Goal: Task Accomplishment & Management: Manage account settings

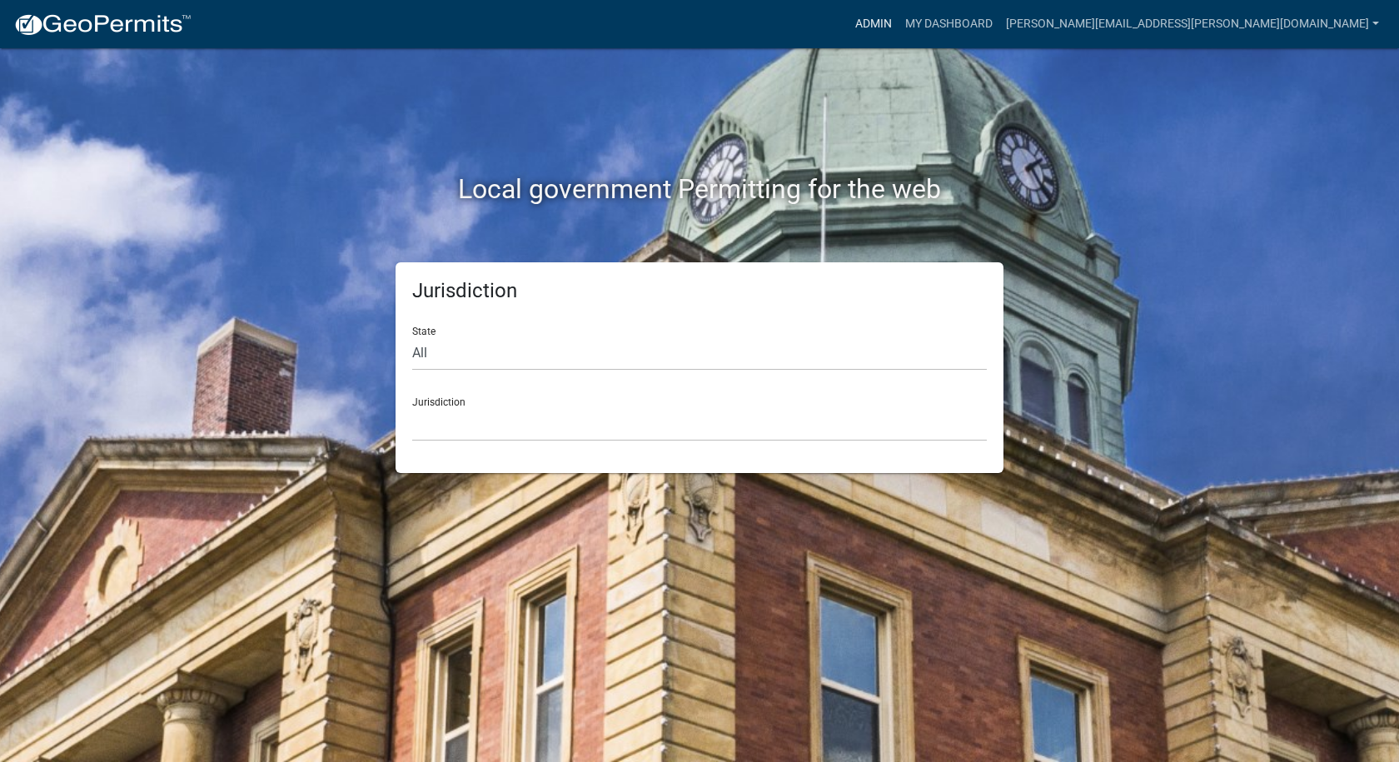
click at [898, 27] on link "Admin" at bounding box center [873, 24] width 50 height 32
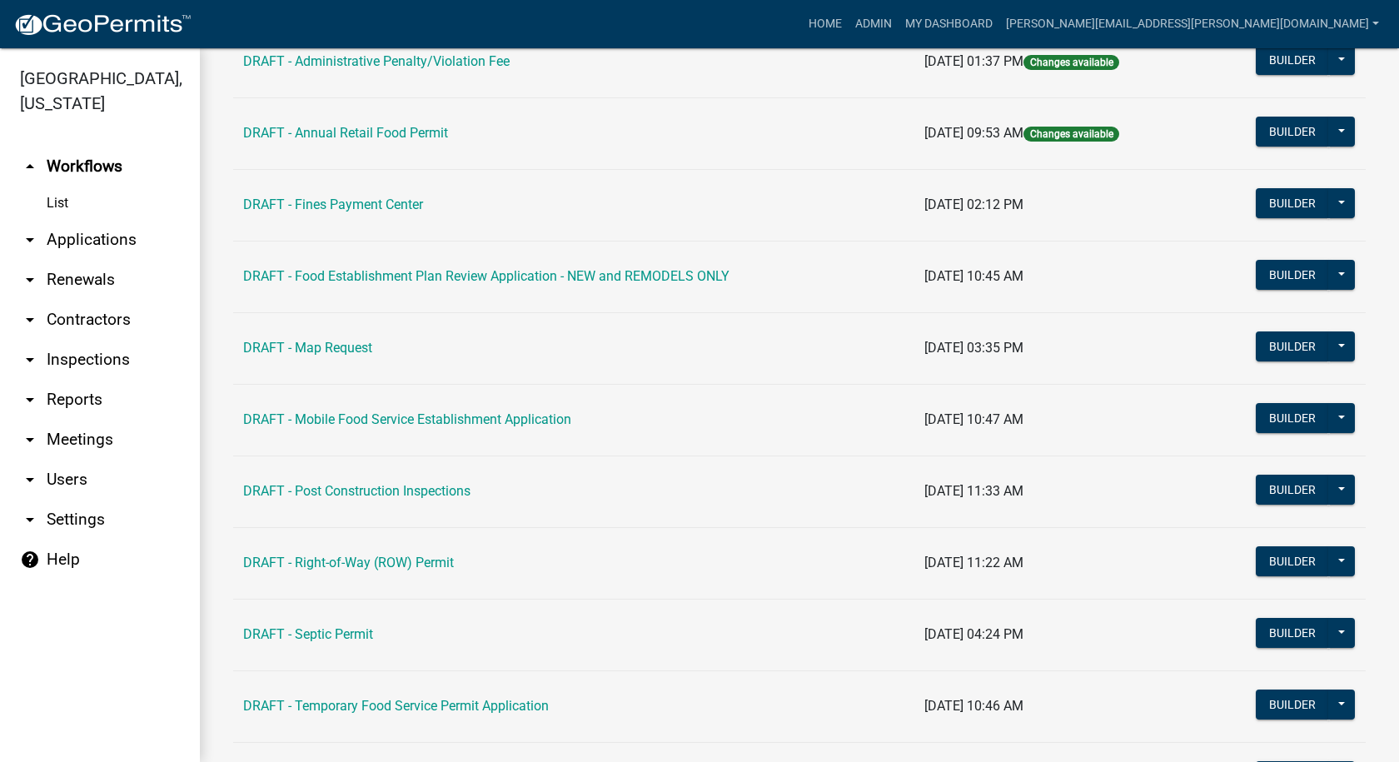
scroll to position [416, 0]
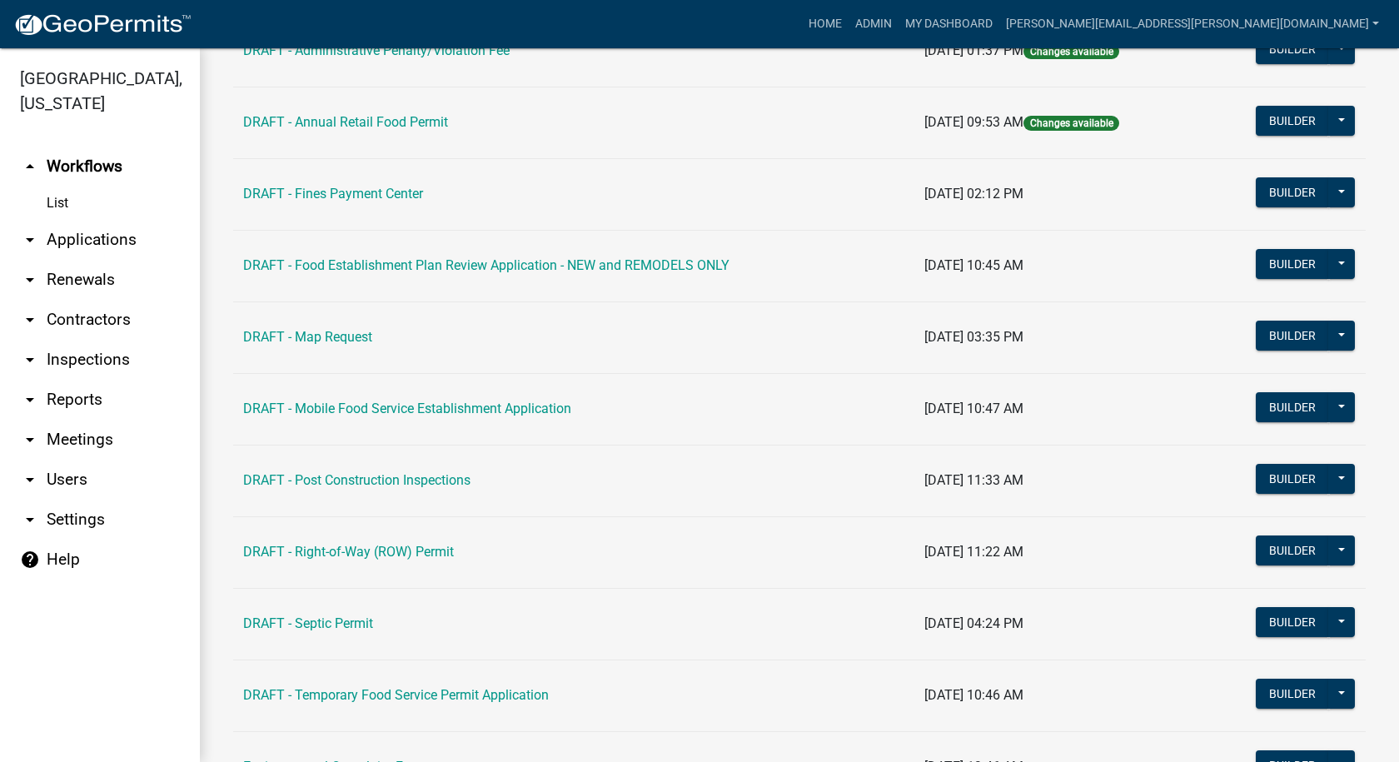
click at [37, 321] on icon "arrow_drop_down" at bounding box center [30, 320] width 20 height 20
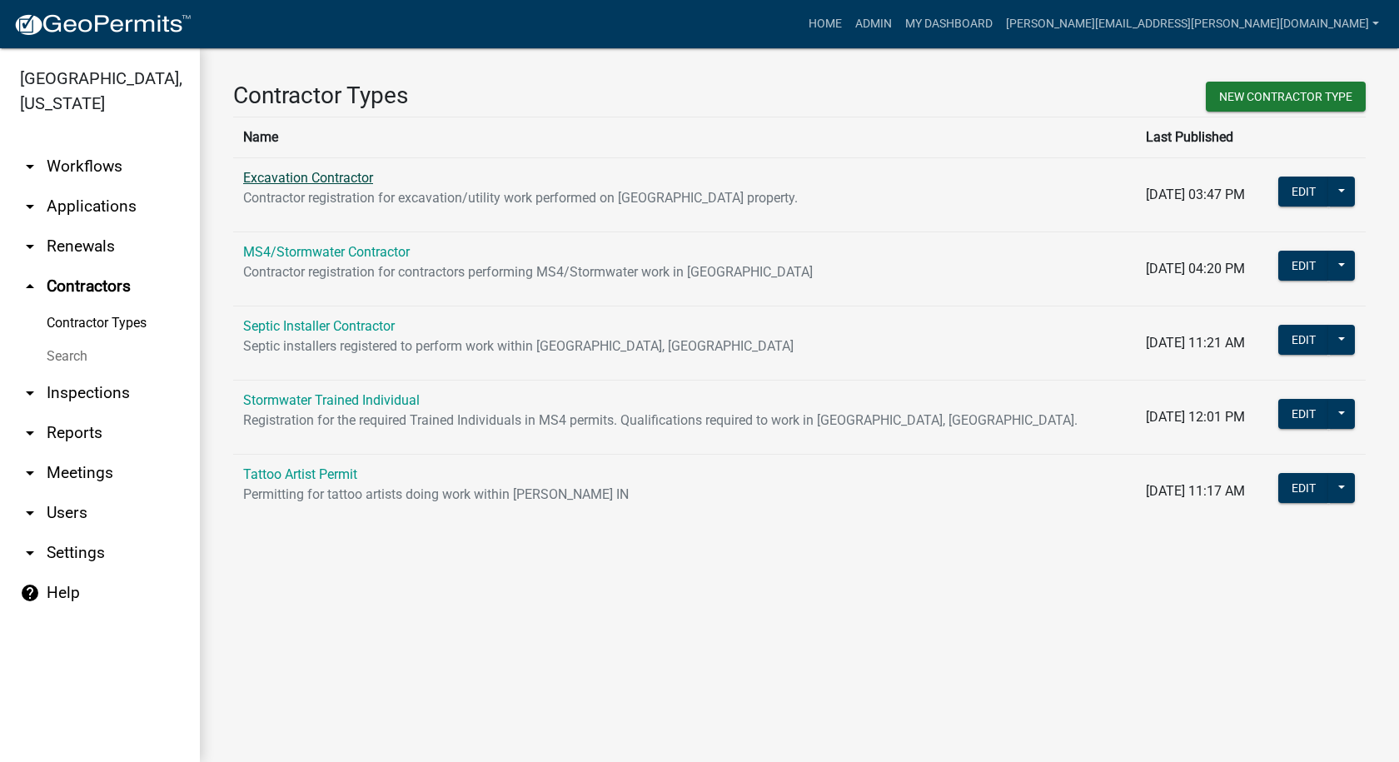
click at [306, 178] on link "Excavation Contractor" at bounding box center [308, 178] width 130 height 16
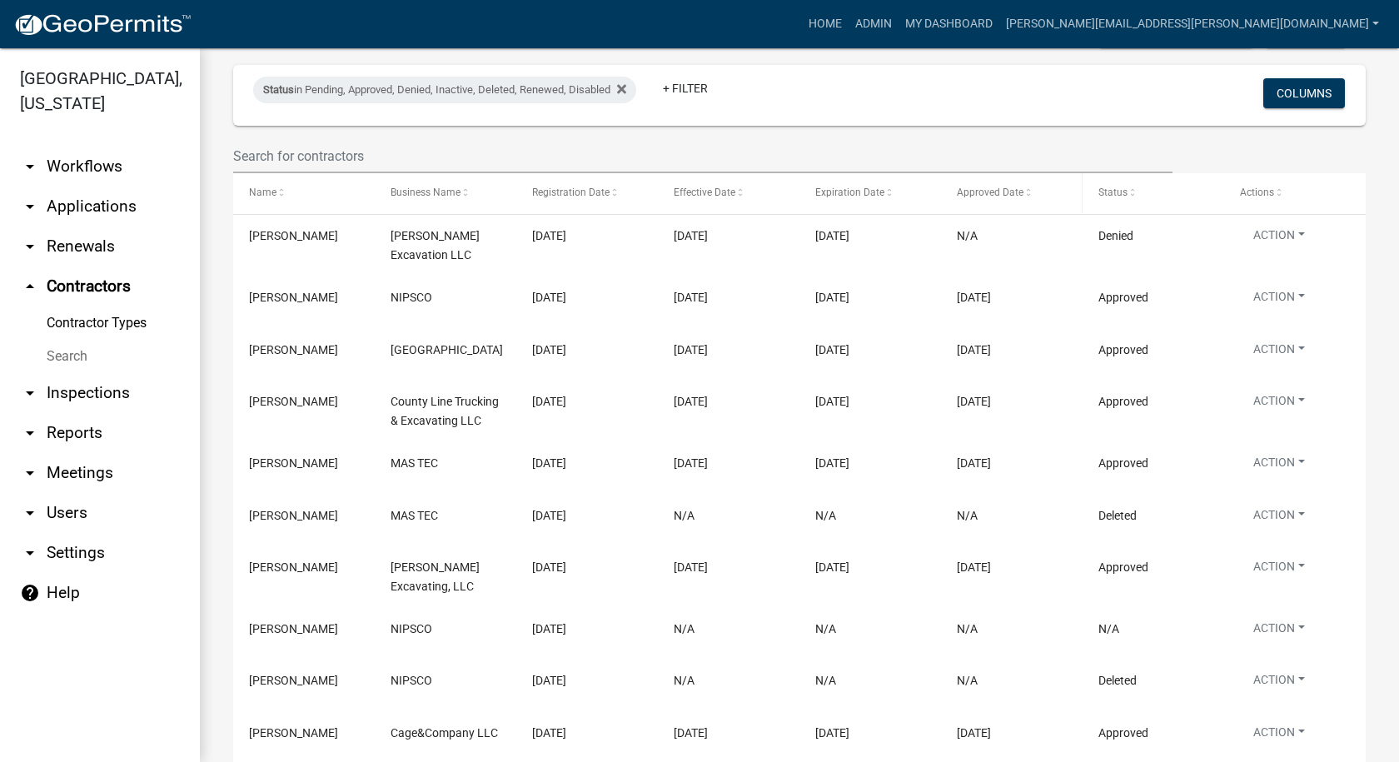
scroll to position [250, 0]
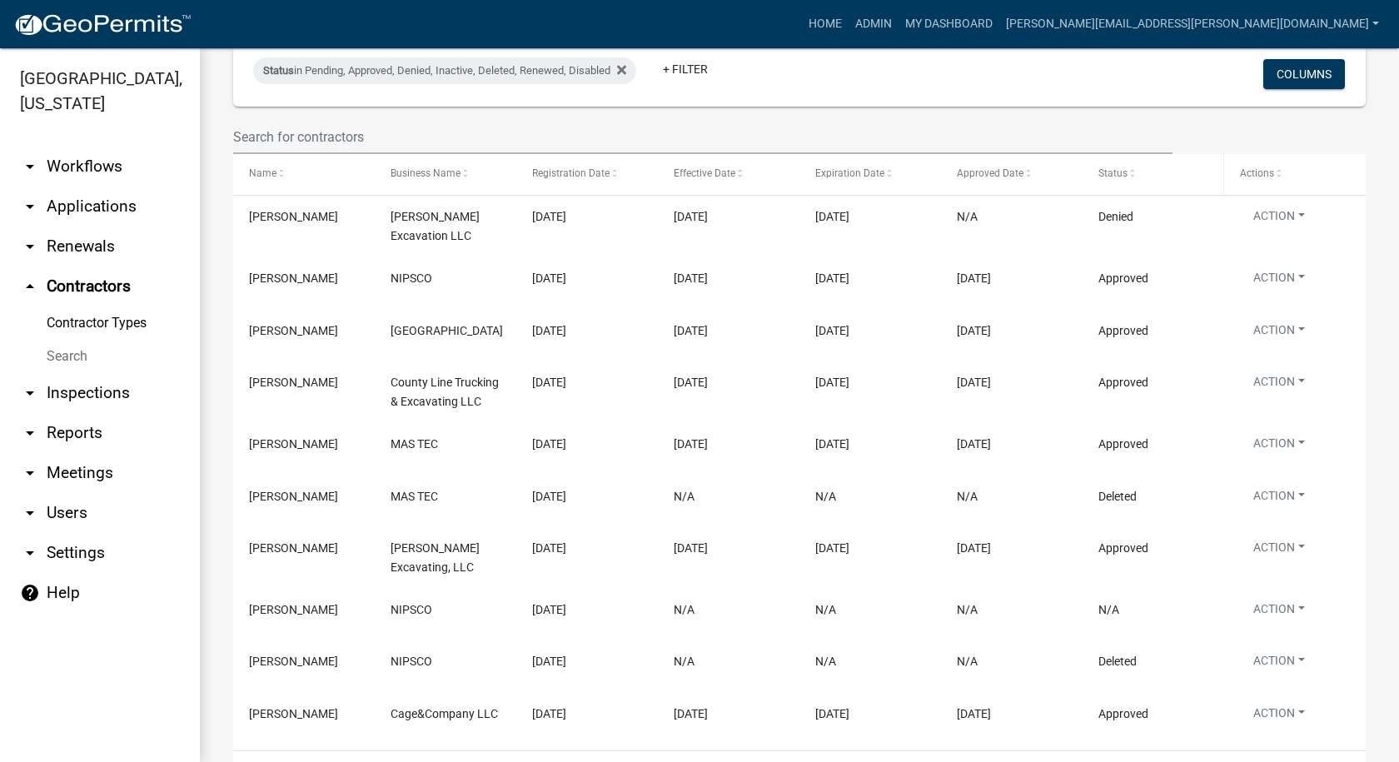
click at [1131, 168] on span at bounding box center [1132, 174] width 10 height 12
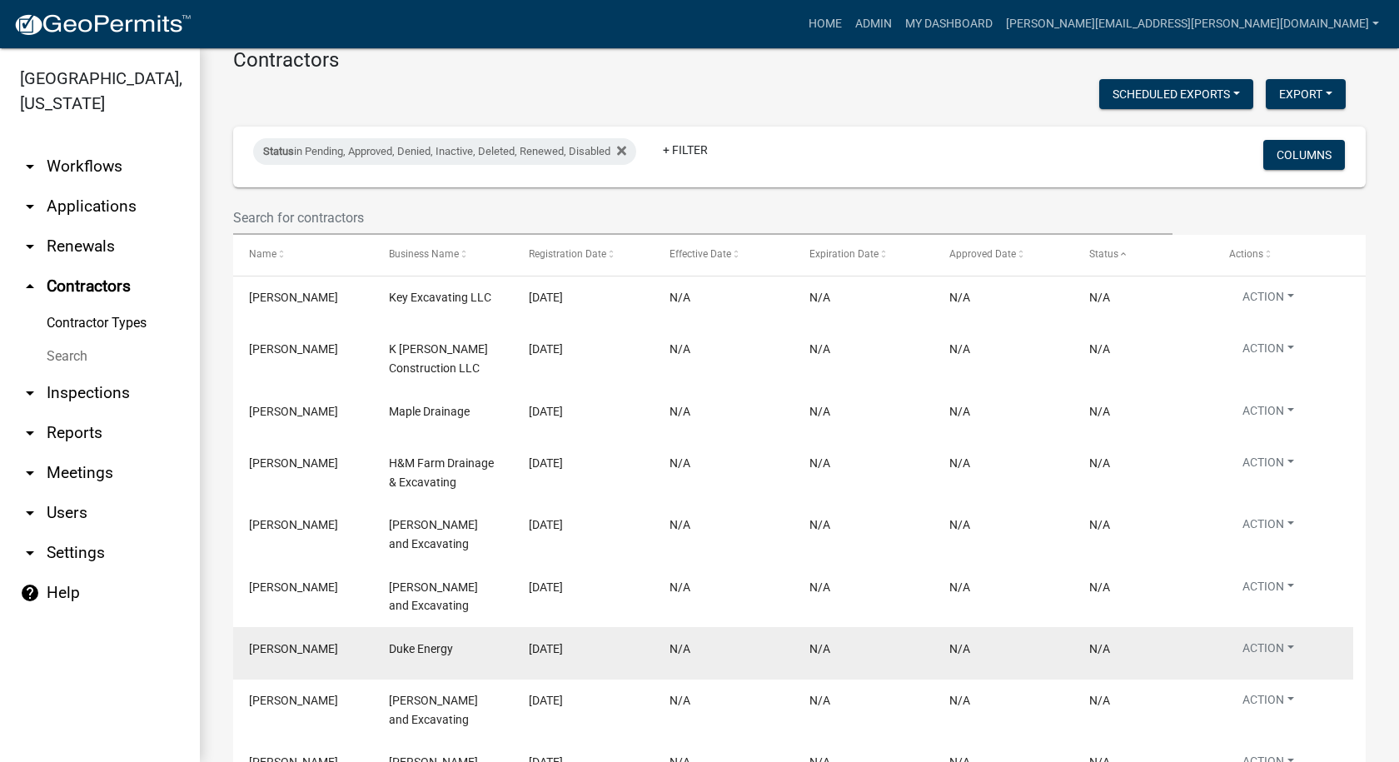
scroll to position [144, 0]
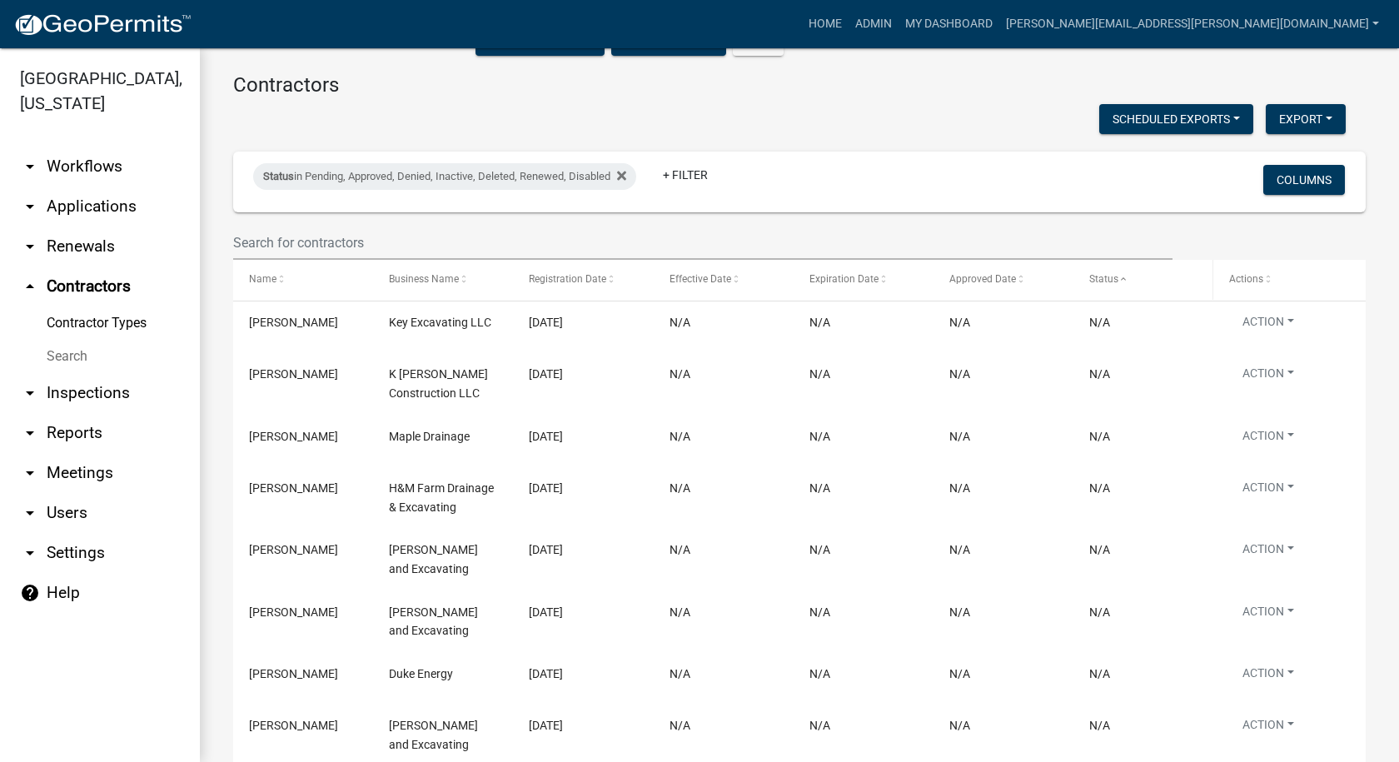
click at [1124, 274] on span at bounding box center [1123, 280] width 10 height 12
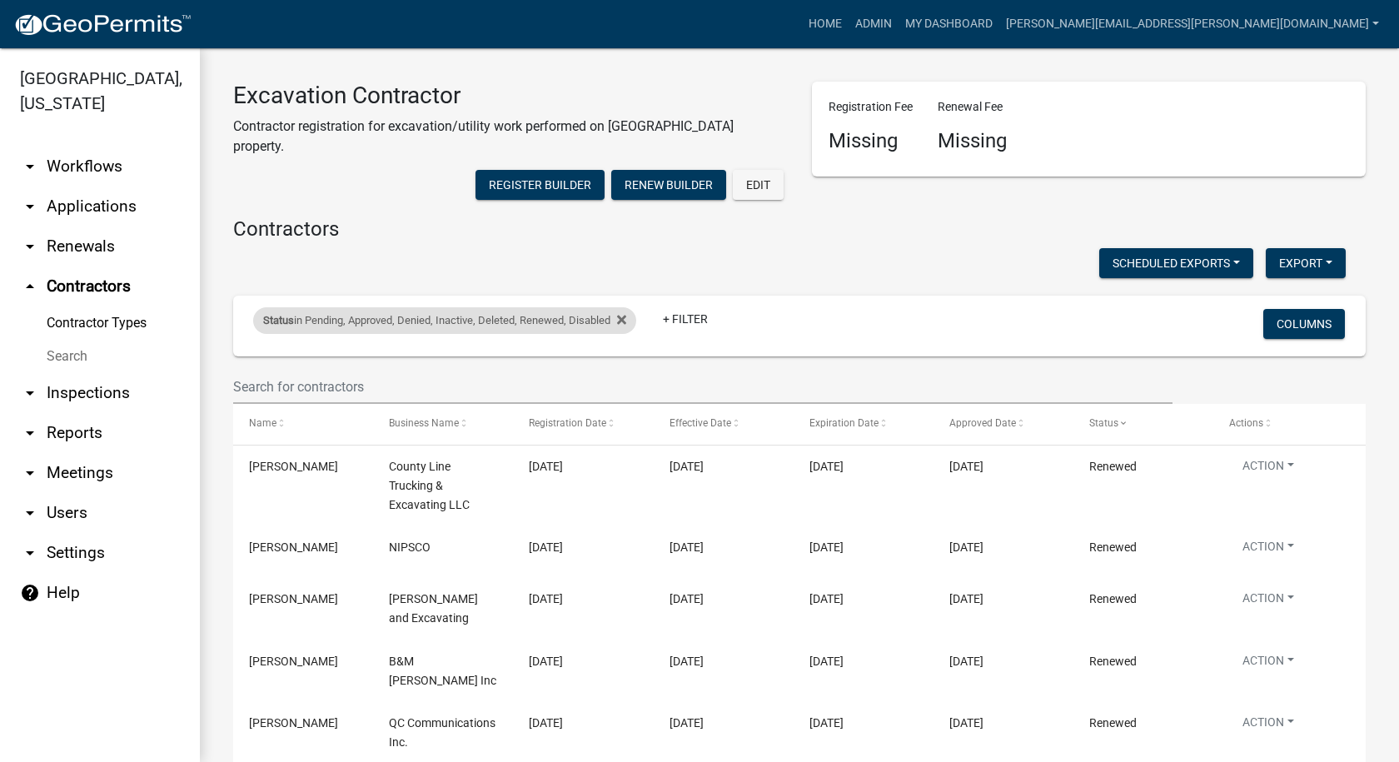
click at [370, 307] on div "Status in Pending, Approved, Denied, Inactive, Deleted, Renewed, Disabled" at bounding box center [444, 320] width 383 height 27
select select "1: '0'"
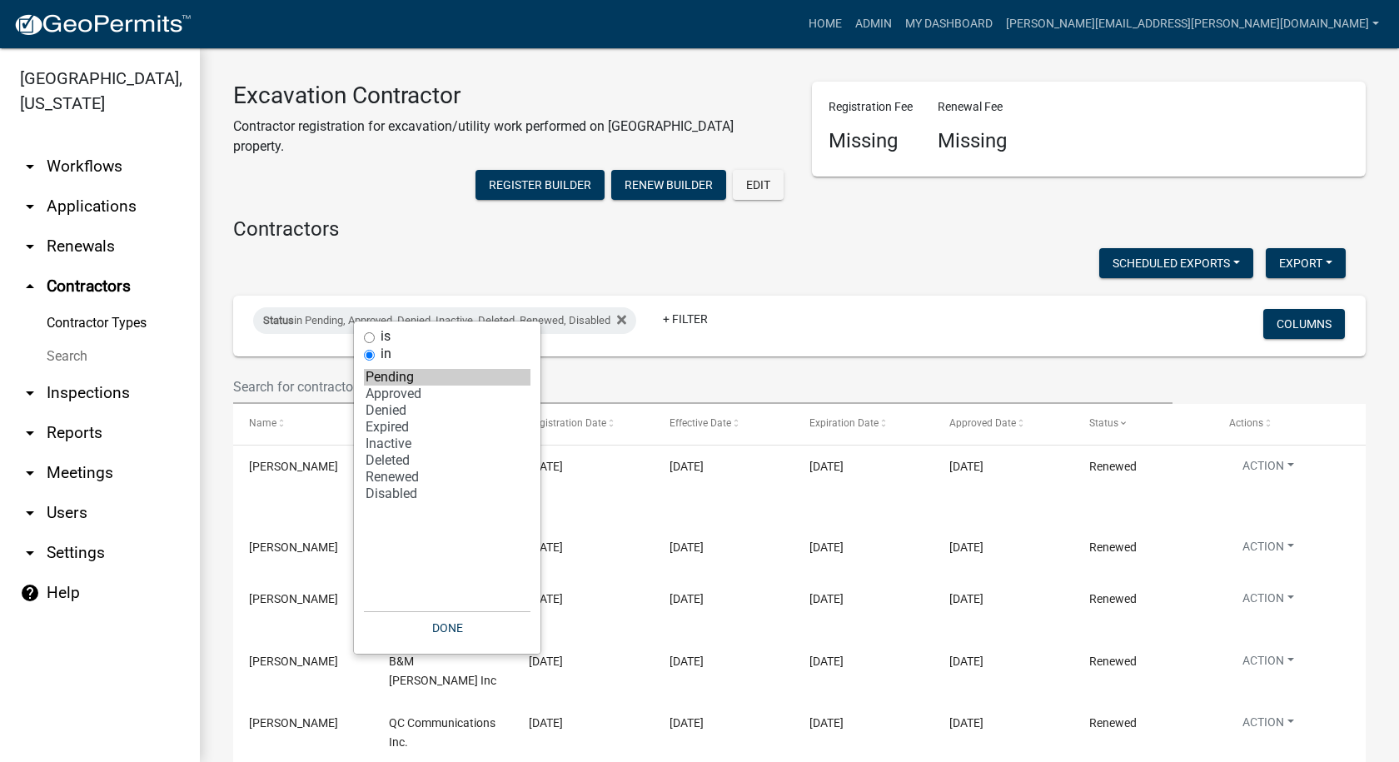
click at [67, 321] on link "Contractor Types" at bounding box center [100, 322] width 200 height 33
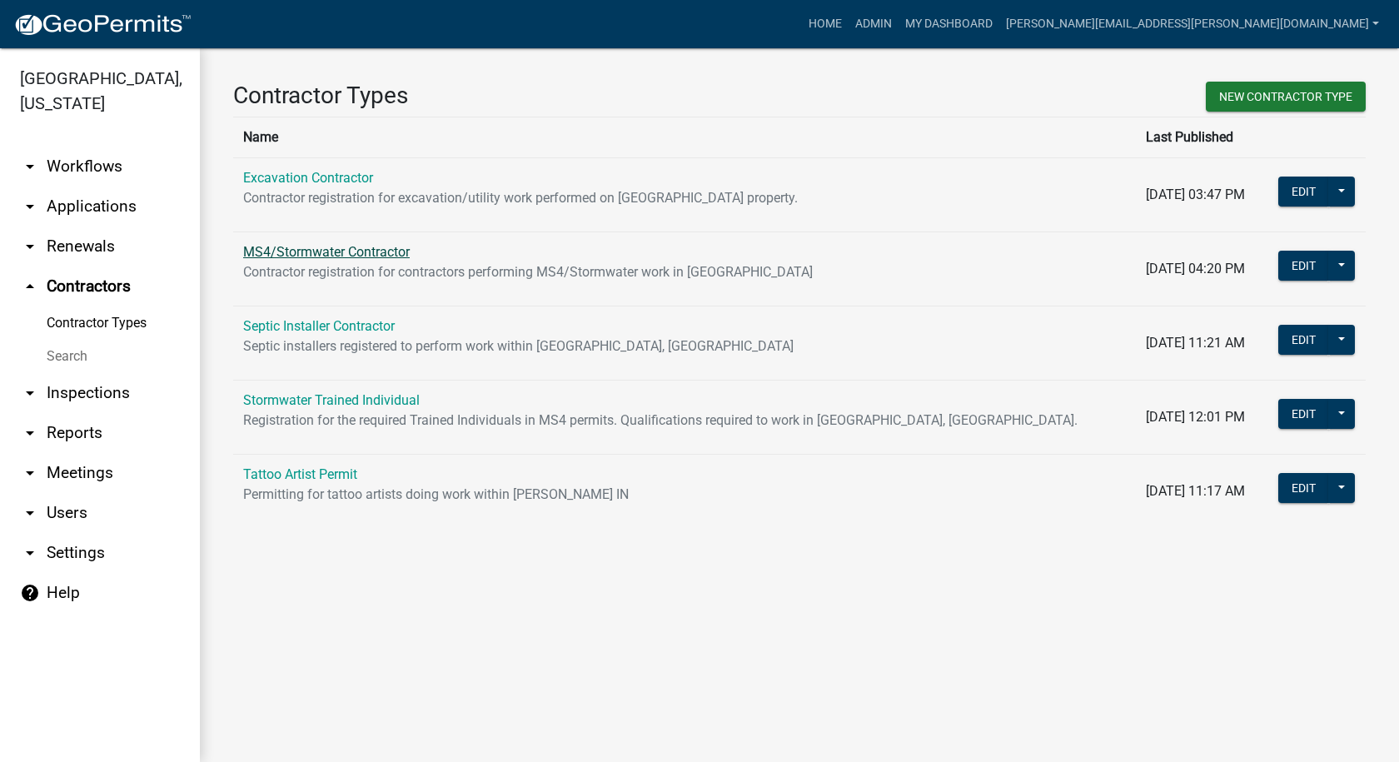
click at [281, 253] on link "MS4/Stormwater Contractor" at bounding box center [326, 252] width 167 height 16
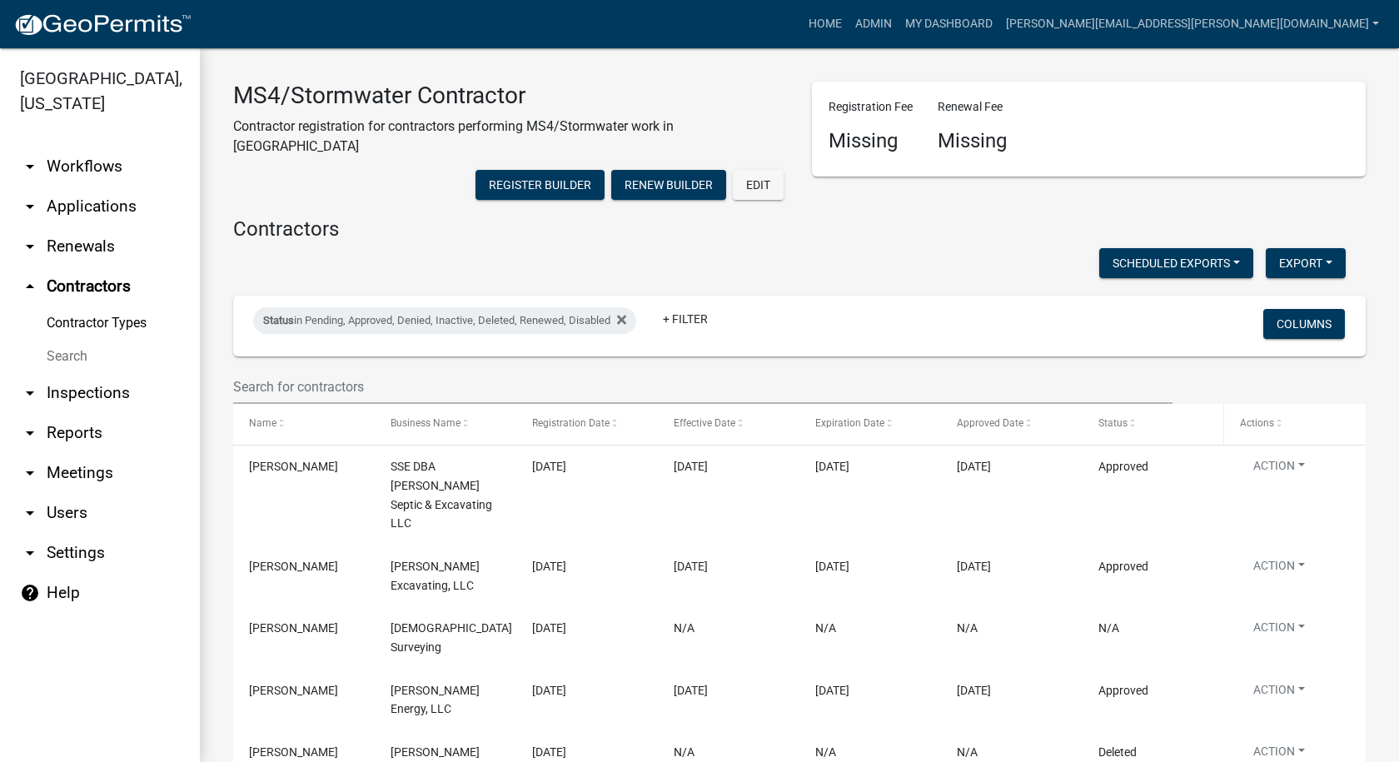
click at [1134, 418] on span at bounding box center [1132, 424] width 10 height 12
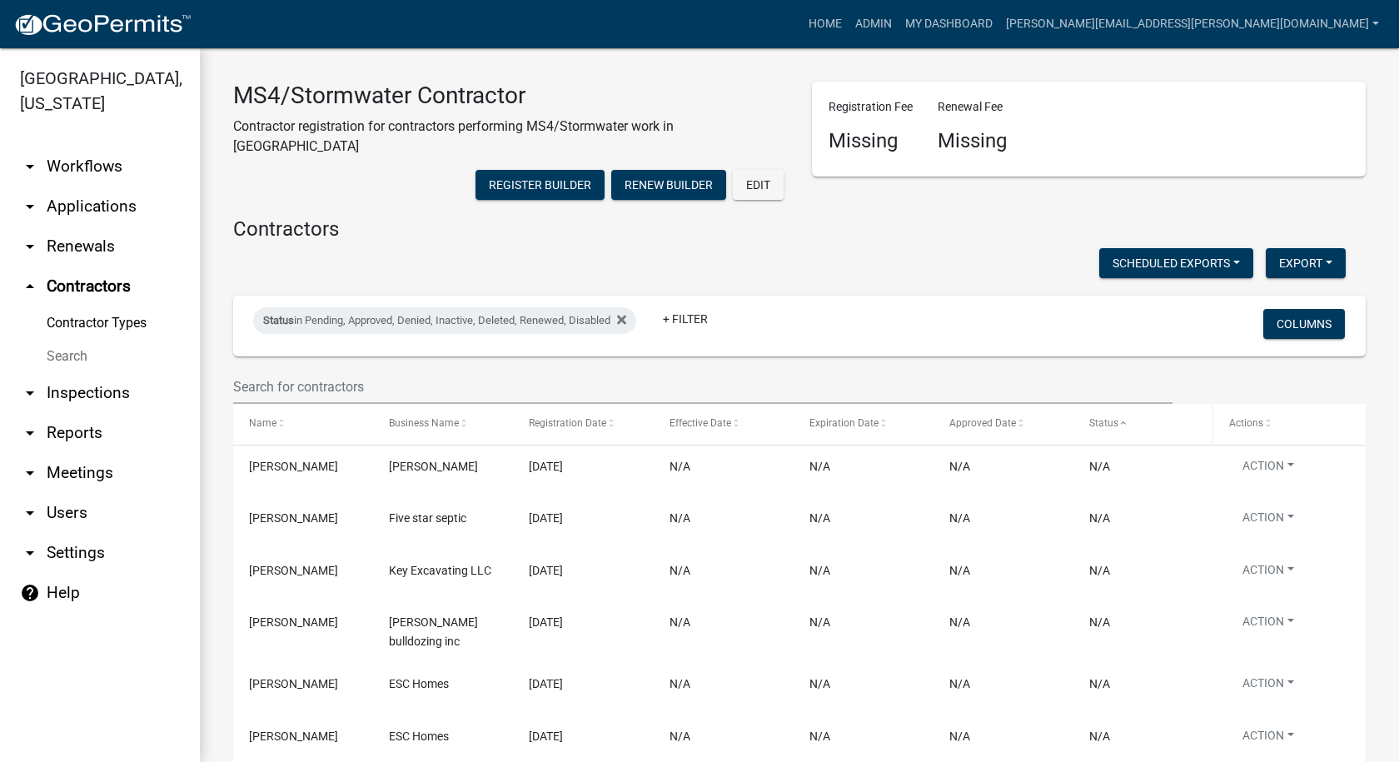
click at [1125, 418] on span at bounding box center [1123, 424] width 10 height 12
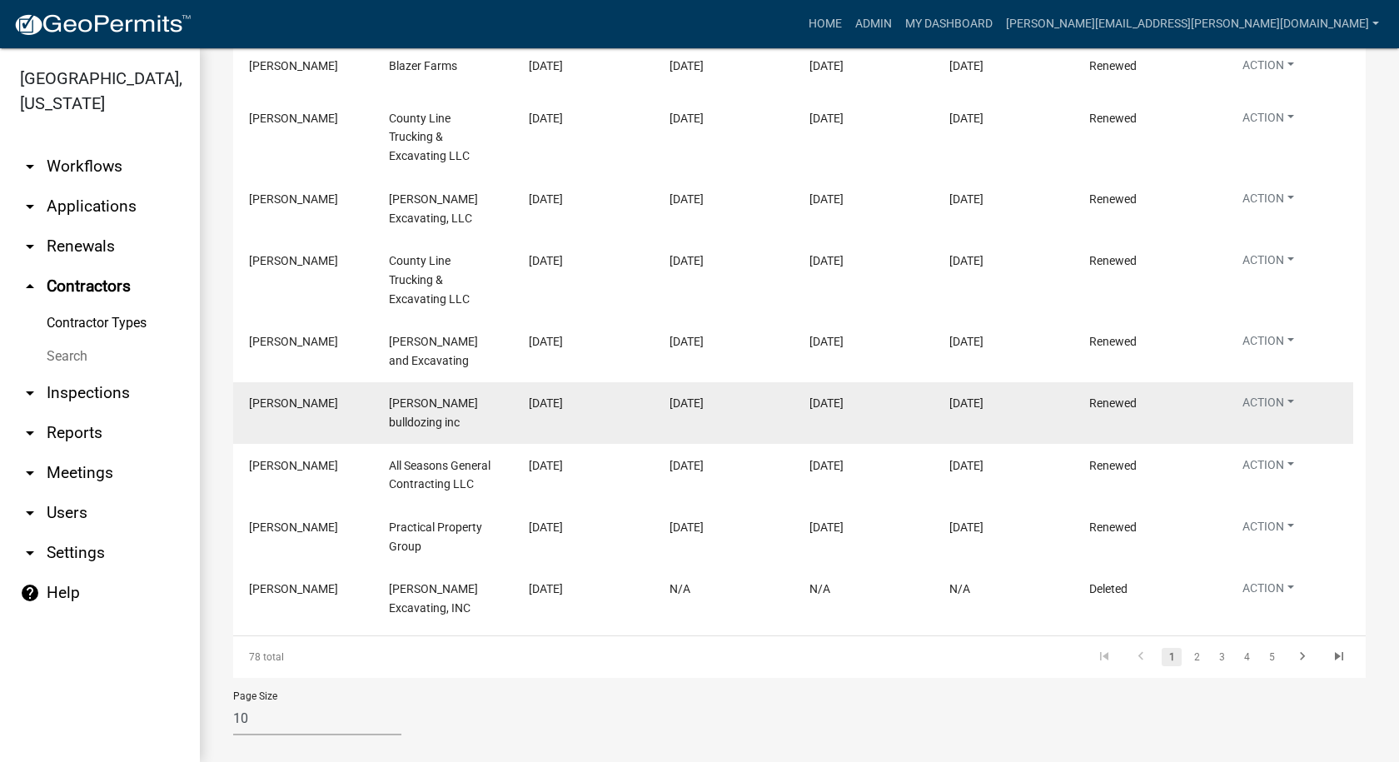
scroll to position [119, 0]
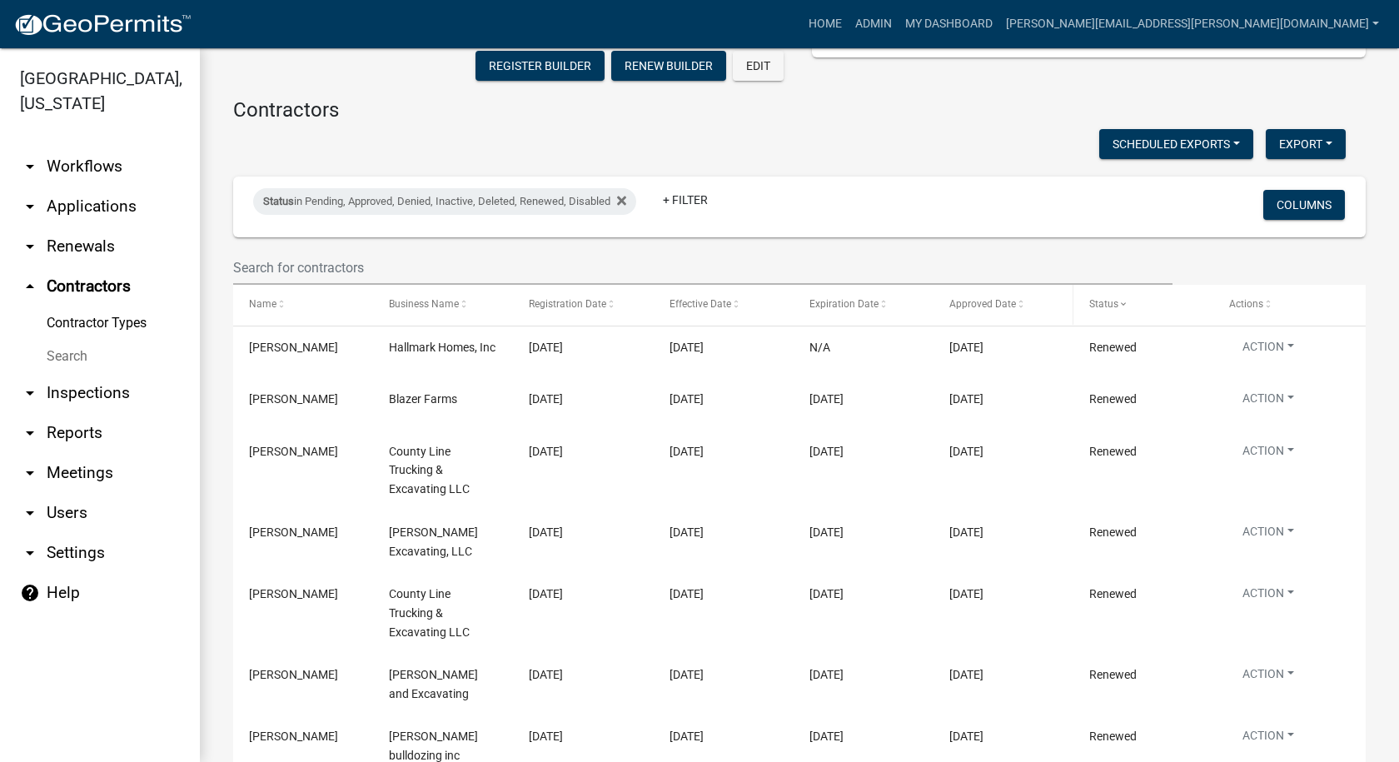
click at [1022, 299] on span at bounding box center [1021, 305] width 10 height 12
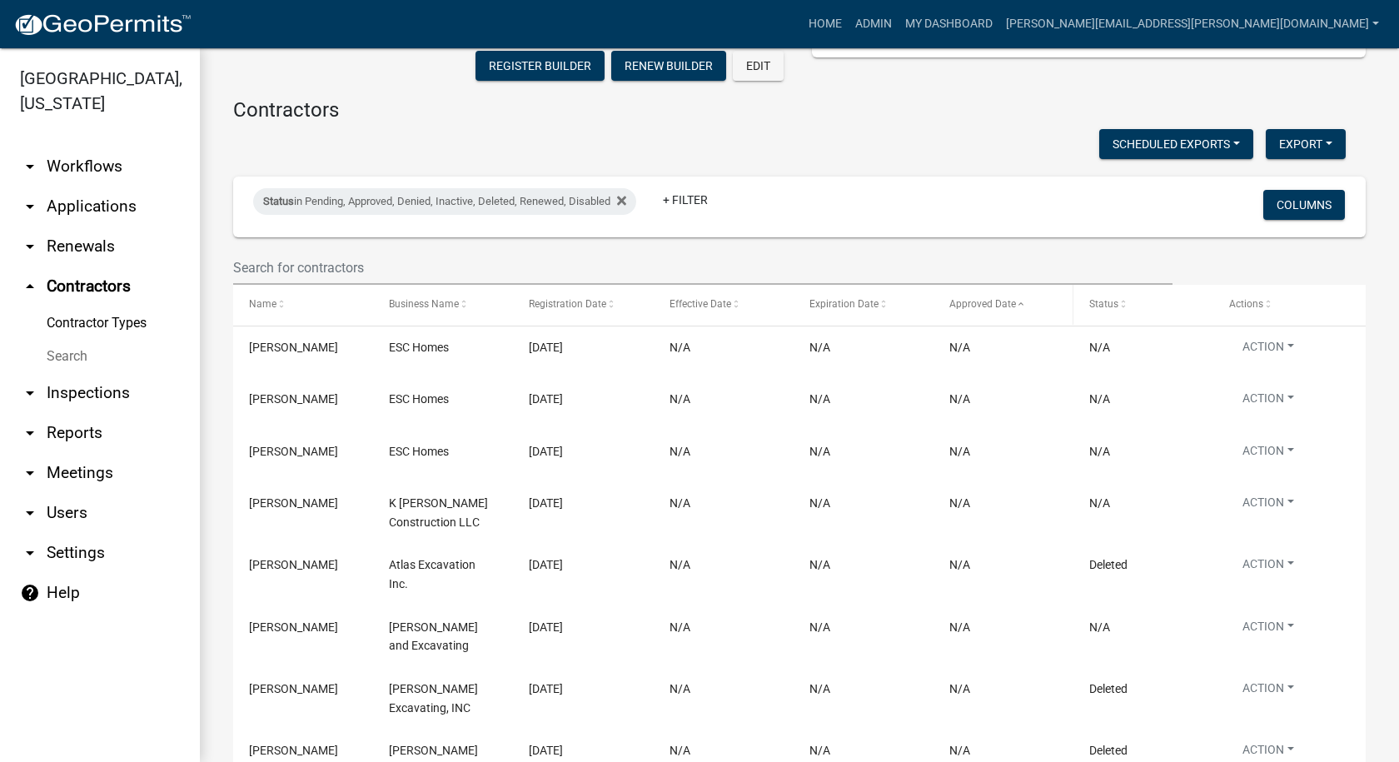
click at [1022, 299] on span at bounding box center [1021, 305] width 10 height 12
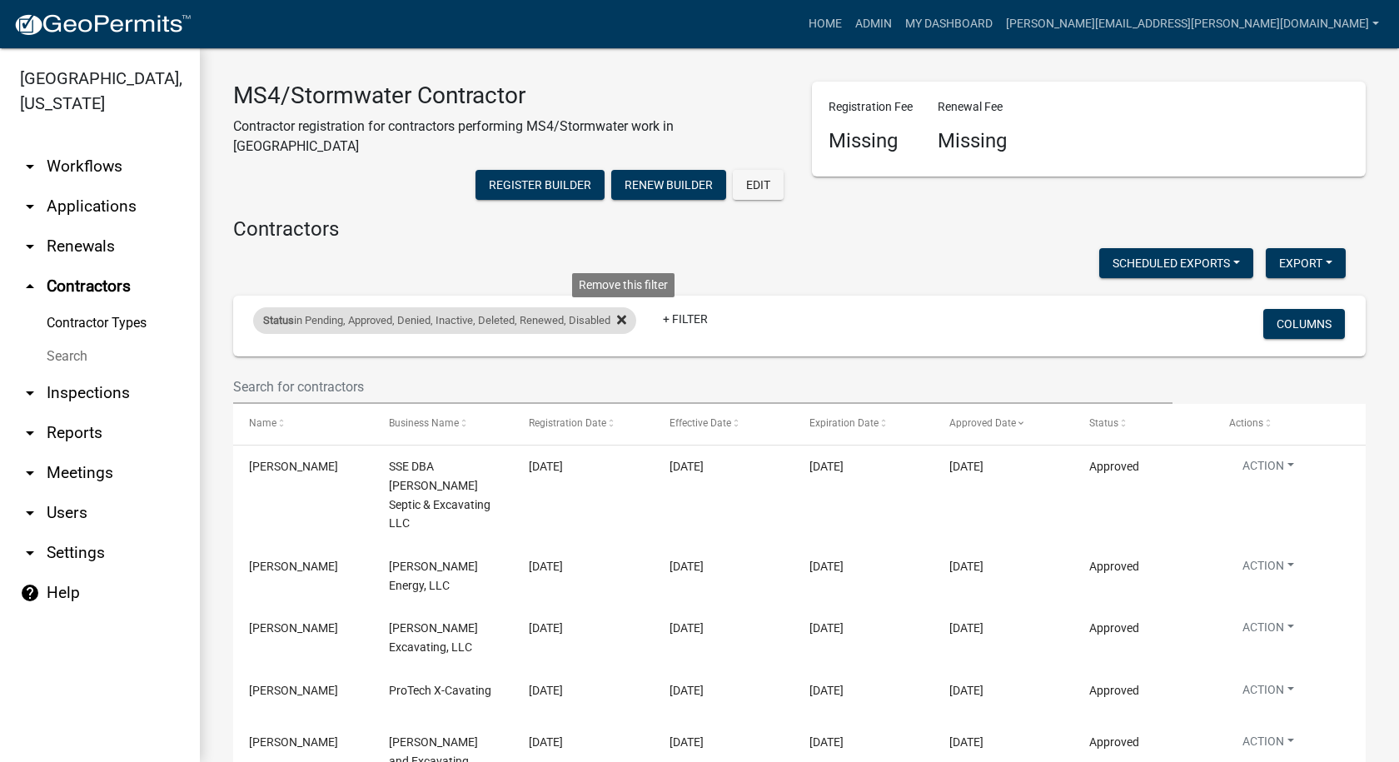
click at [626, 316] on icon at bounding box center [621, 320] width 9 height 9
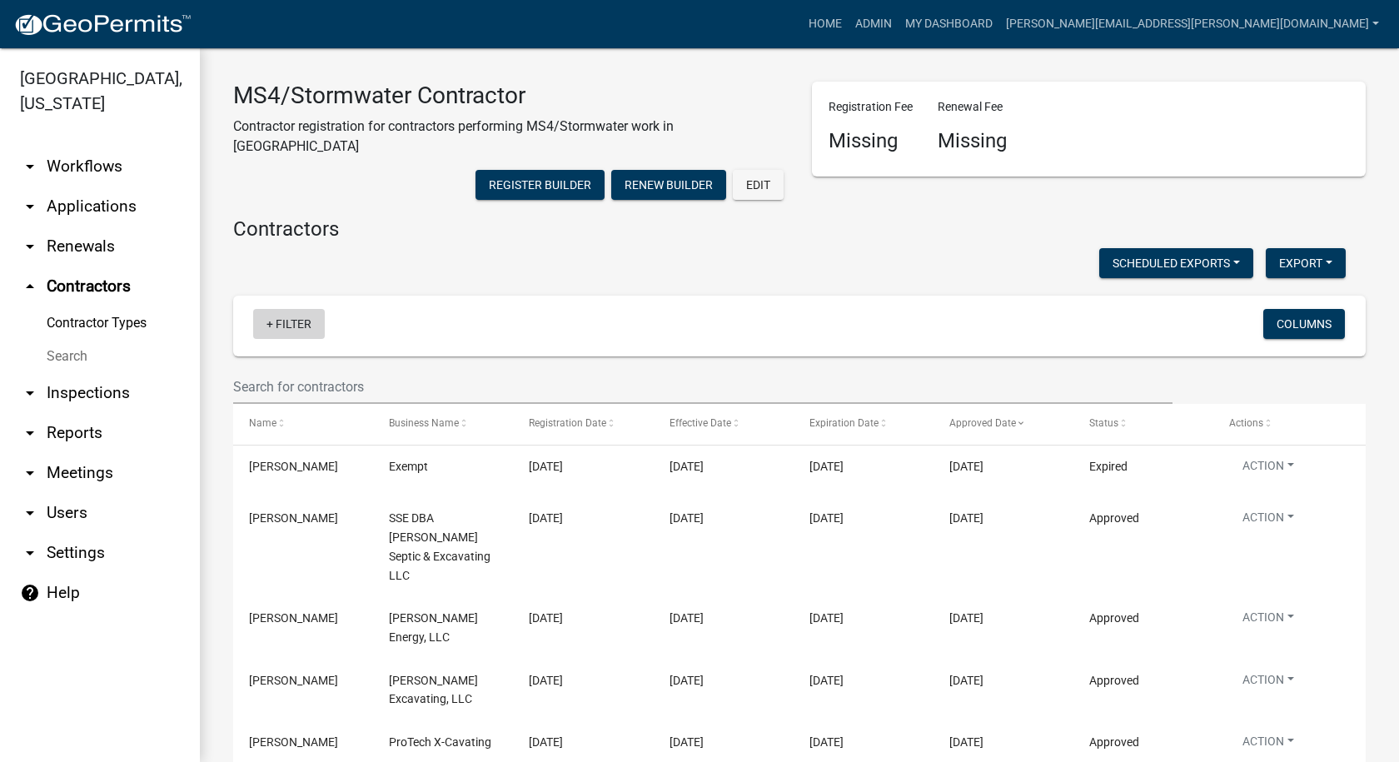
click at [268, 309] on link "+ Filter" at bounding box center [289, 324] width 72 height 30
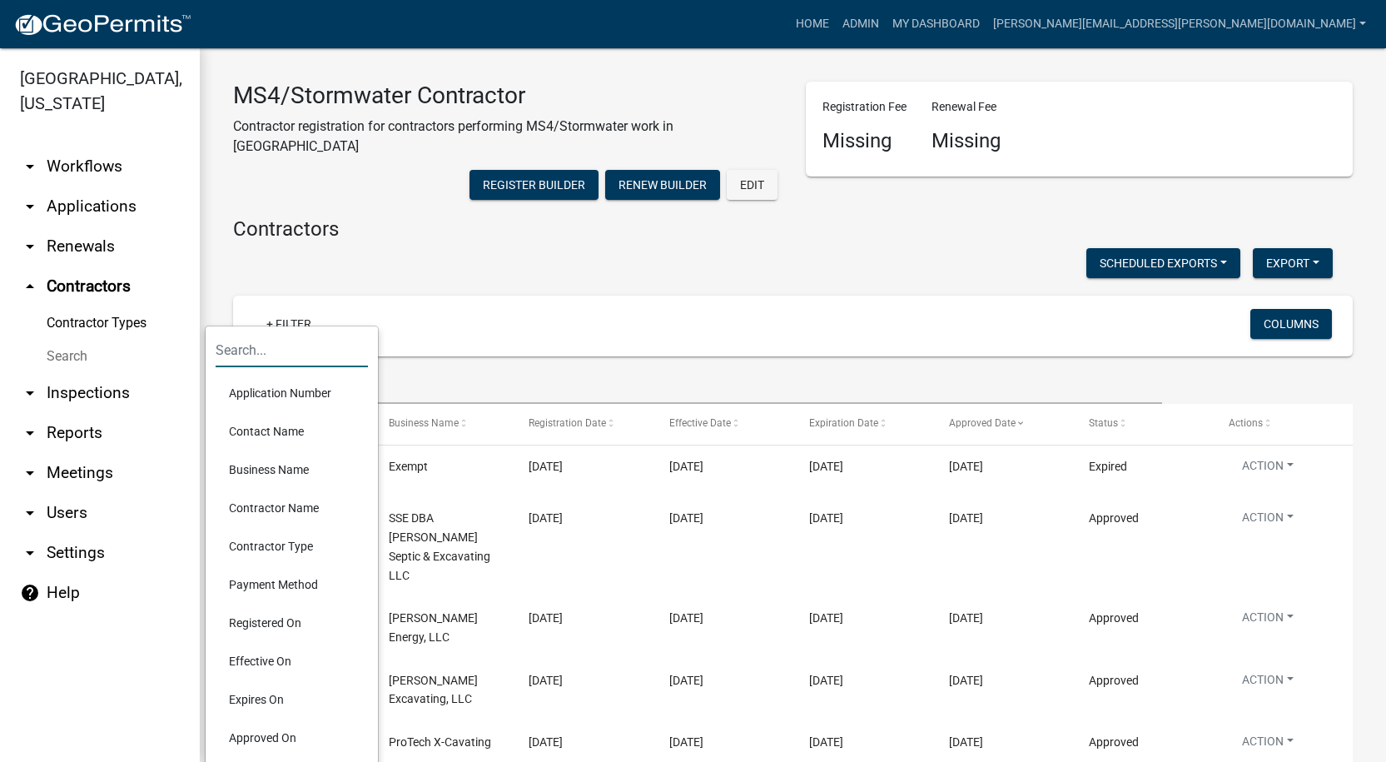
click at [264, 357] on input "text" at bounding box center [292, 350] width 152 height 34
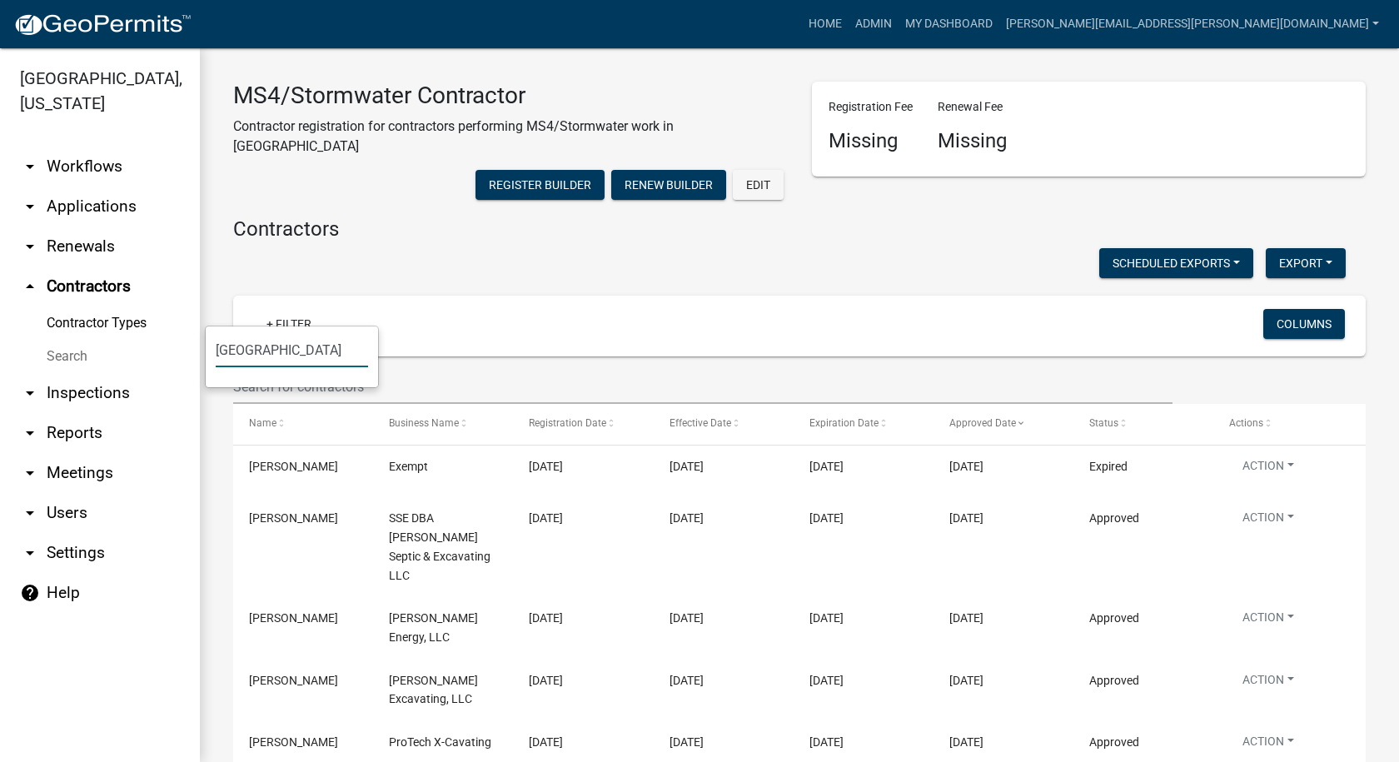
type input "[GEOGRAPHIC_DATA]"
click at [566, 309] on div "+ Filter" at bounding box center [613, 326] width 745 height 34
click at [266, 309] on link "+ Filter" at bounding box center [289, 324] width 72 height 30
click at [287, 351] on input "[GEOGRAPHIC_DATA]" at bounding box center [292, 350] width 152 height 34
click at [441, 311] on div "+ Filter" at bounding box center [613, 326] width 745 height 34
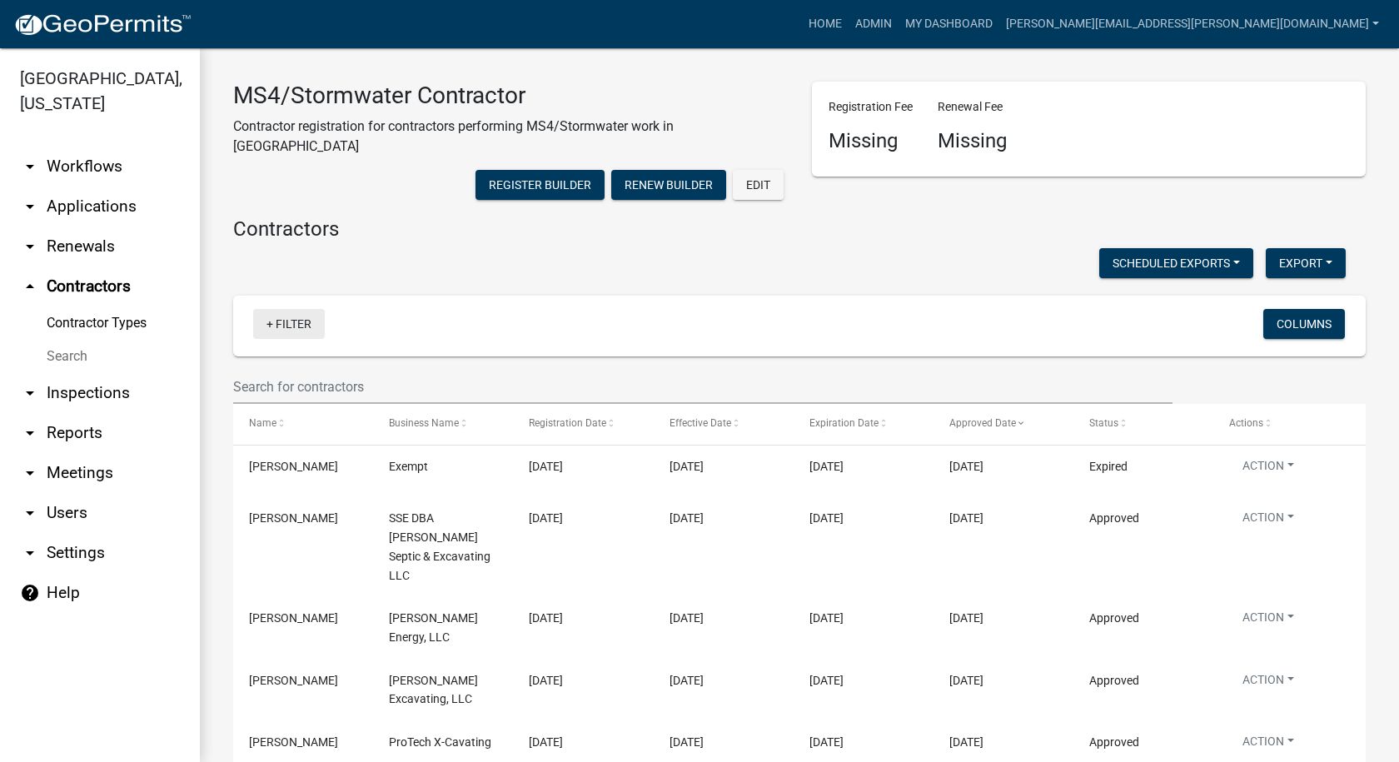
click at [266, 309] on link "+ Filter" at bounding box center [289, 324] width 72 height 30
click at [253, 360] on input "[GEOGRAPHIC_DATA]" at bounding box center [292, 350] width 152 height 34
drag, startPoint x: 274, startPoint y: 352, endPoint x: 178, endPoint y: 350, distance: 95.8
click at [178, 350] on body "Internet Explorer does NOT work with GeoPermits. Get a new browser for more sec…" at bounding box center [699, 381] width 1399 height 762
click at [81, 318] on link "Contractor Types" at bounding box center [100, 322] width 200 height 33
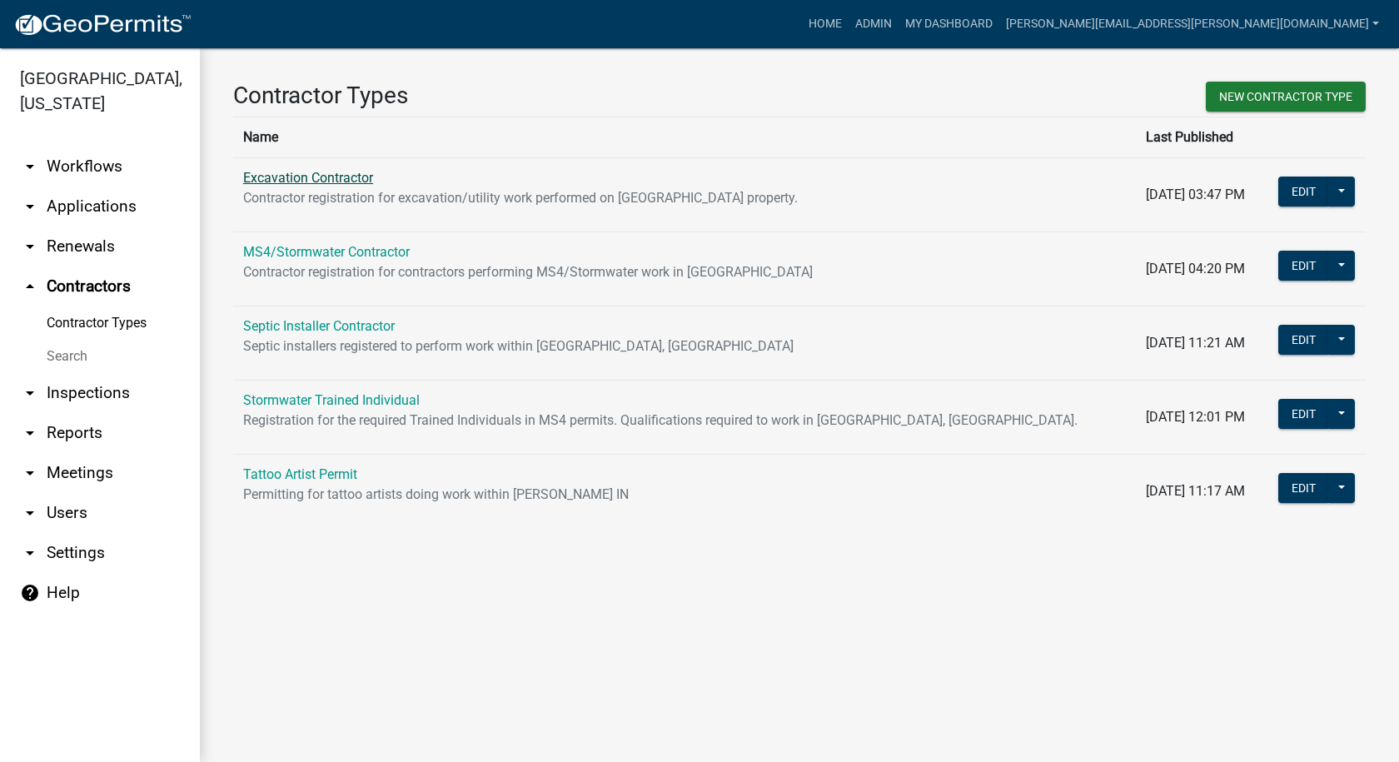
click at [302, 181] on link "Excavation Contractor" at bounding box center [308, 178] width 130 height 16
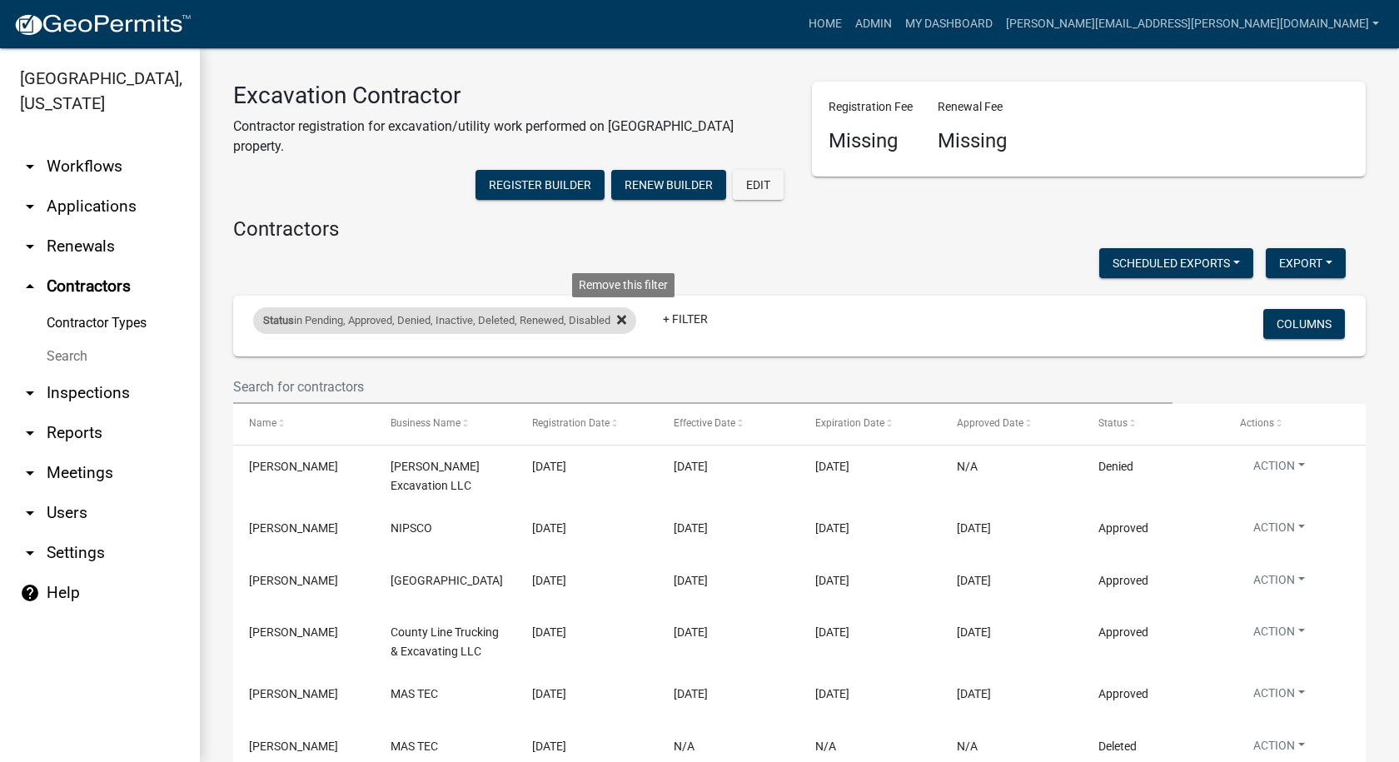
click at [626, 313] on icon at bounding box center [621, 319] width 9 height 13
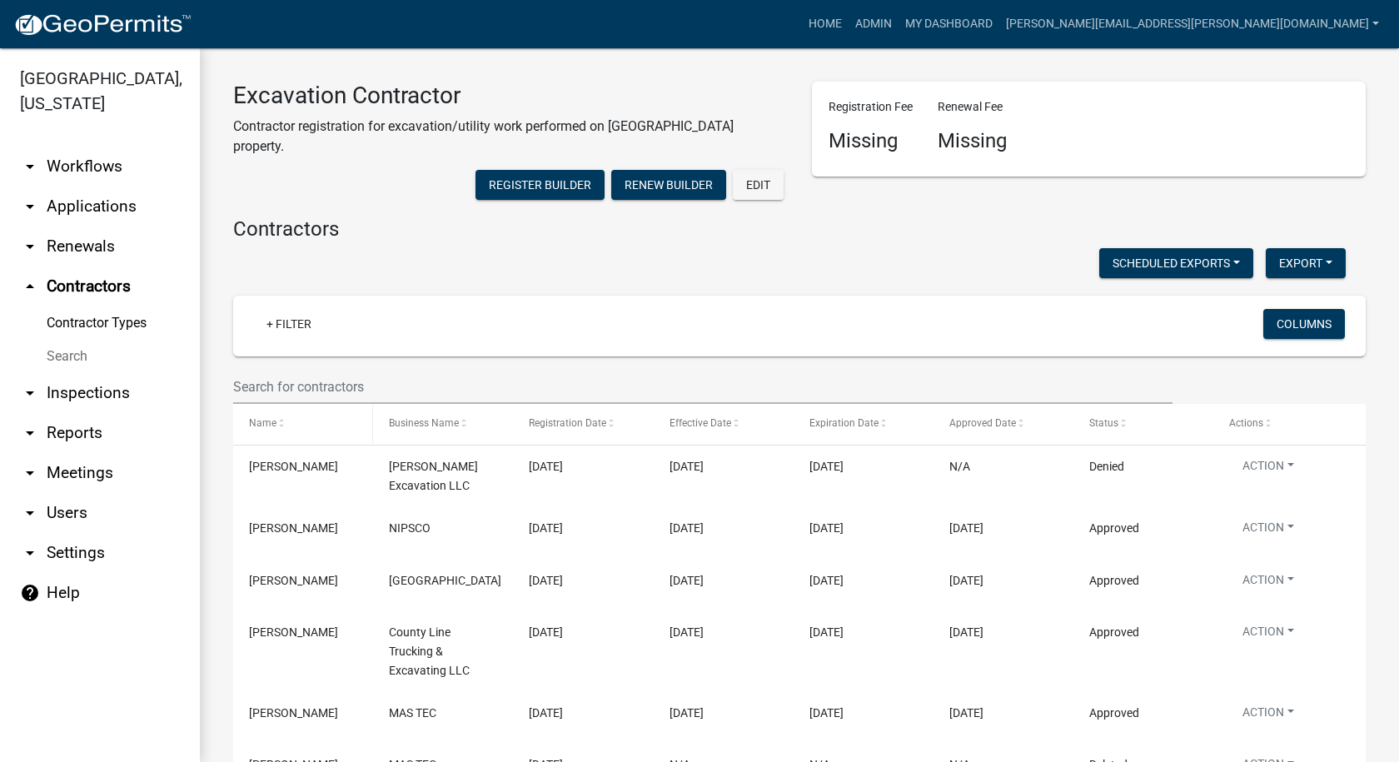
click at [278, 418] on span at bounding box center [281, 424] width 10 height 12
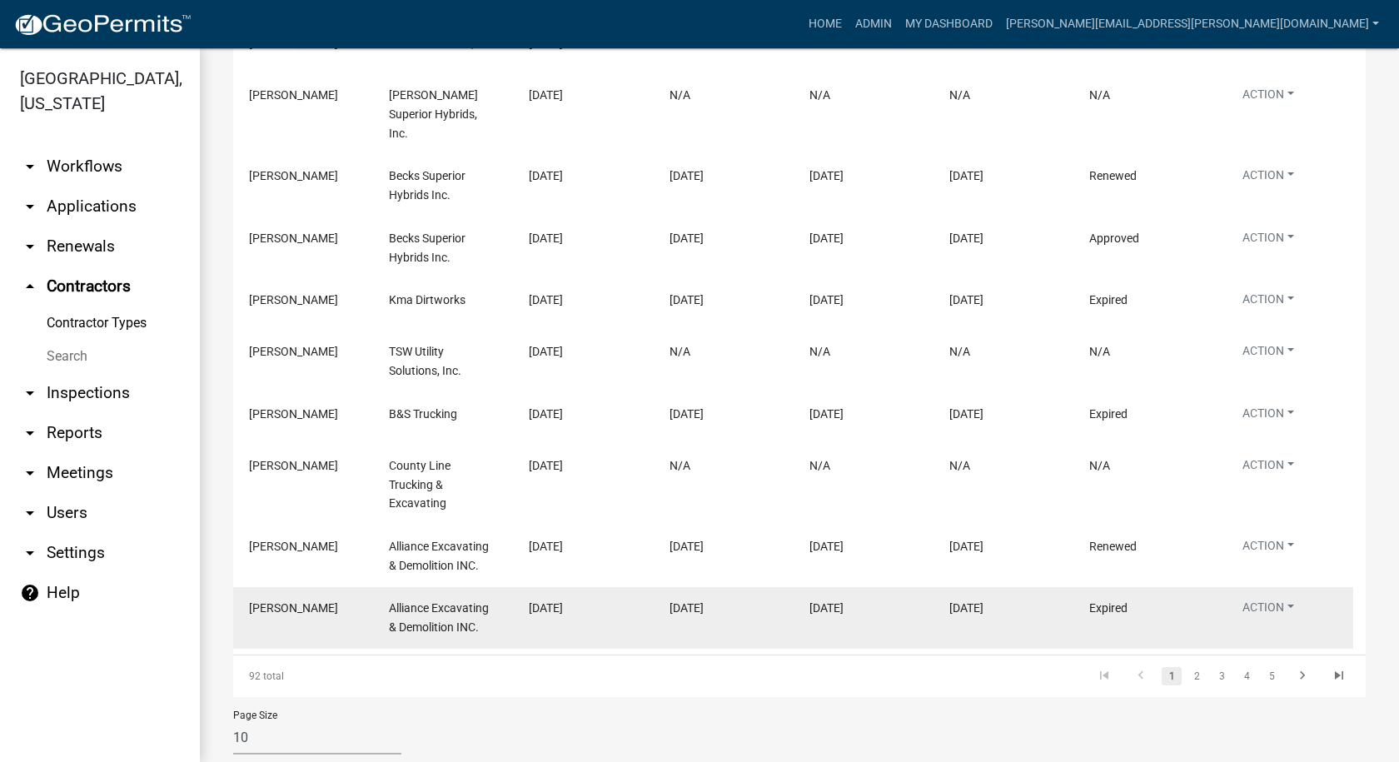
scroll to position [256, 0]
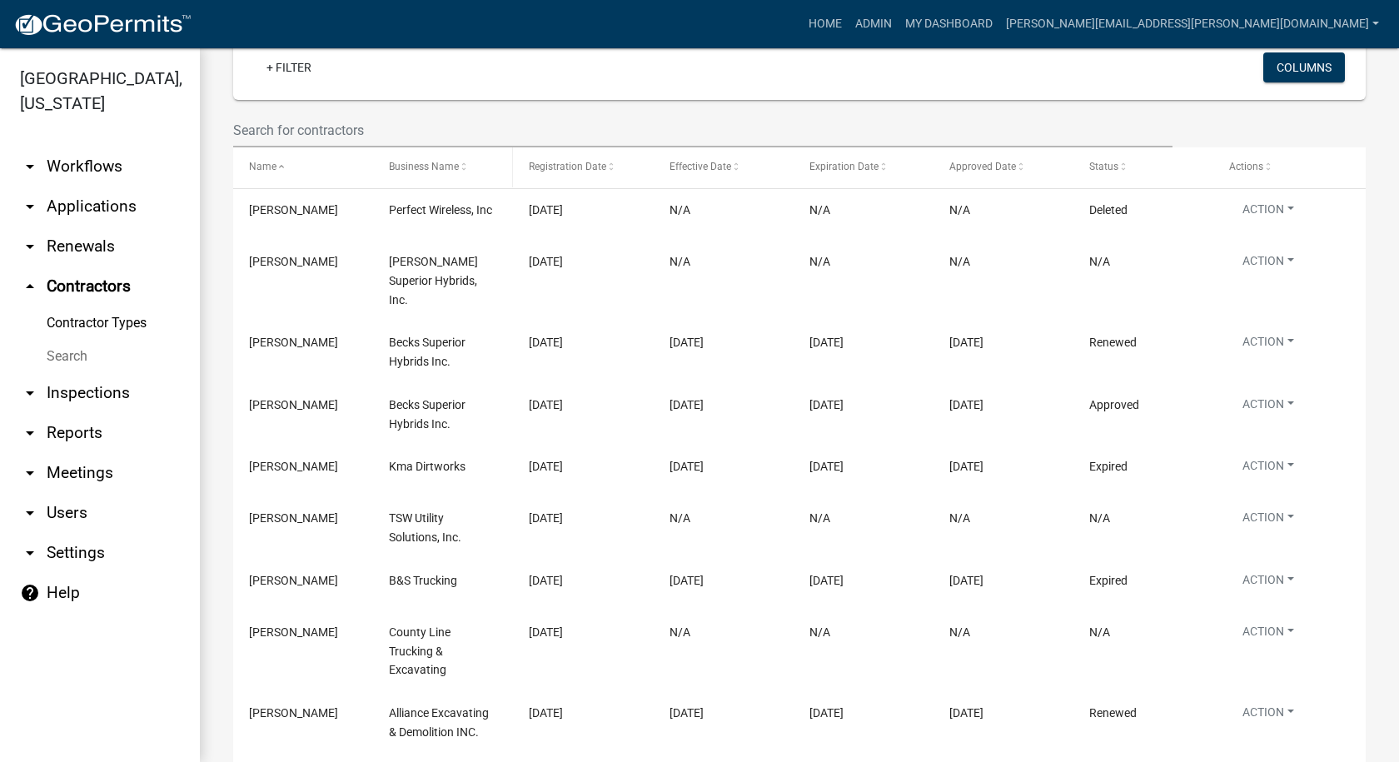
click at [462, 162] on span at bounding box center [464, 168] width 10 height 12
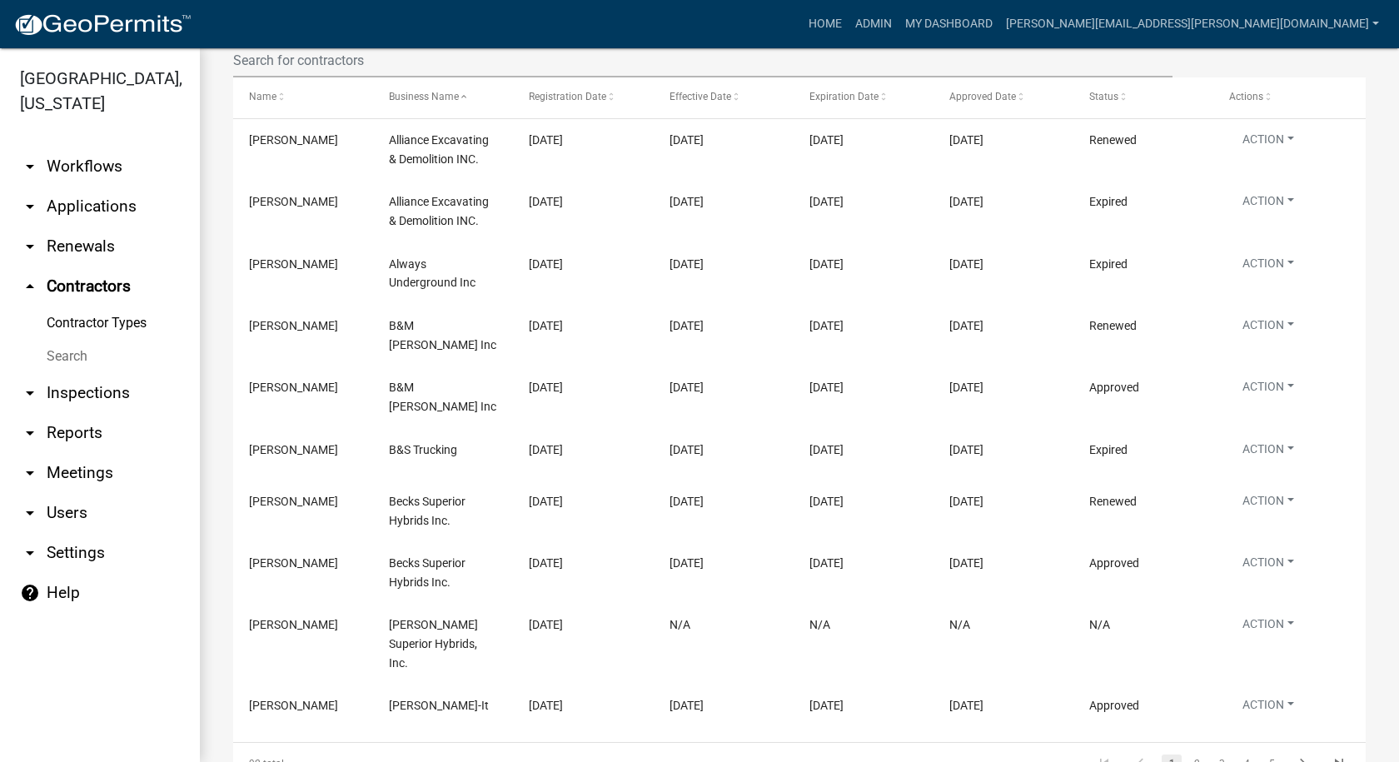
scroll to position [394, 0]
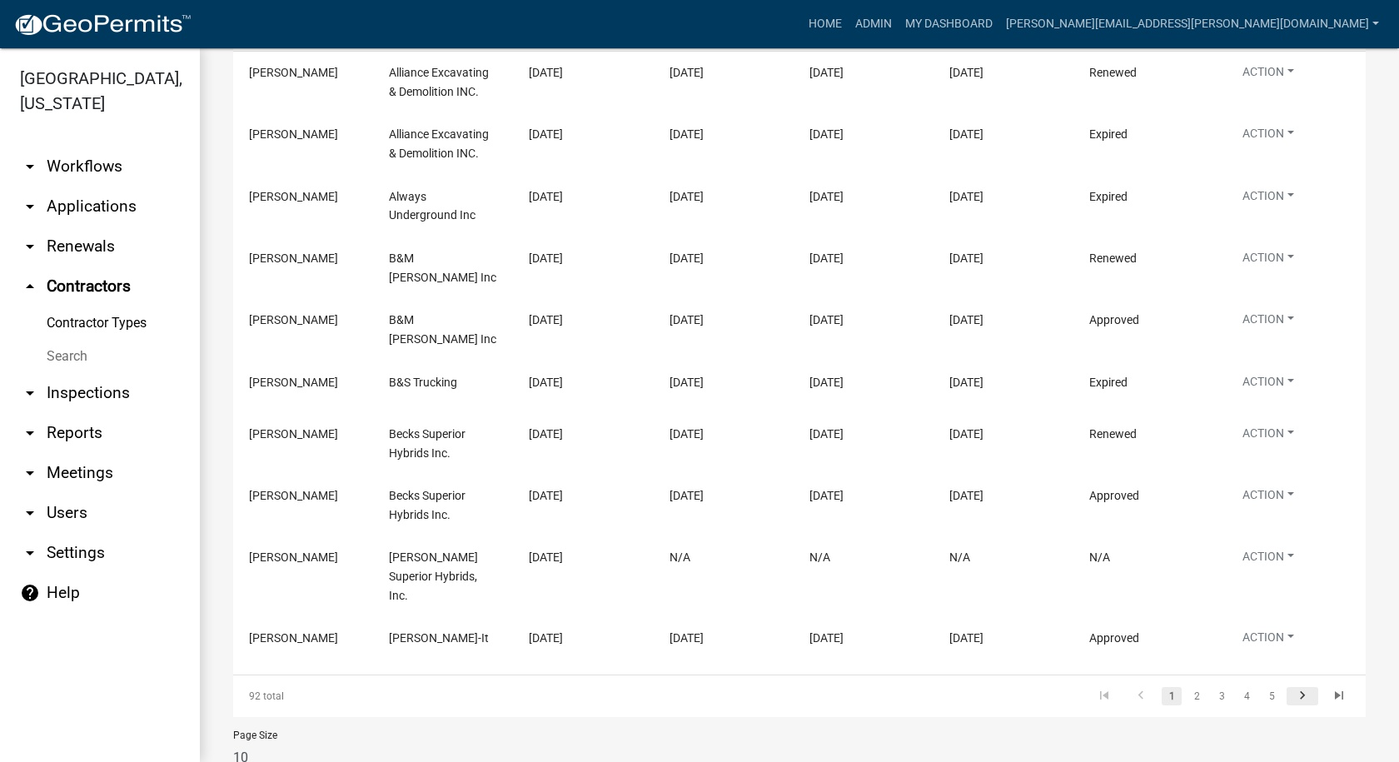
click at [1291, 688] on icon "go to next page" at bounding box center [1302, 698] width 22 height 20
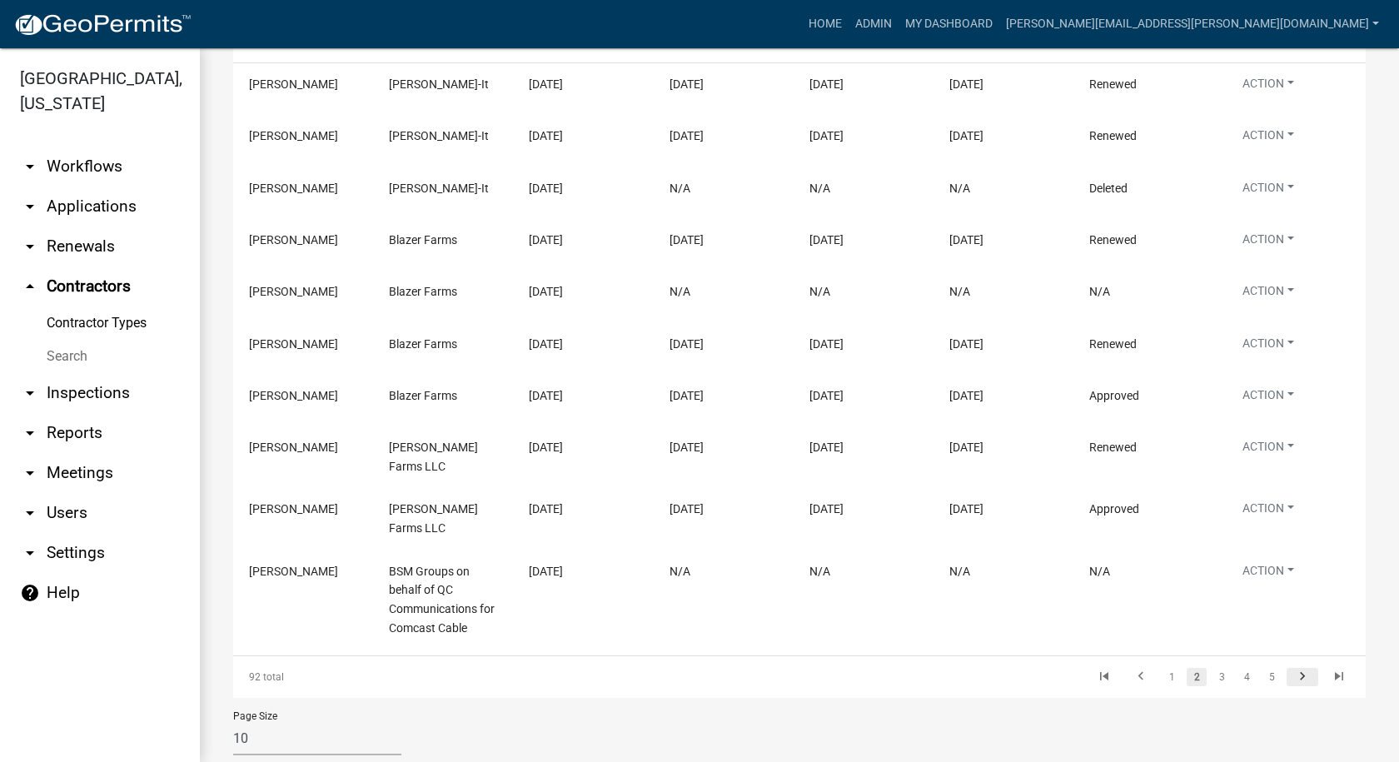
click at [1291, 669] on icon "go to next page" at bounding box center [1302, 679] width 22 height 20
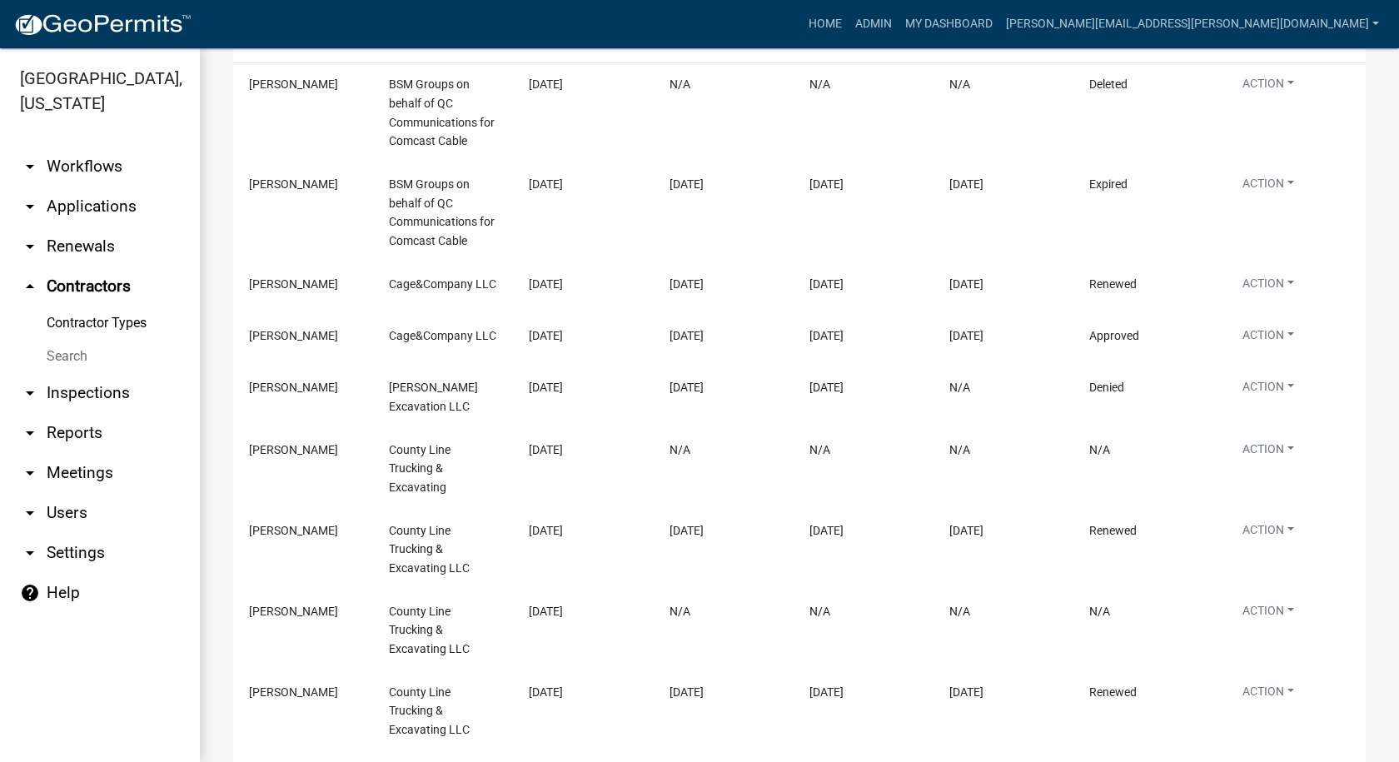
scroll to position [394, 0]
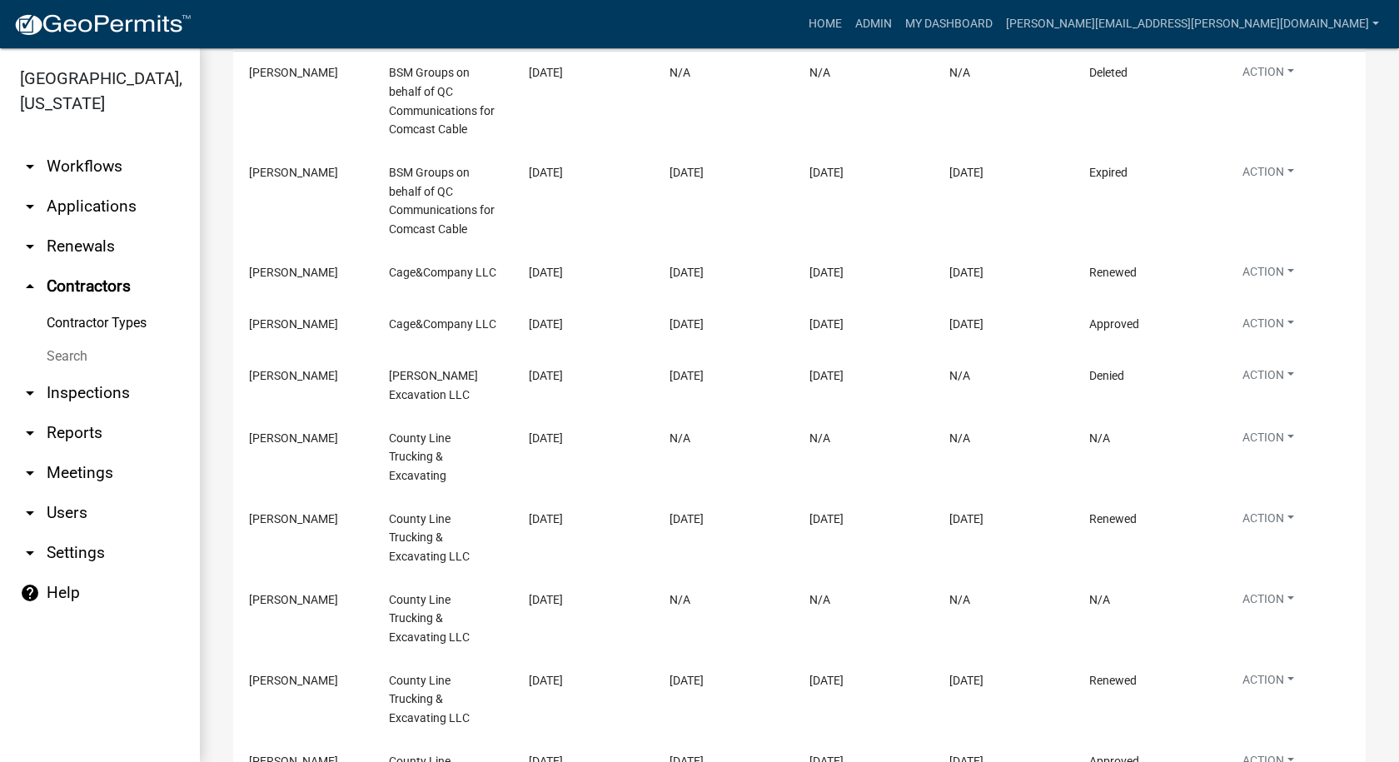
click at [1291, 638] on datatable-body-cell "Action View Details View Application Renew Delete Disable Enable View Profile" at bounding box center [1283, 618] width 140 height 81
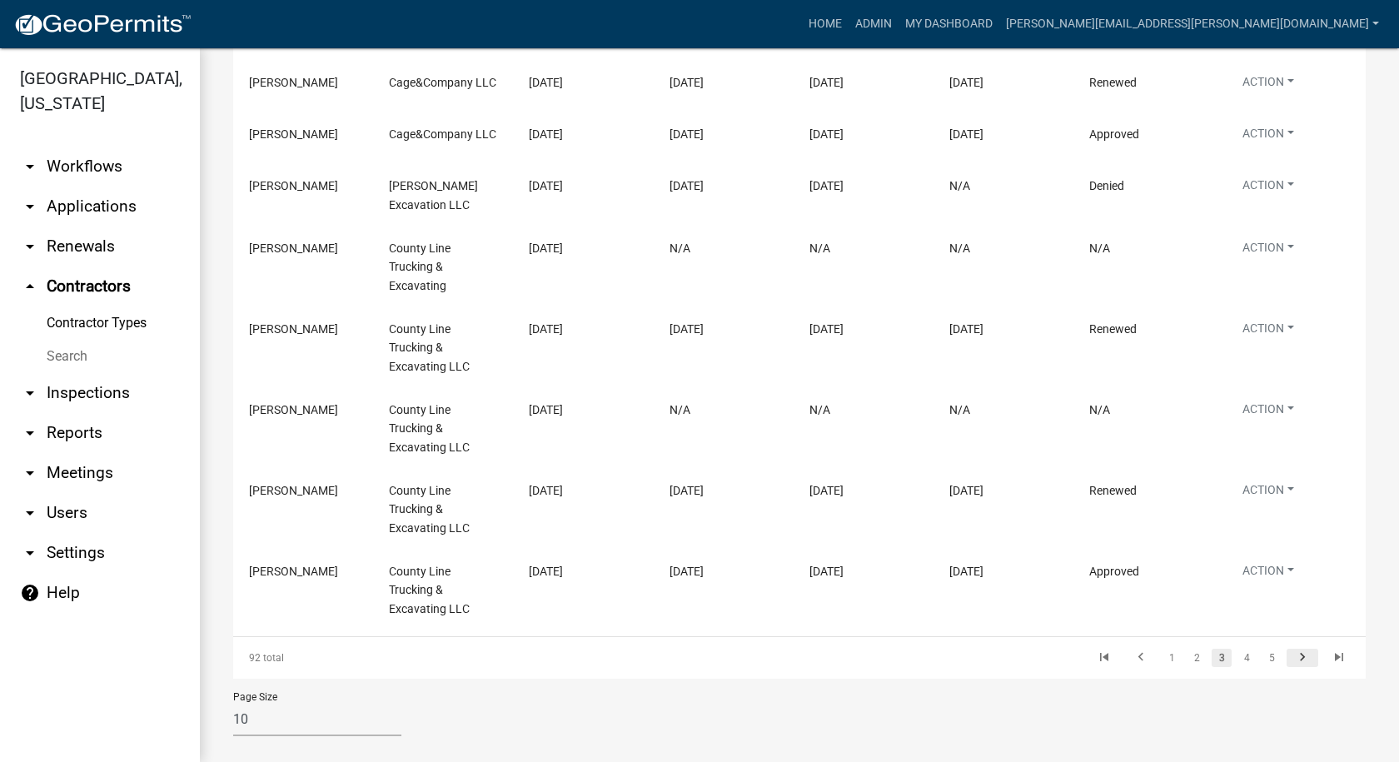
scroll to position [584, 0]
click at [1292, 649] on icon "go to next page" at bounding box center [1302, 659] width 22 height 20
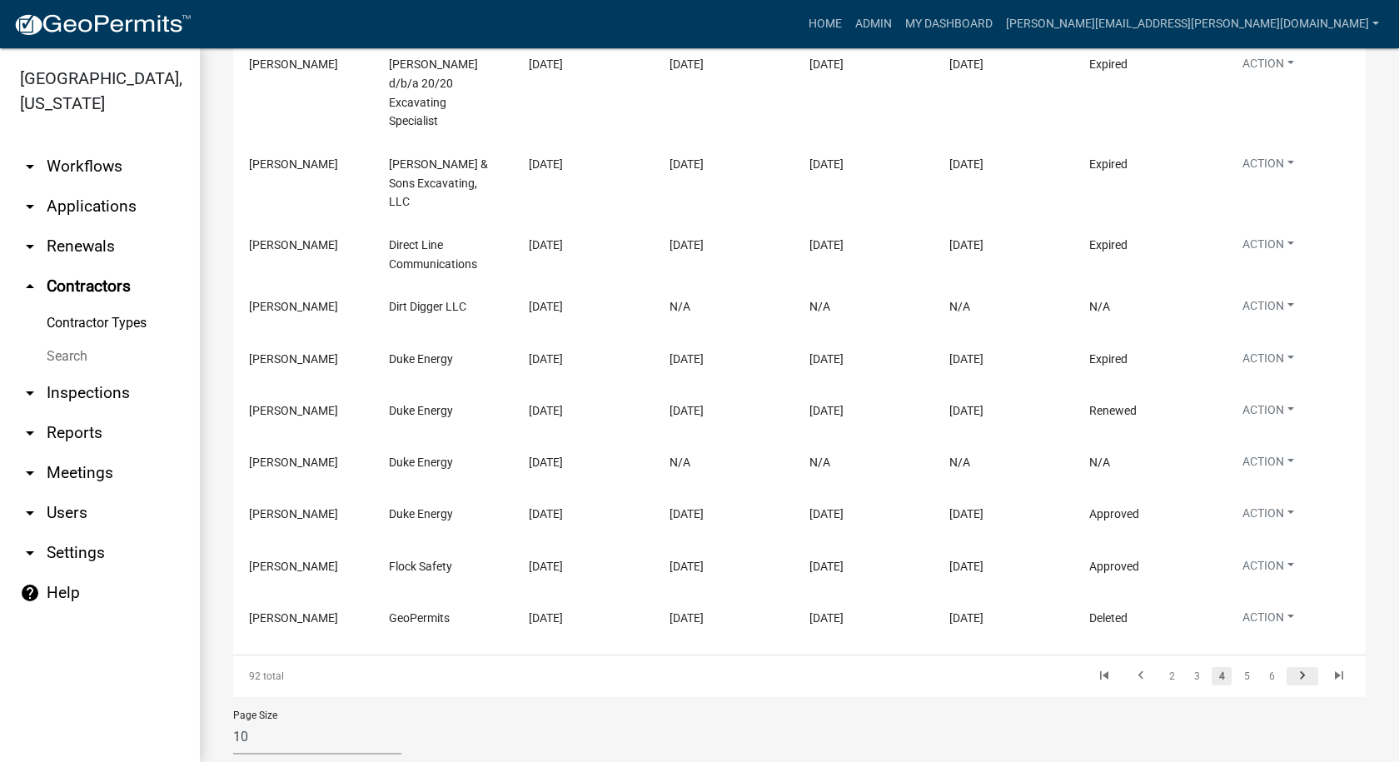
click at [1292, 668] on icon "go to next page" at bounding box center [1302, 678] width 22 height 20
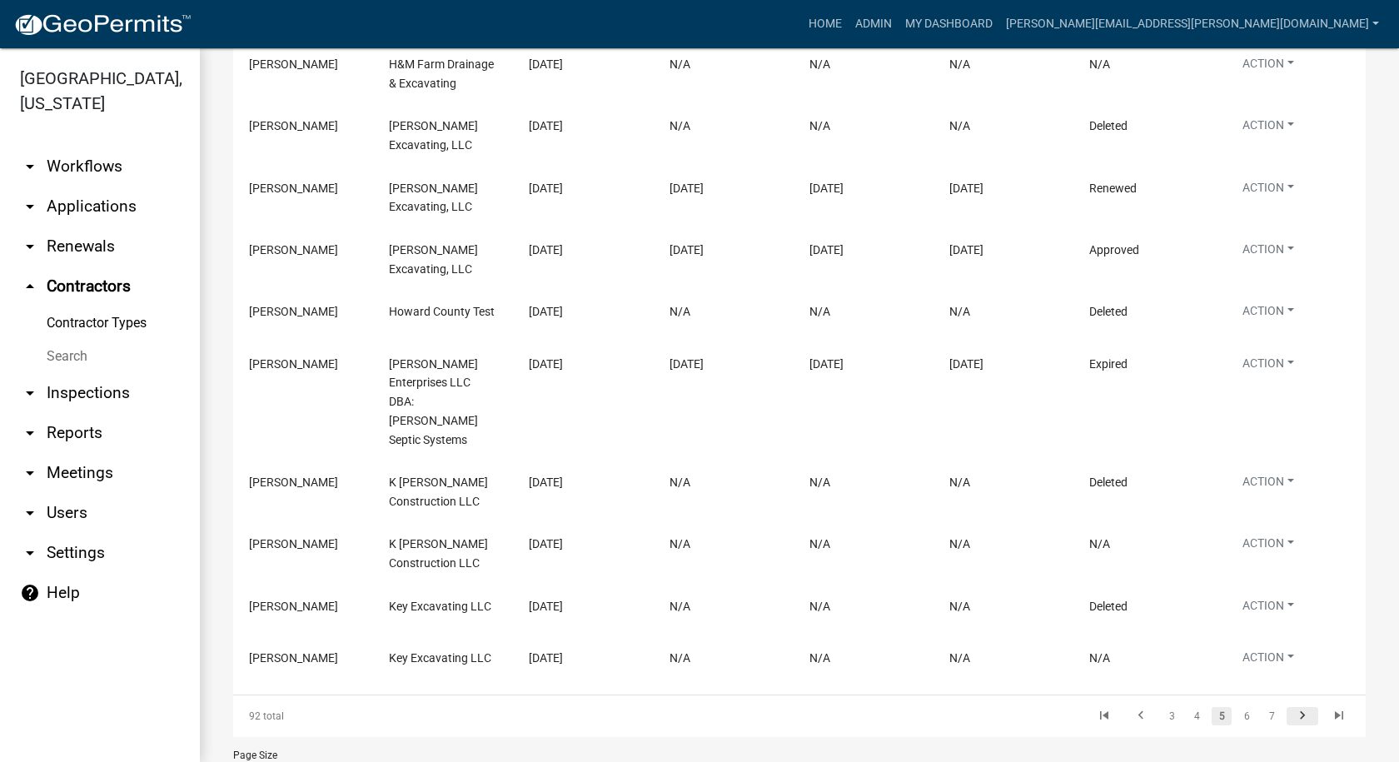
scroll to position [423, 0]
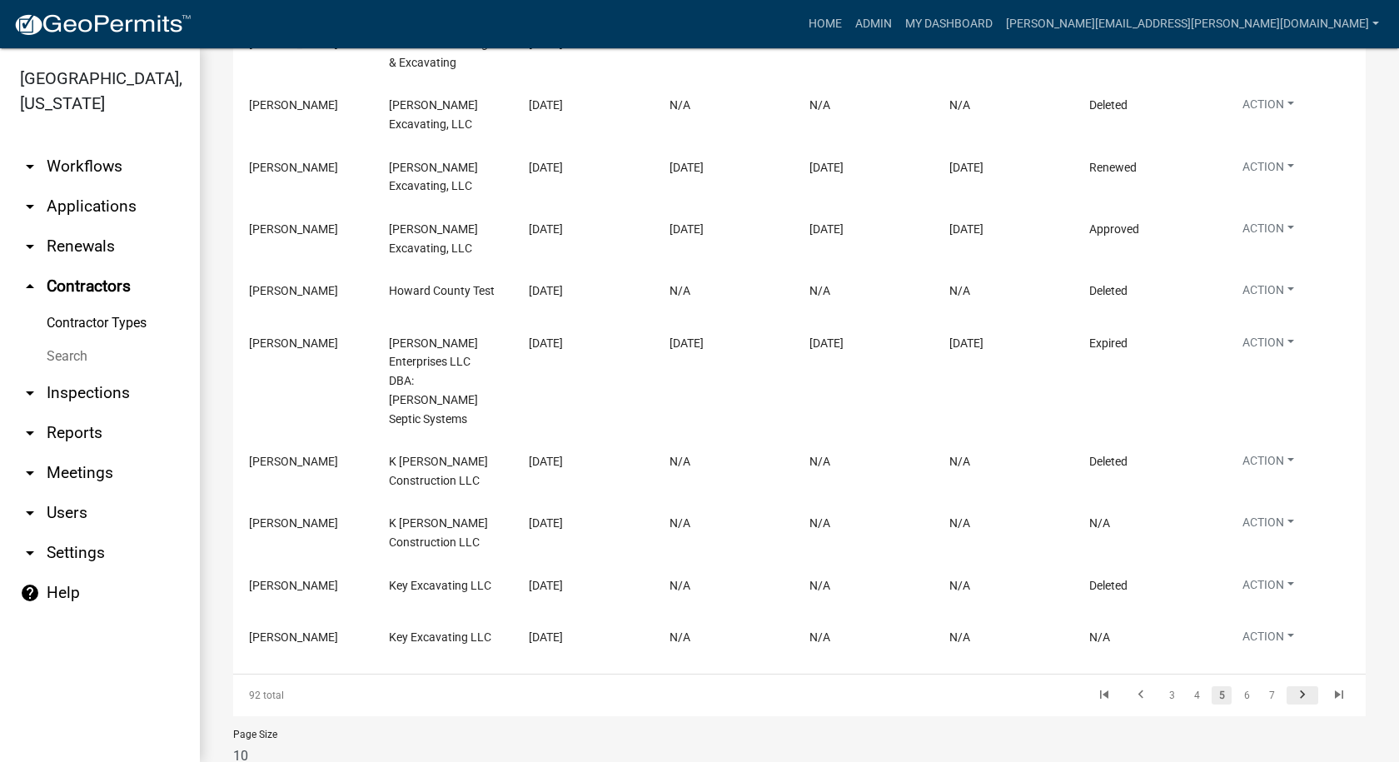
click at [1292, 687] on icon "go to next page" at bounding box center [1302, 697] width 22 height 20
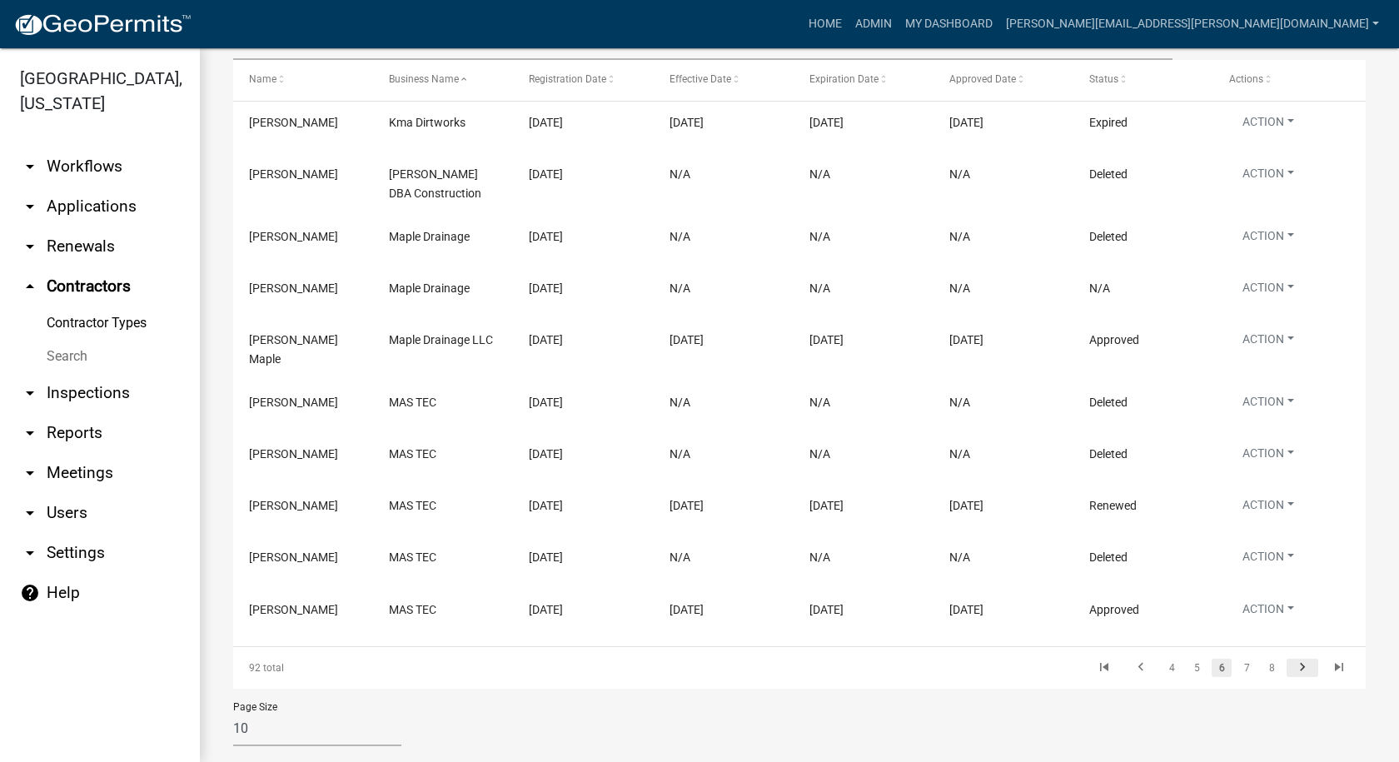
click at [1292, 659] on icon "go to next page" at bounding box center [1302, 669] width 22 height 20
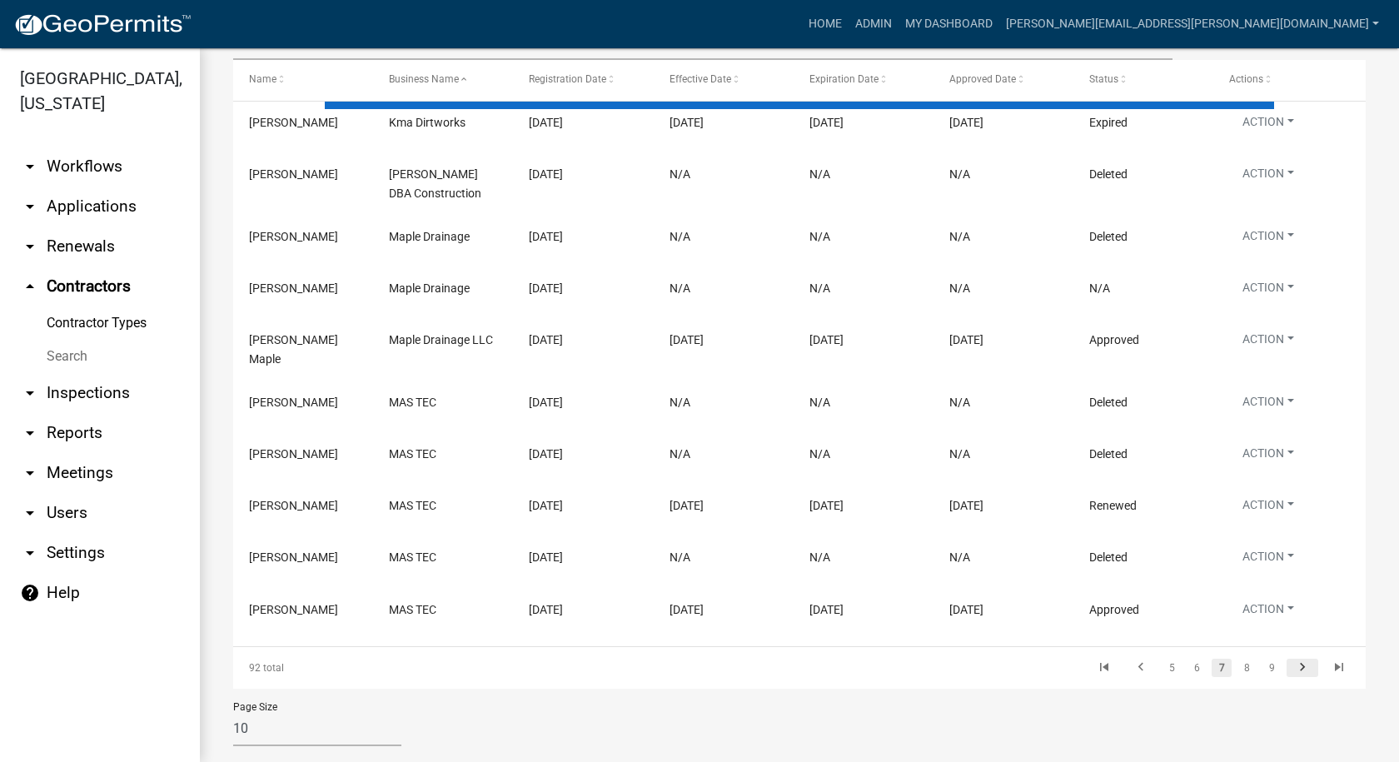
scroll to position [354, 0]
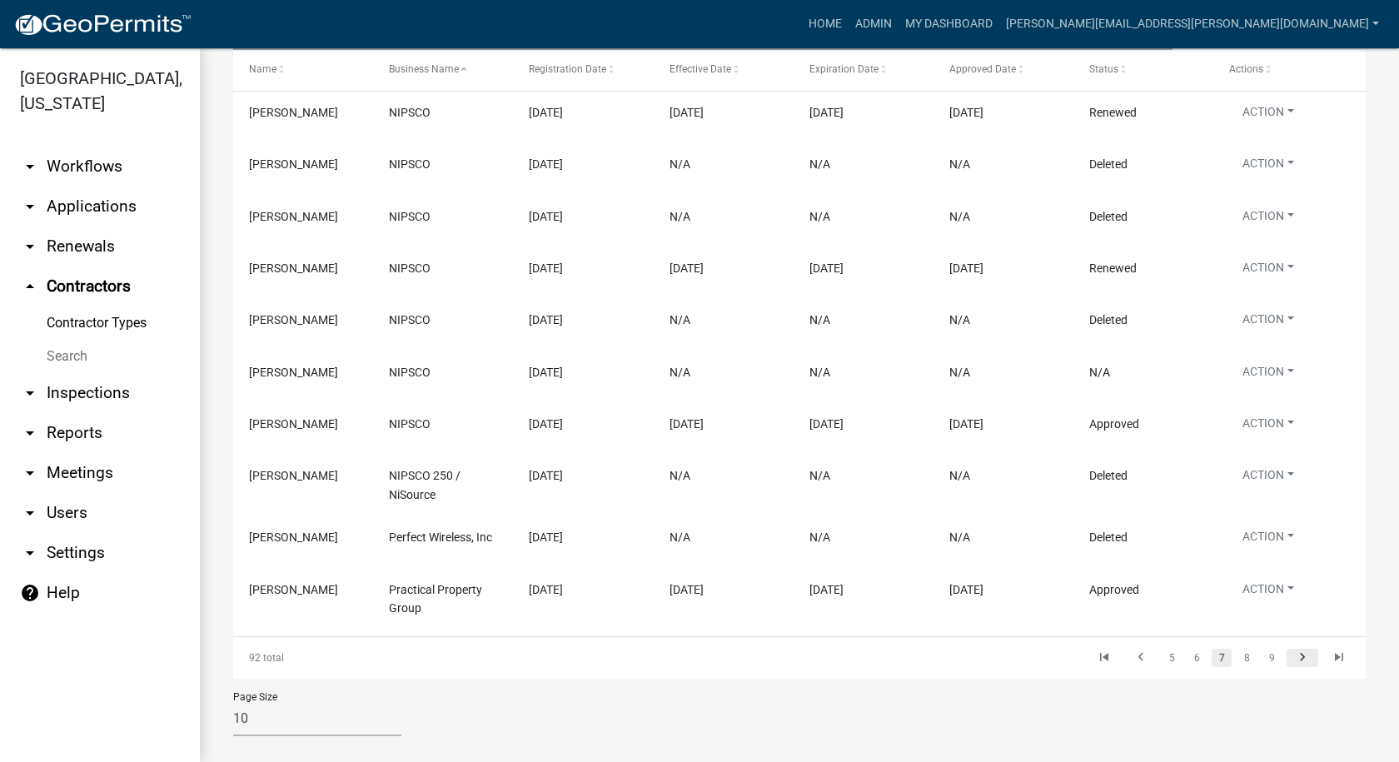
click at [1292, 649] on icon "go to next page" at bounding box center [1302, 659] width 22 height 20
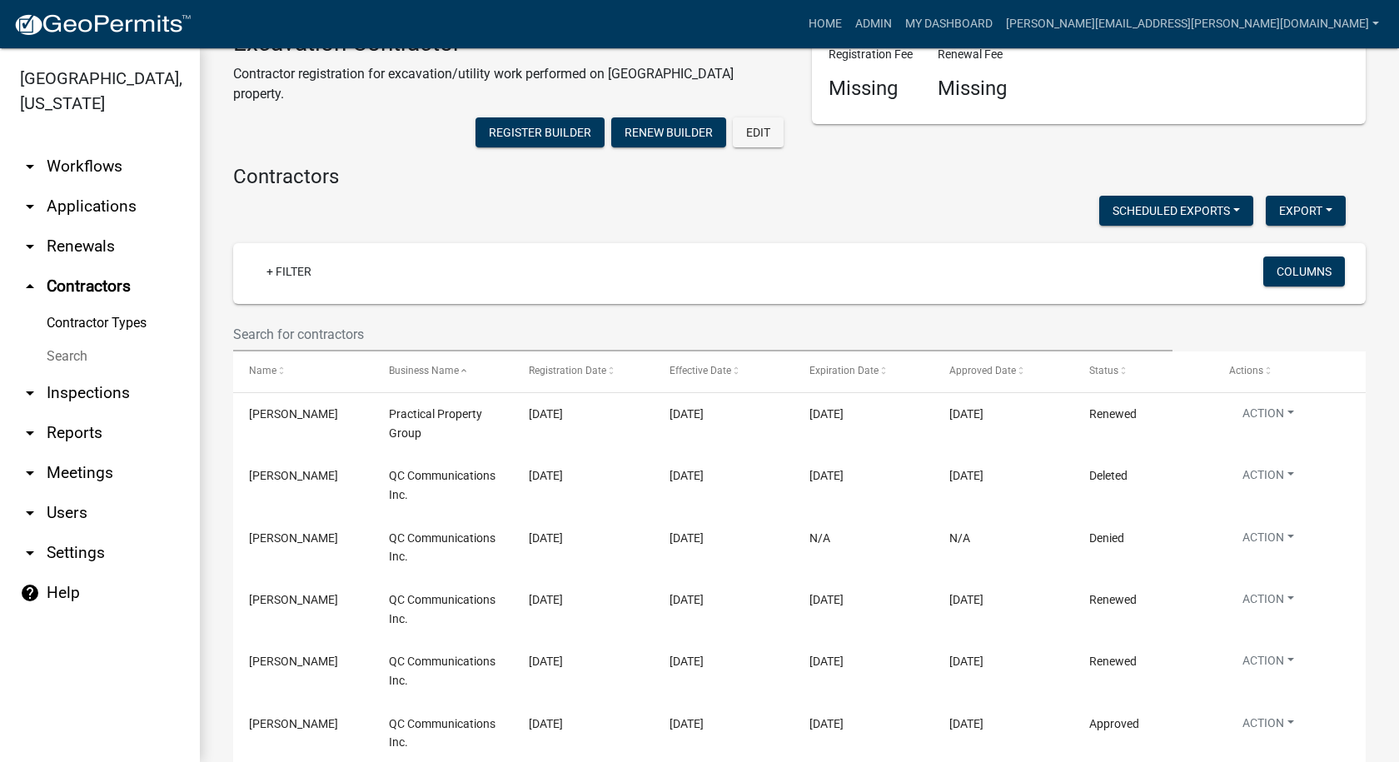
scroll to position [53, 0]
click at [1266, 365] on span at bounding box center [1268, 371] width 10 height 12
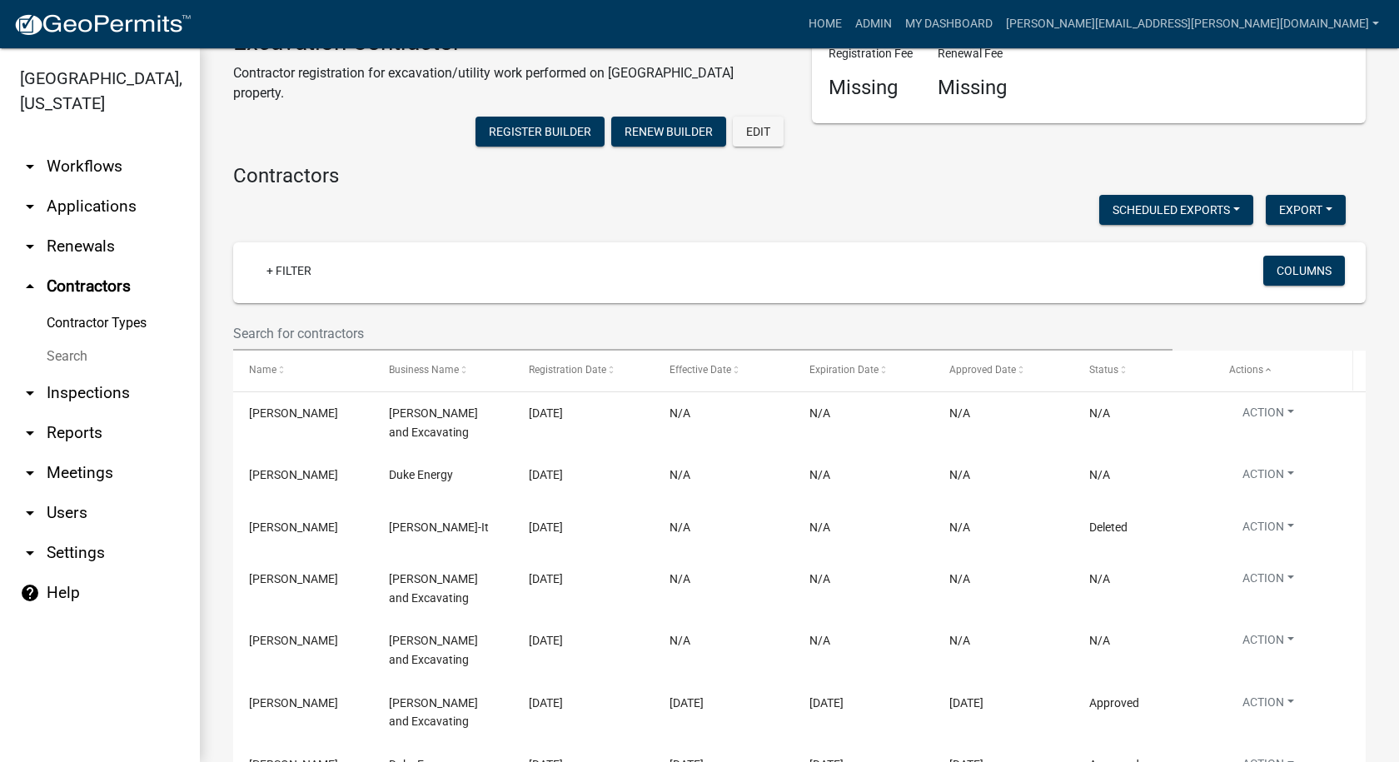
click at [1266, 365] on span at bounding box center [1268, 371] width 10 height 12
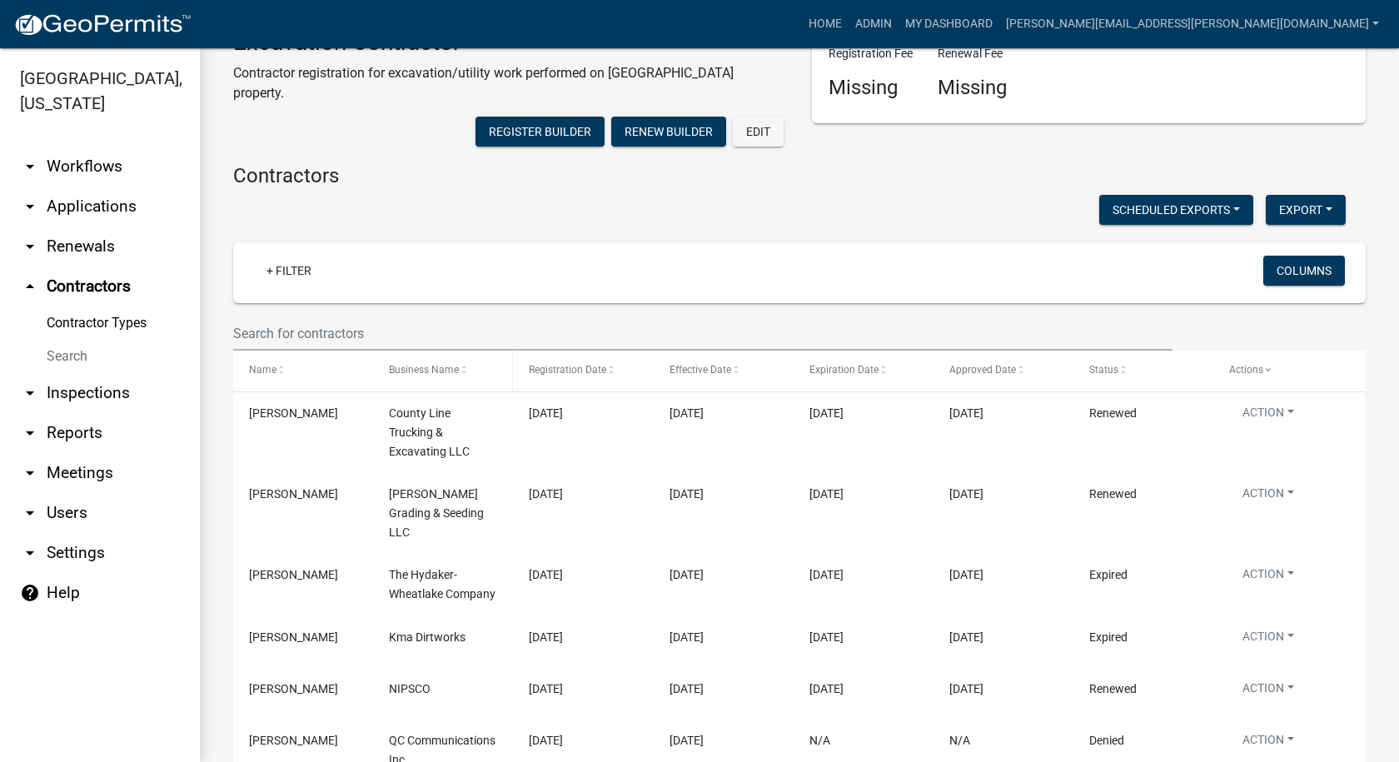
click at [464, 365] on span at bounding box center [464, 371] width 10 height 12
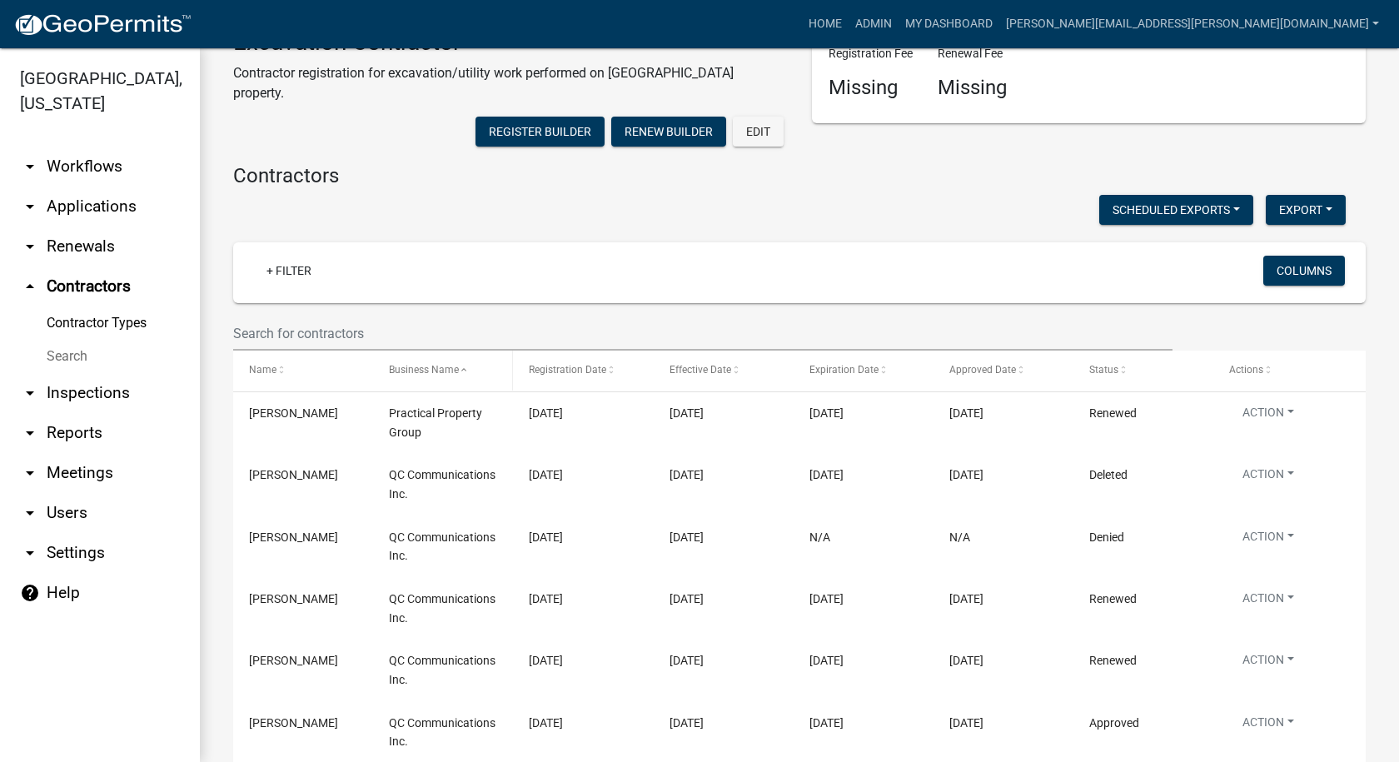
click at [464, 365] on span at bounding box center [464, 371] width 10 height 12
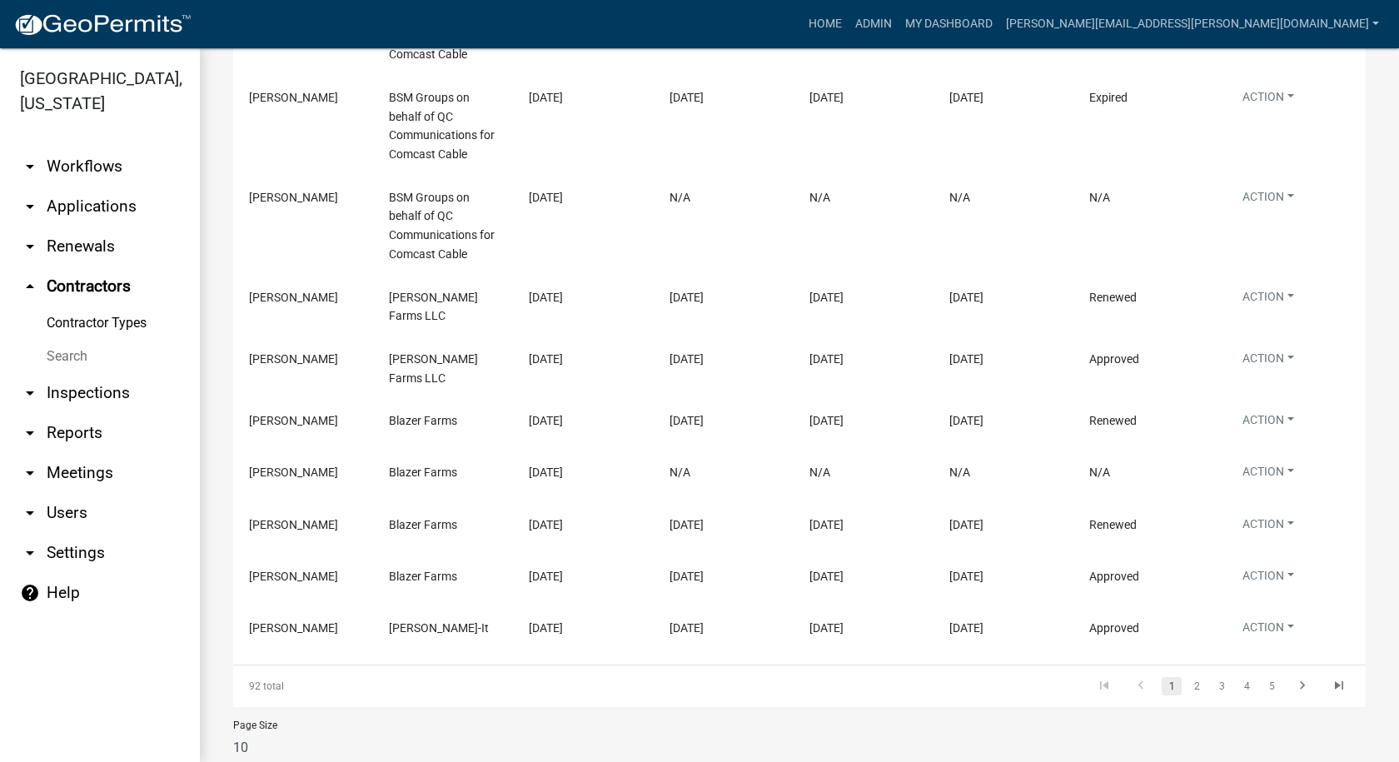
scroll to position [478, 0]
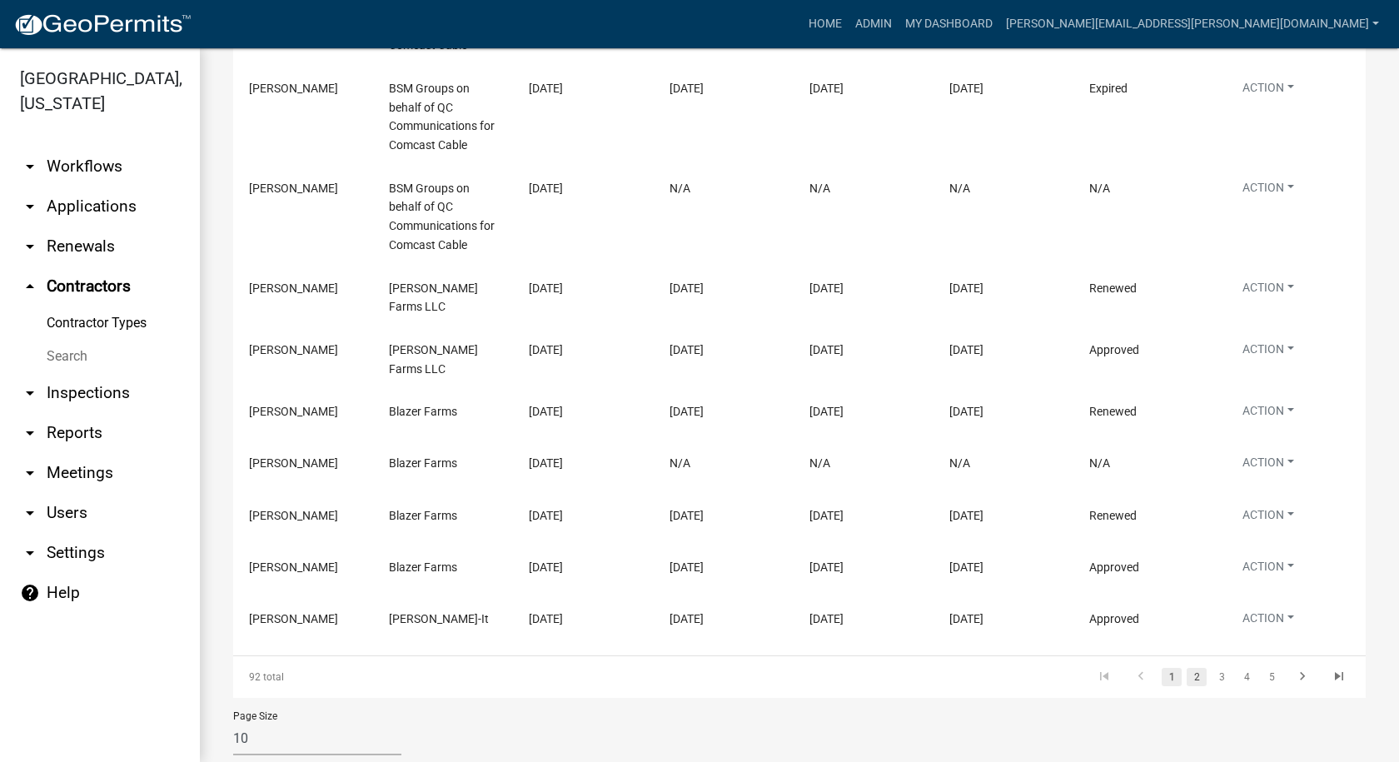
click at [1186, 668] on link "2" at bounding box center [1196, 677] width 20 height 18
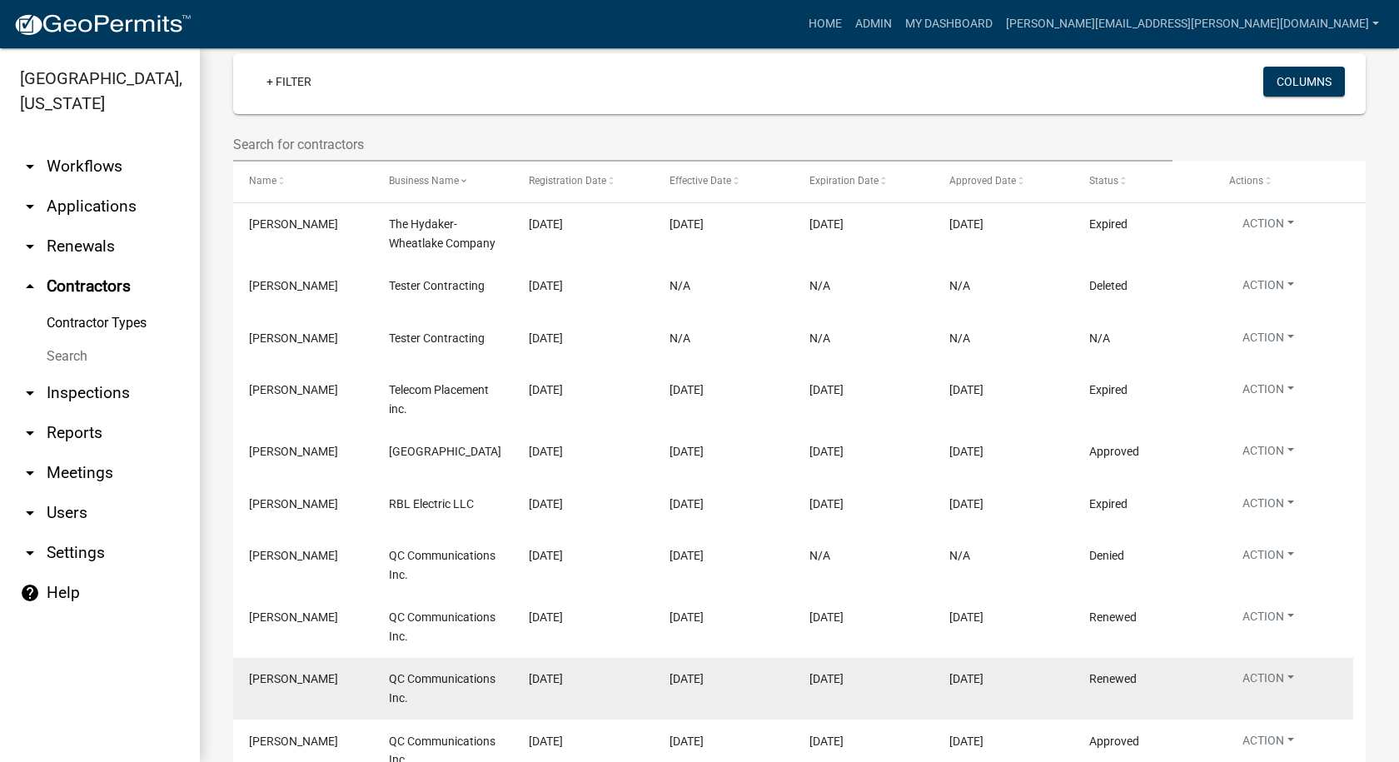
scroll to position [394, 0]
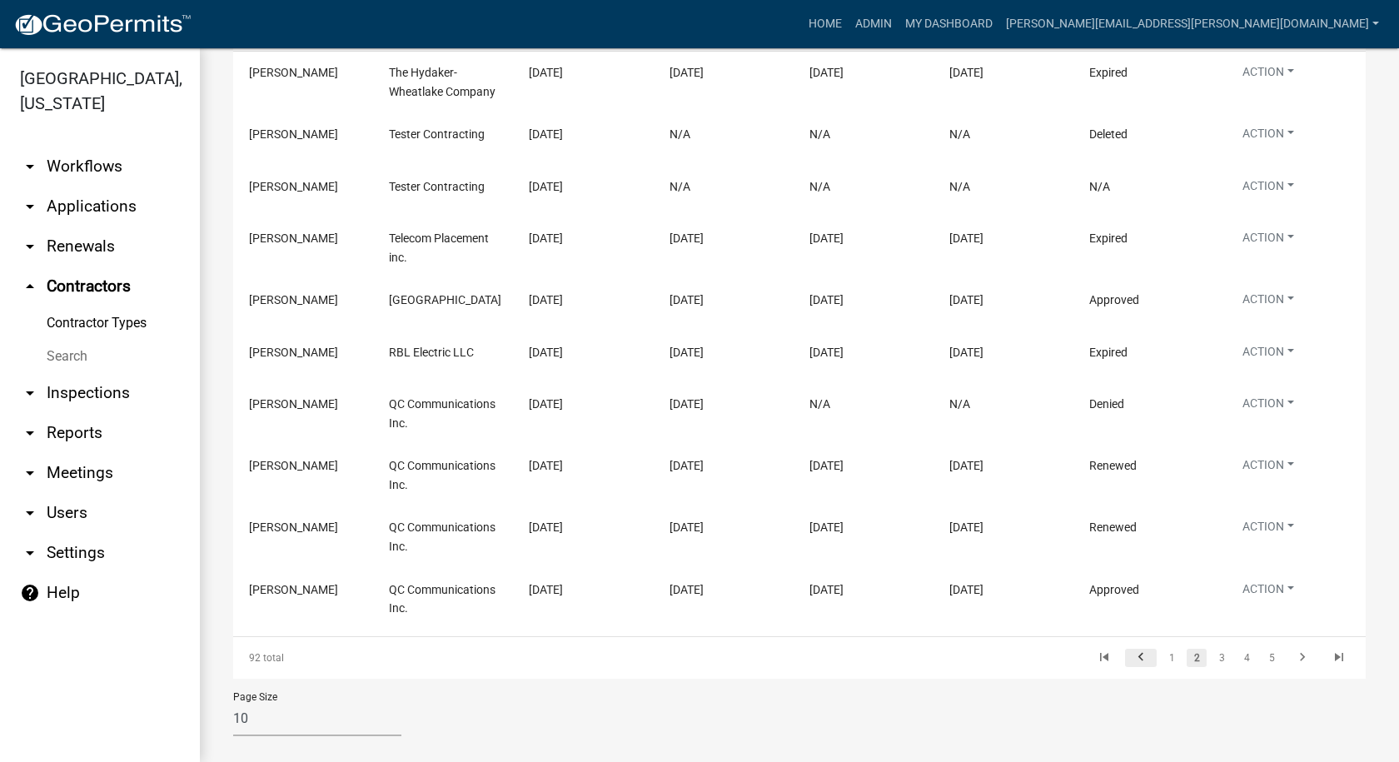
click at [1130, 649] on icon "go to previous page" at bounding box center [1141, 659] width 22 height 20
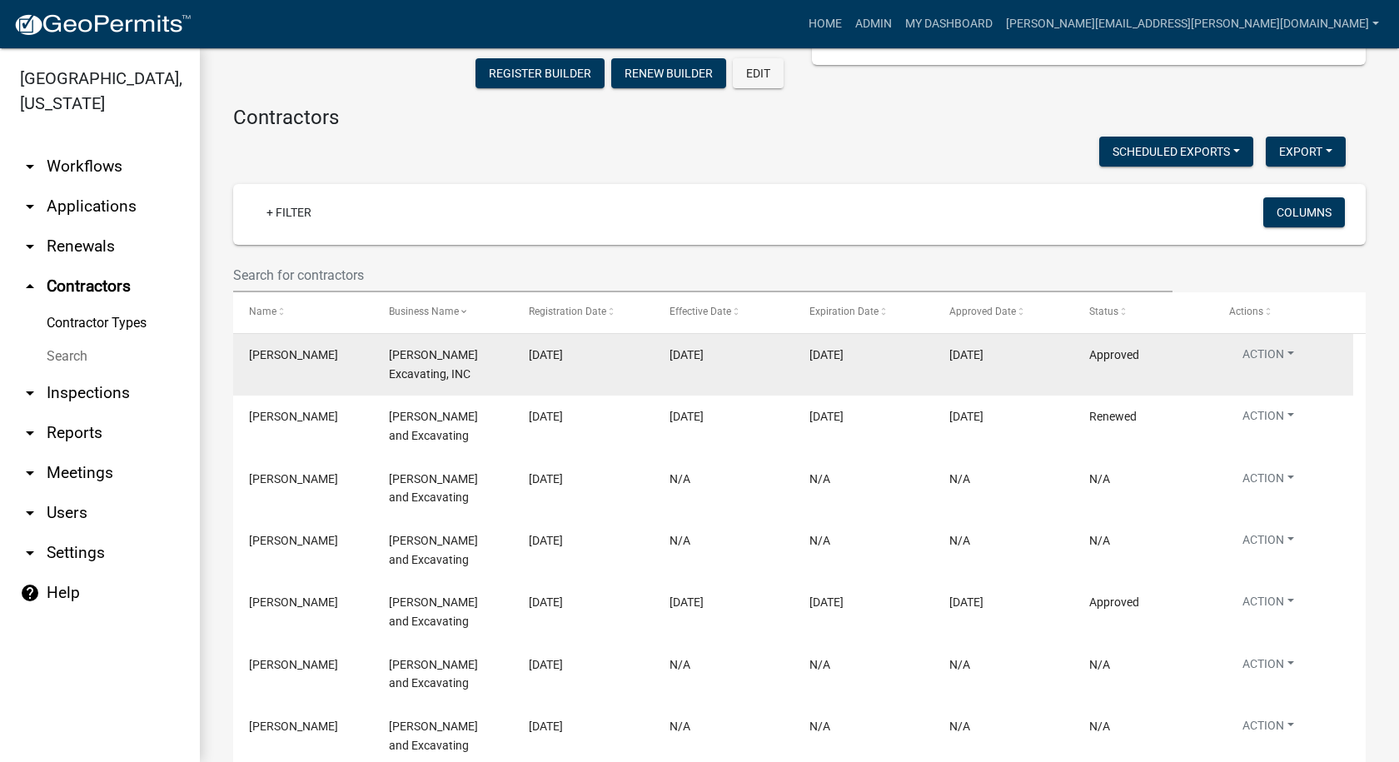
scroll to position [61, 0]
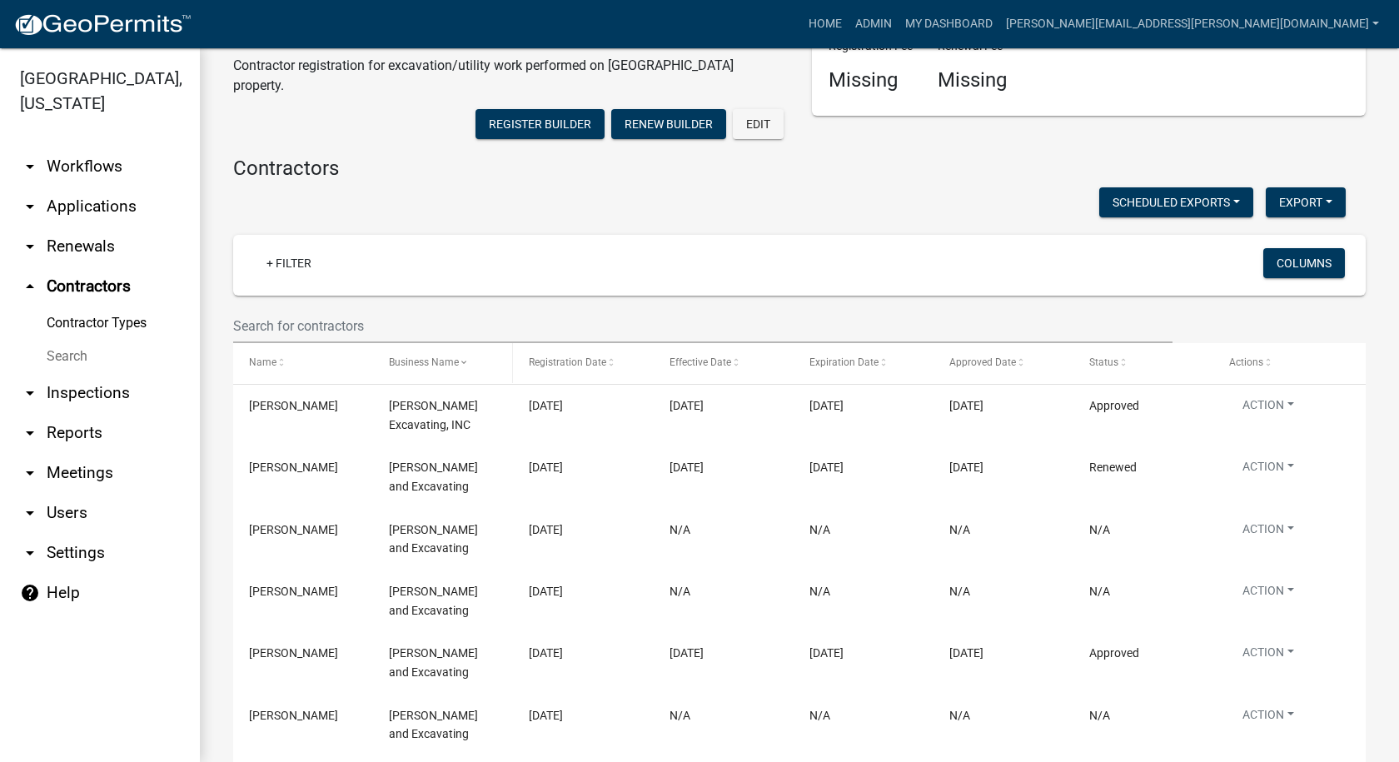
click at [469, 355] on div "Business Name" at bounding box center [443, 363] width 108 height 17
click at [465, 357] on span at bounding box center [464, 363] width 10 height 12
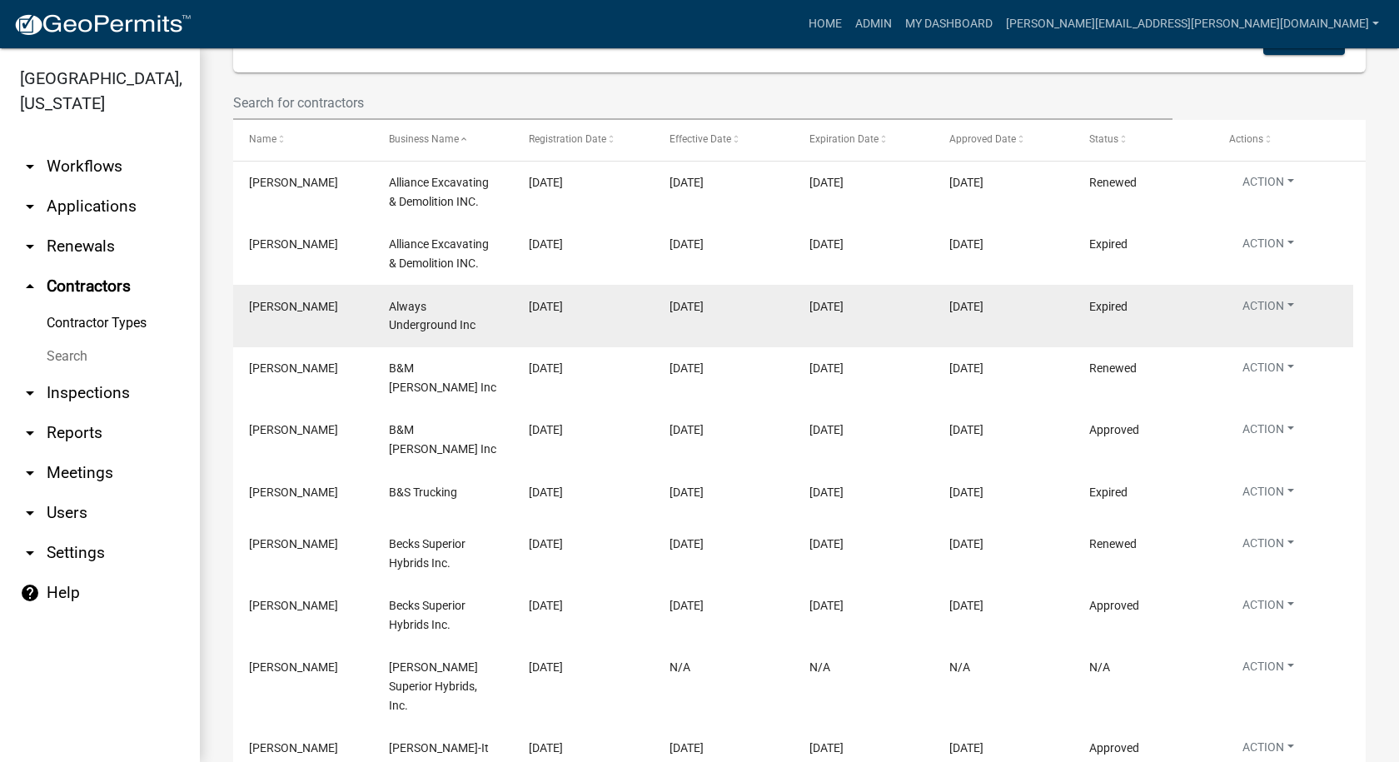
scroll to position [394, 0]
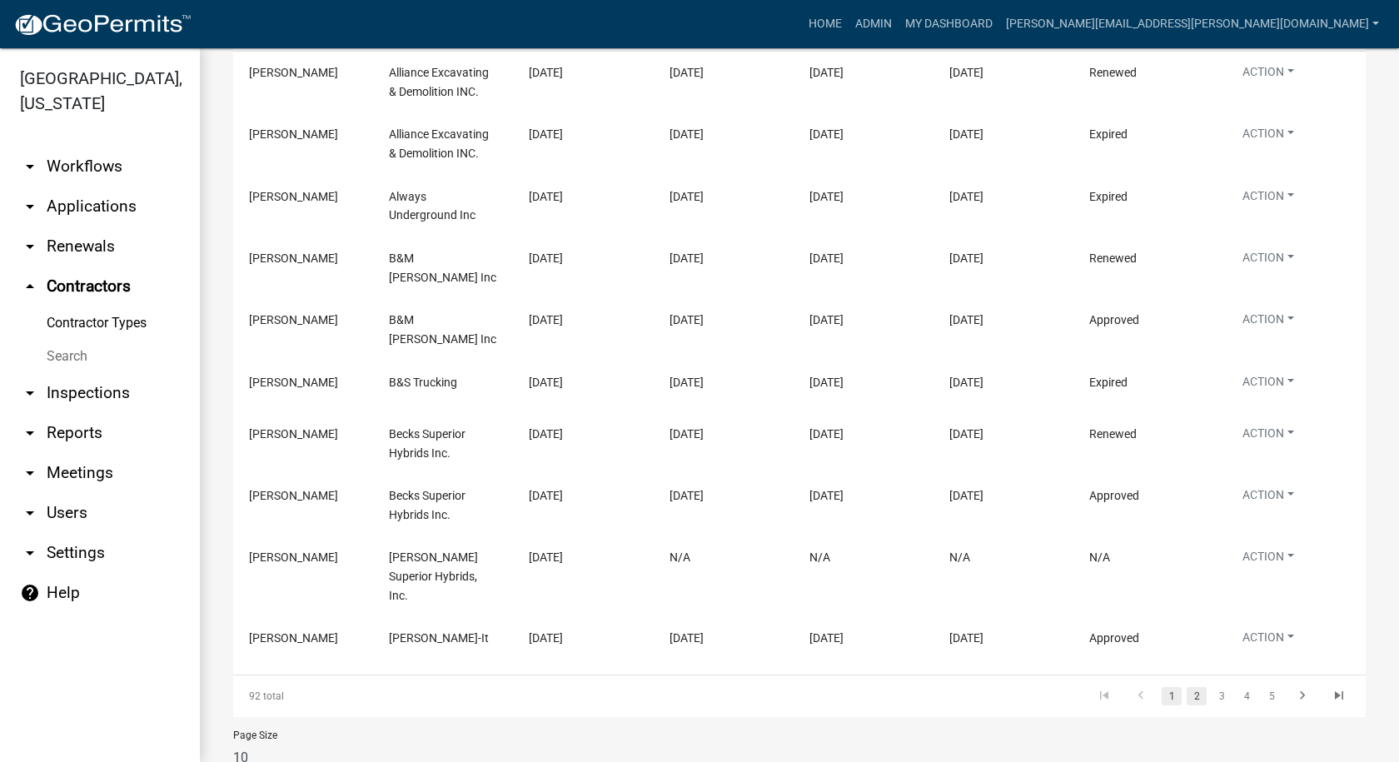
click at [1186, 687] on link "2" at bounding box center [1196, 696] width 20 height 18
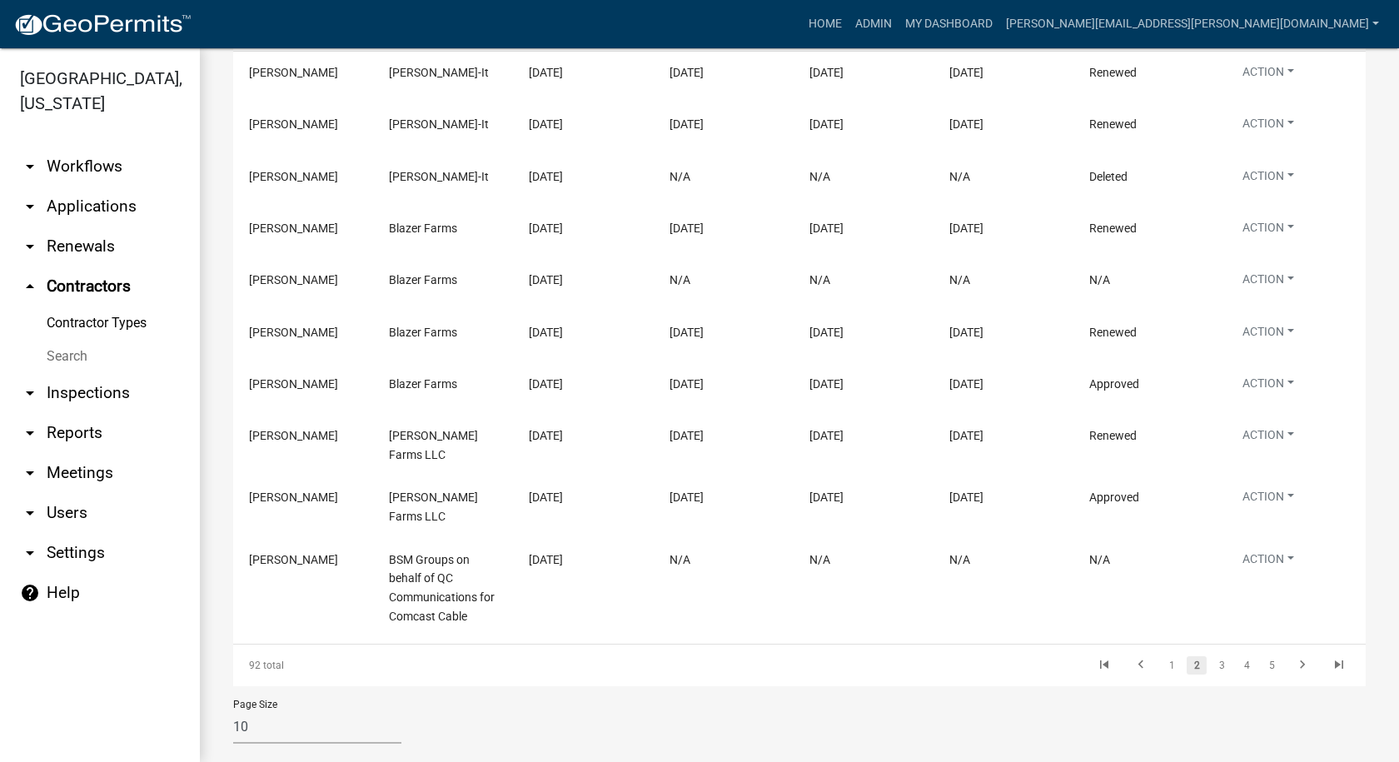
scroll to position [382, 0]
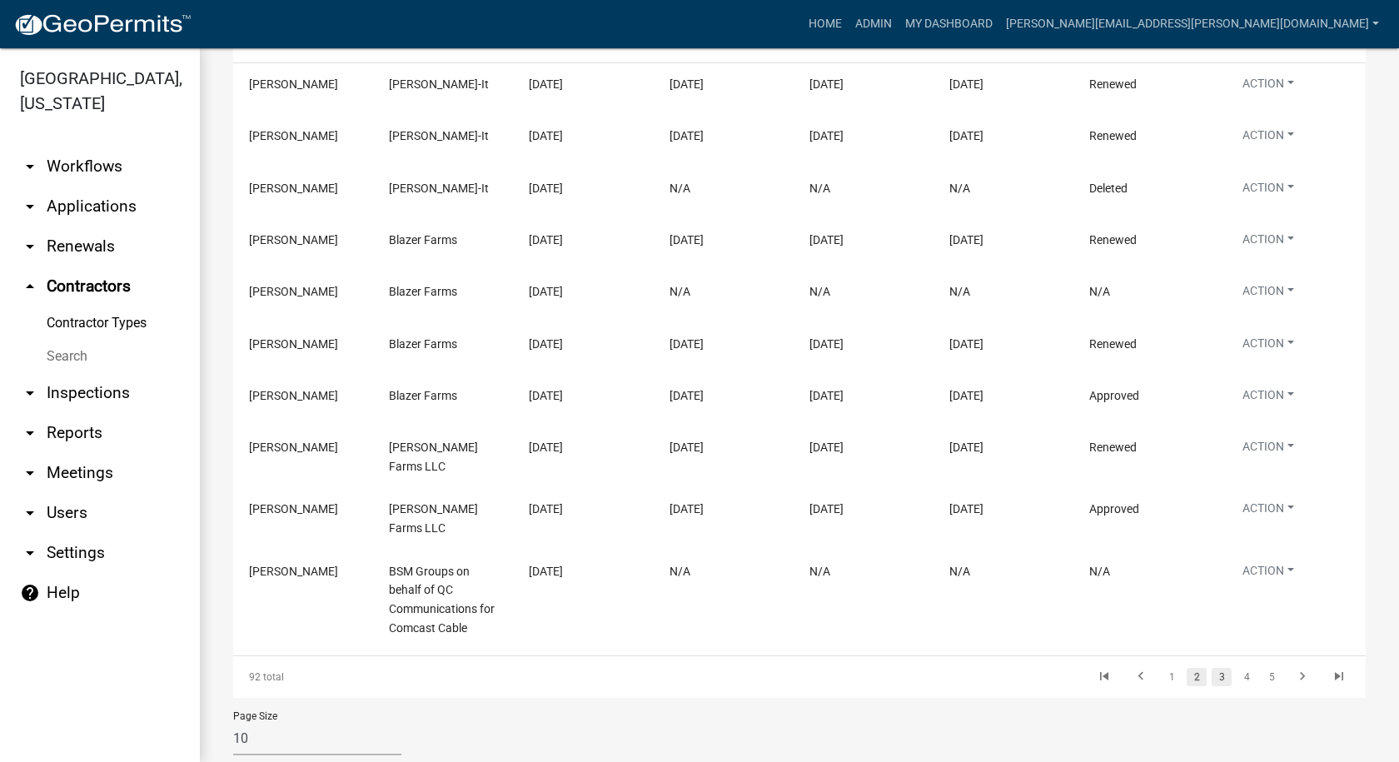
click at [1211, 668] on link "3" at bounding box center [1221, 677] width 20 height 18
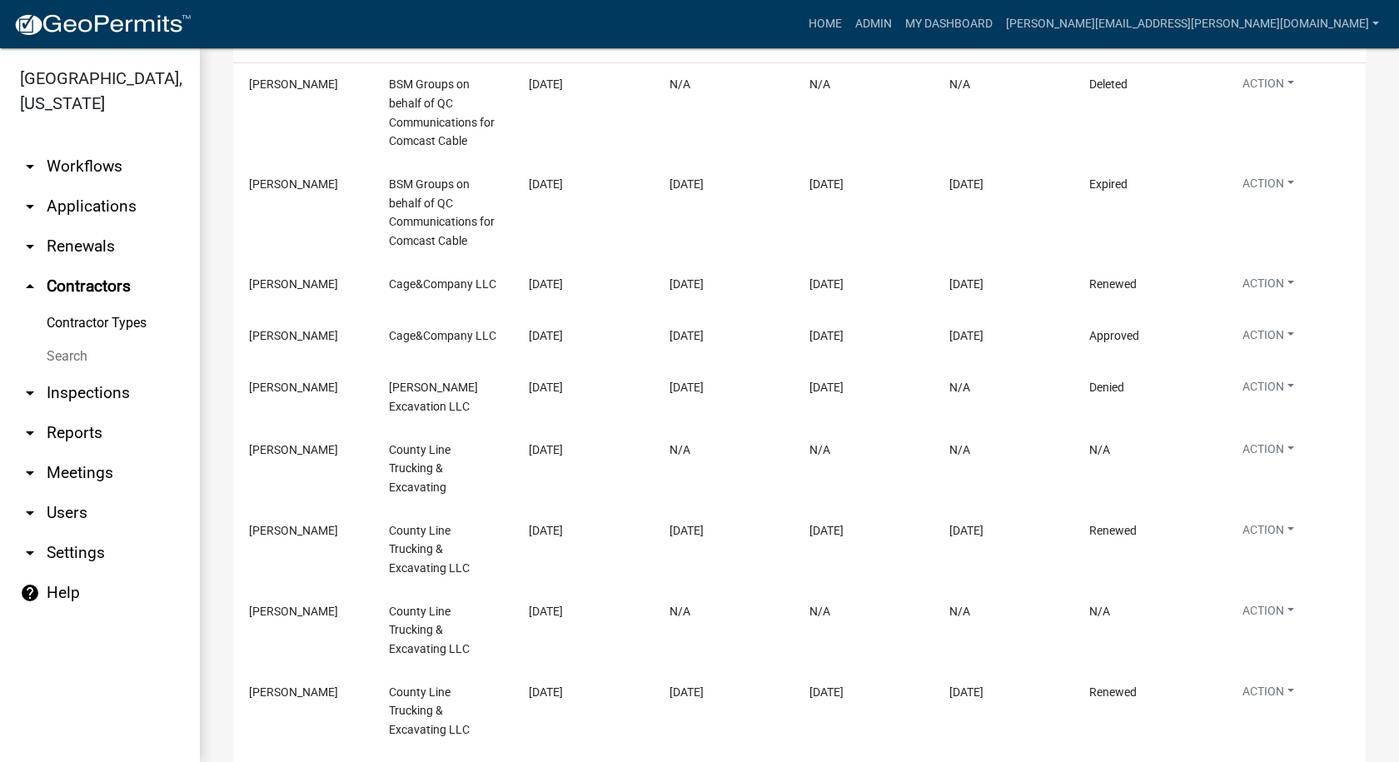
click at [82, 169] on link "arrow_drop_down Workflows" at bounding box center [100, 167] width 200 height 40
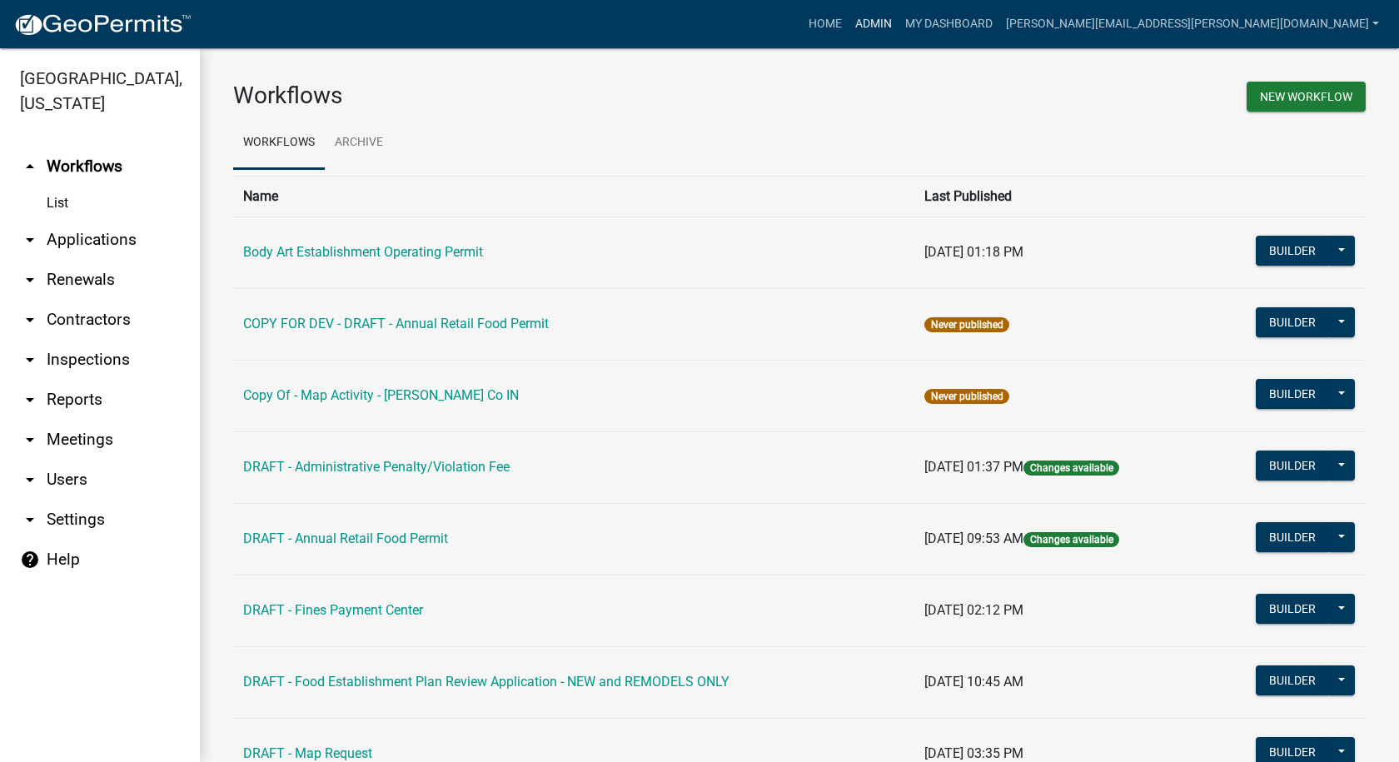
click at [898, 20] on link "Admin" at bounding box center [873, 24] width 50 height 32
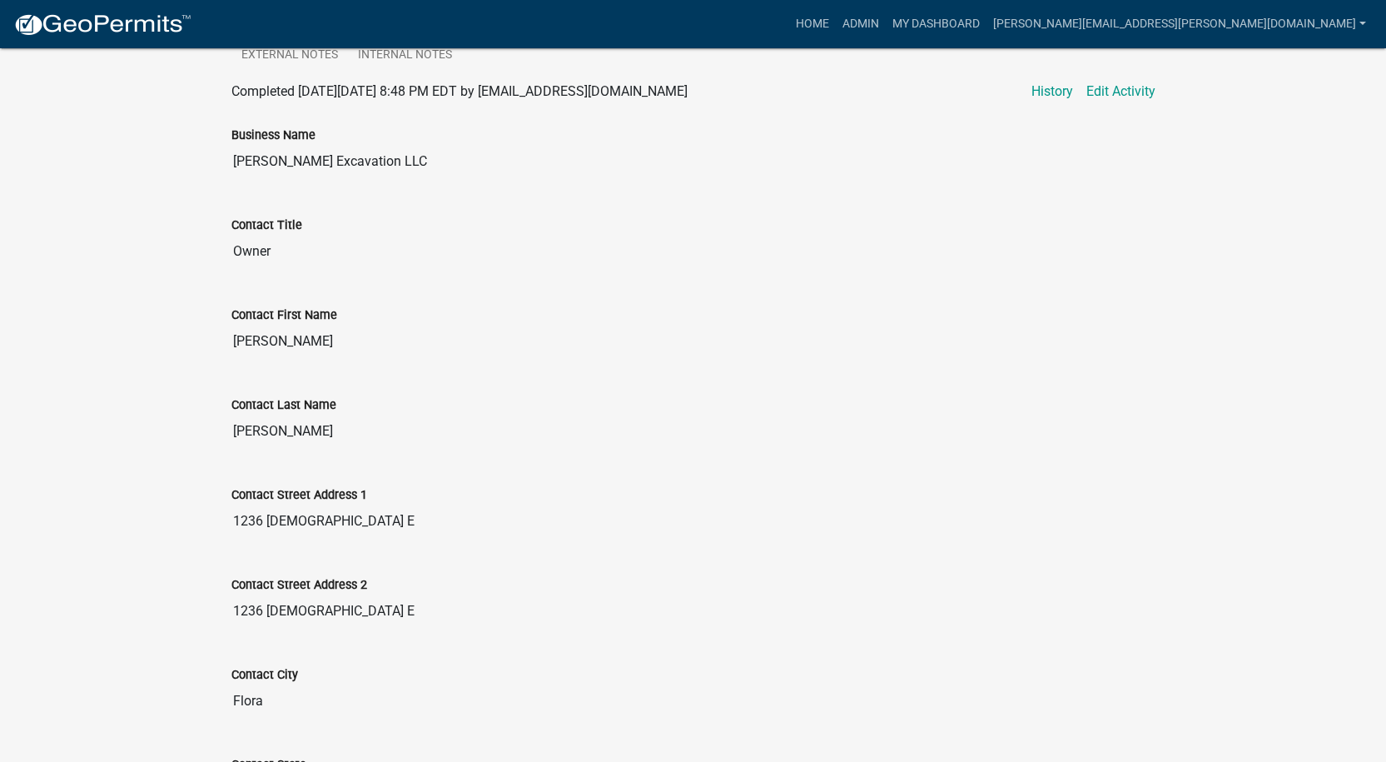
scroll to position [250, 0]
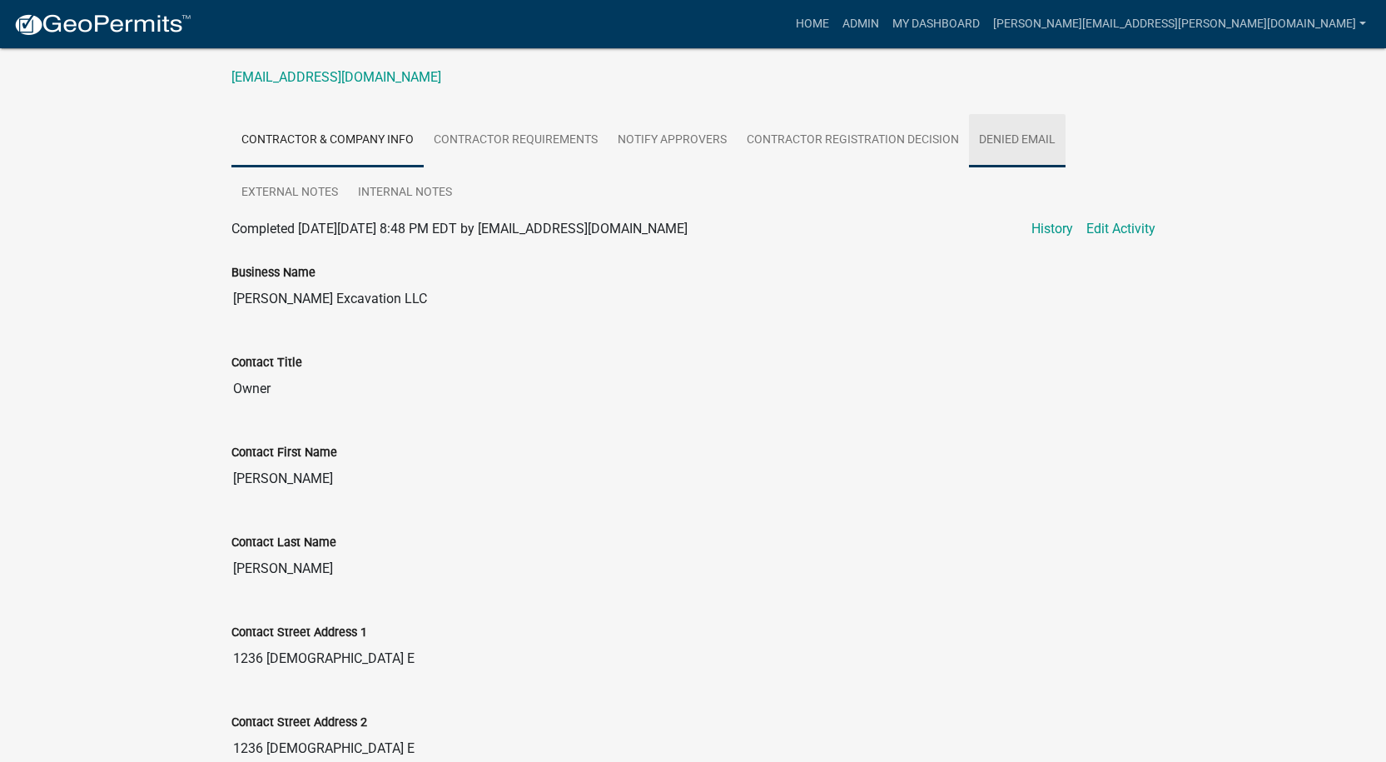
click at [1009, 136] on link "Denied Email" at bounding box center [1017, 140] width 97 height 53
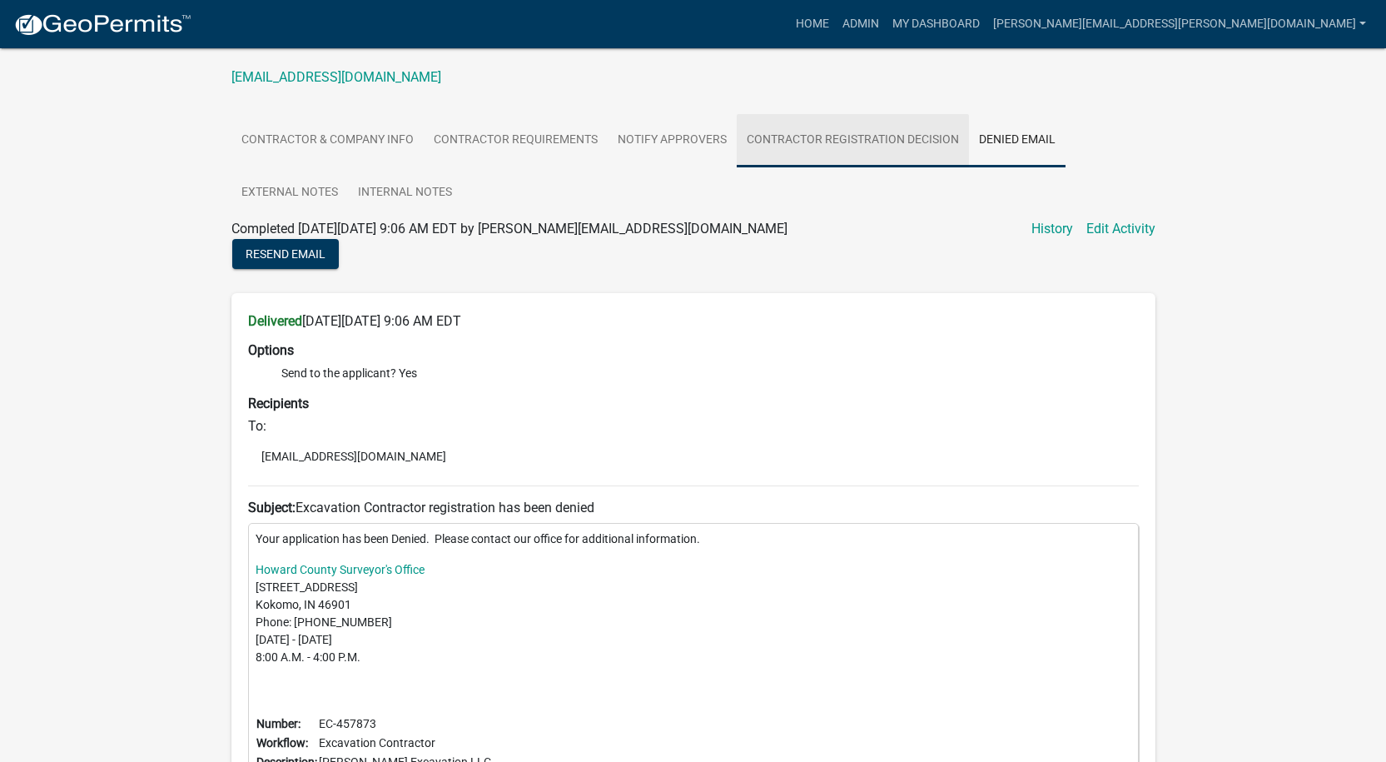
click at [844, 140] on link "Contractor Registration Decision" at bounding box center [853, 140] width 232 height 53
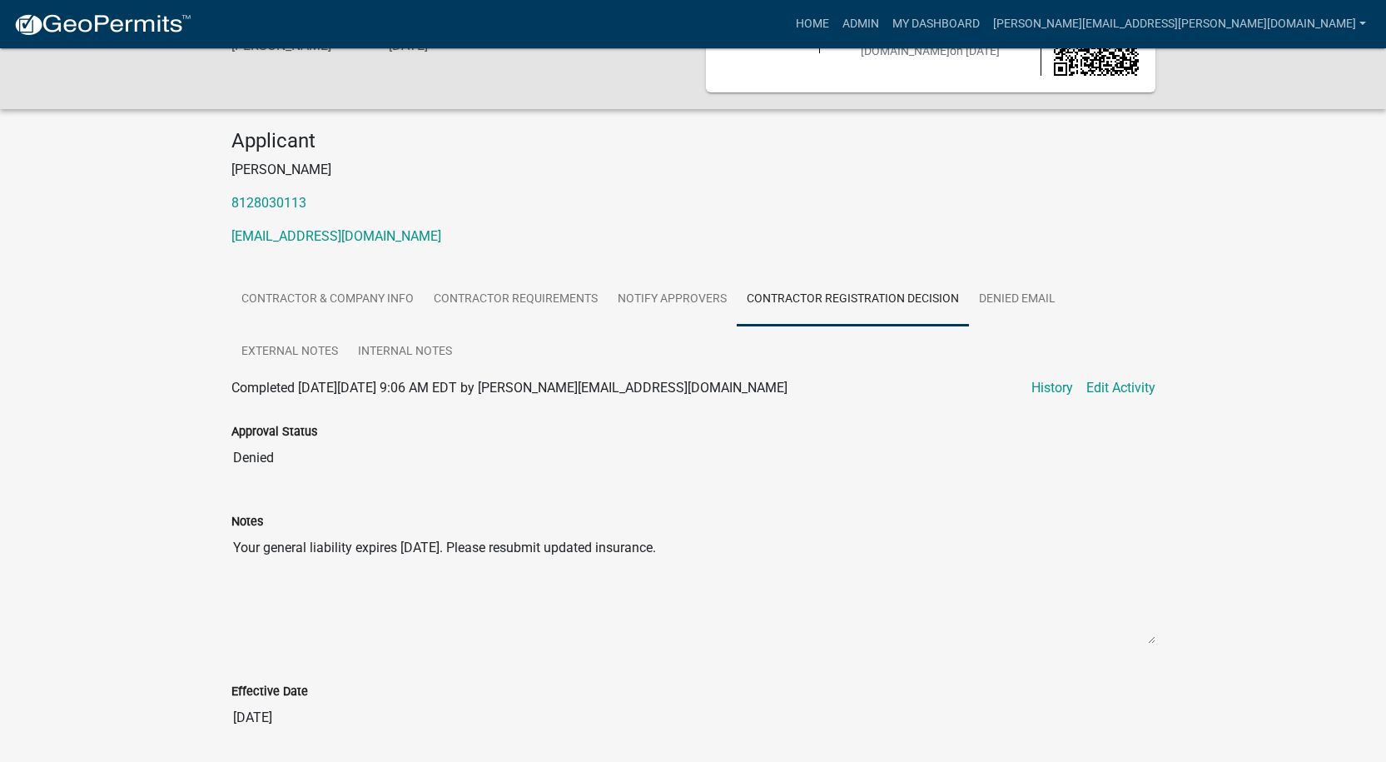
scroll to position [0, 0]
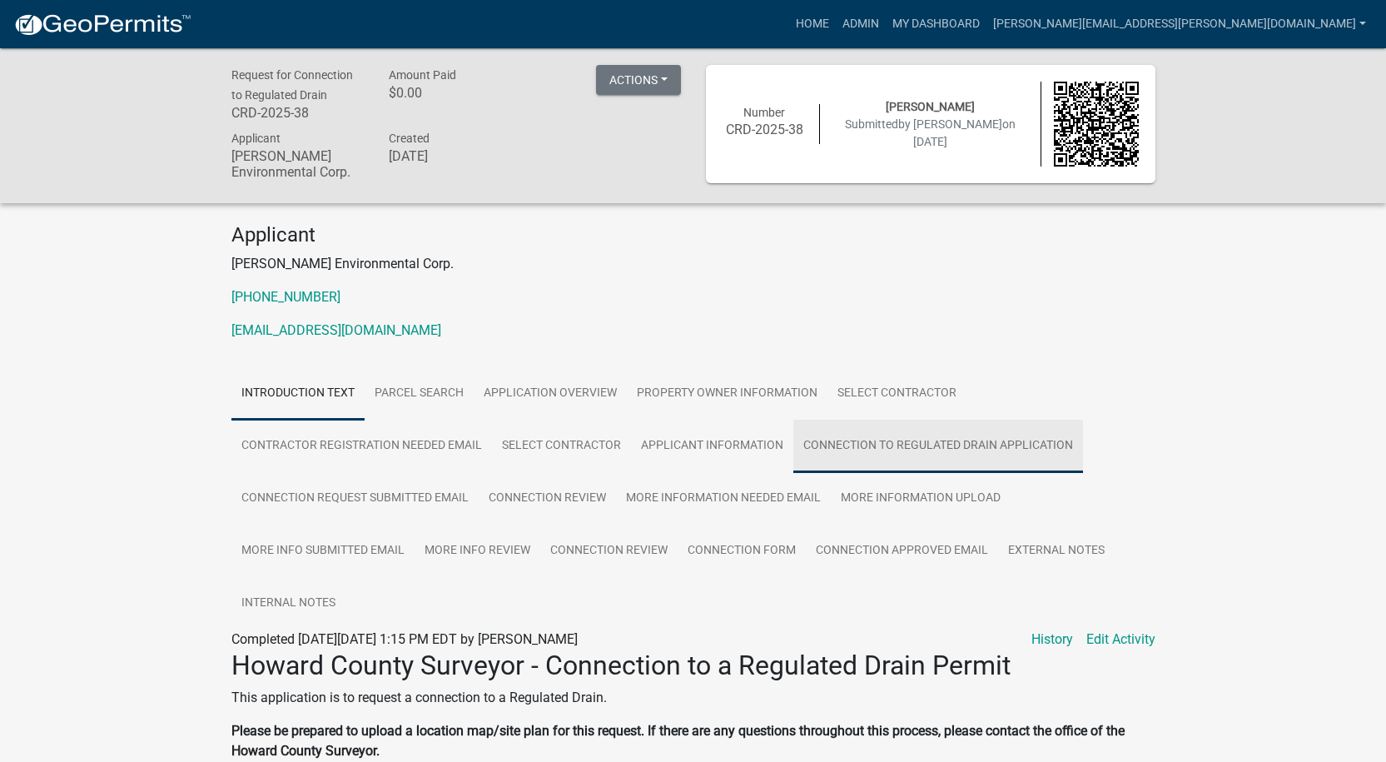
click at [894, 439] on link "Connection to Regulated Drain Application" at bounding box center [938, 446] width 290 height 53
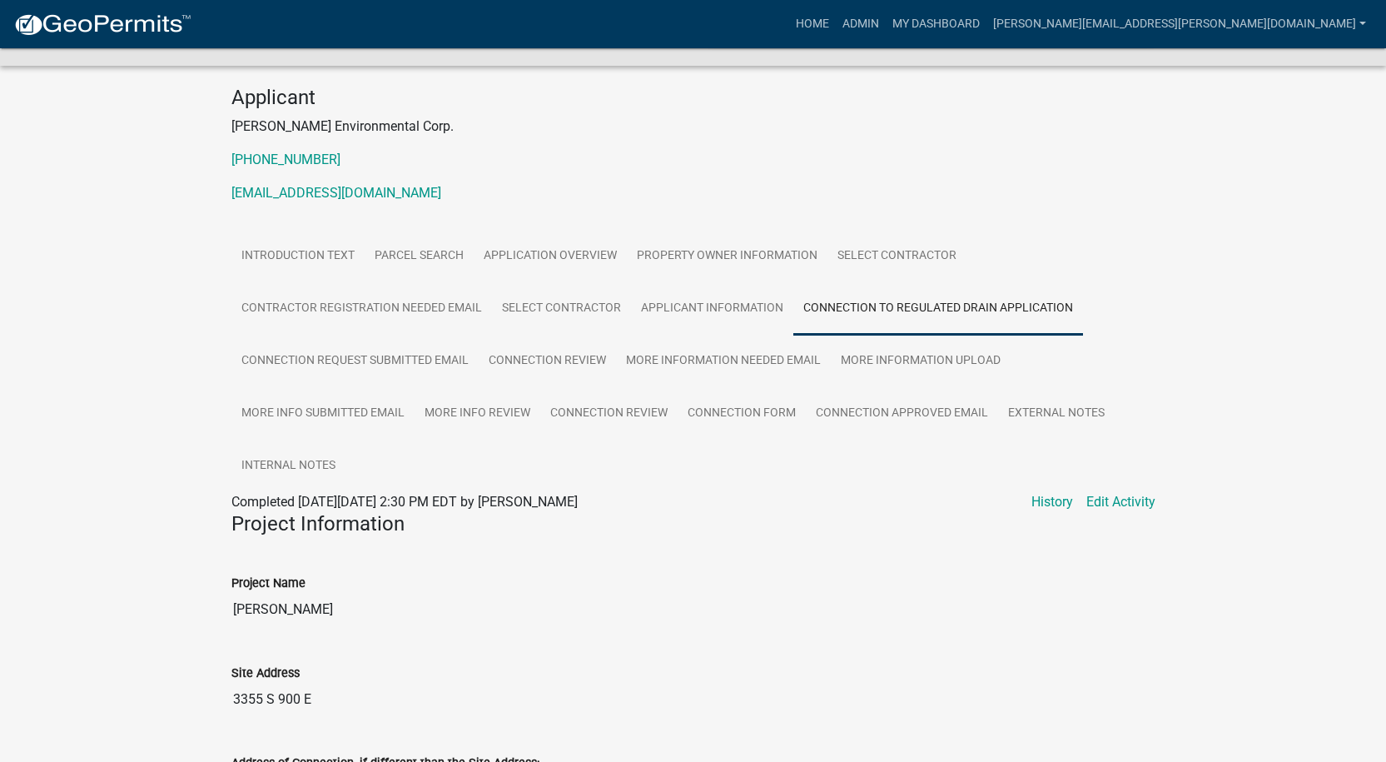
scroll to position [111, 0]
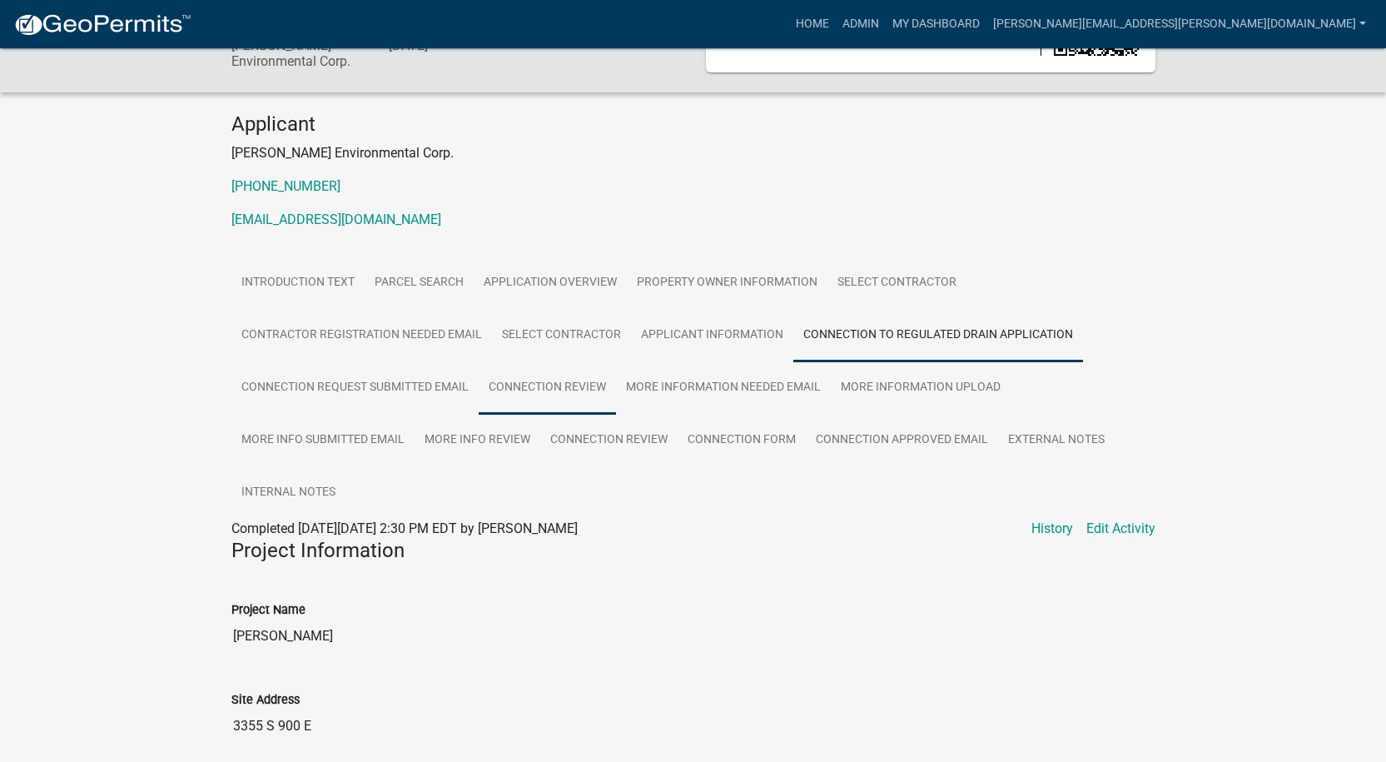
click at [562, 383] on link "Connection Review" at bounding box center [547, 387] width 137 height 53
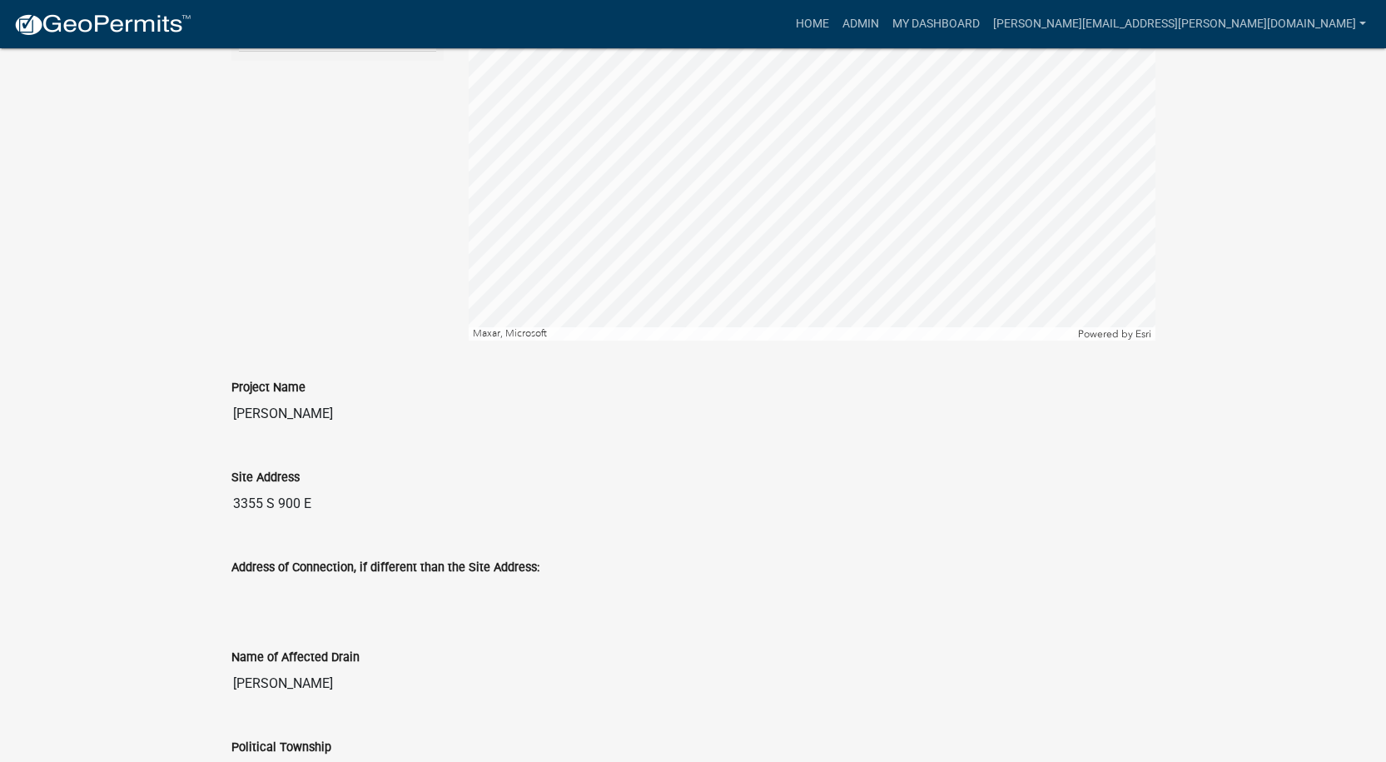
scroll to position [0, 0]
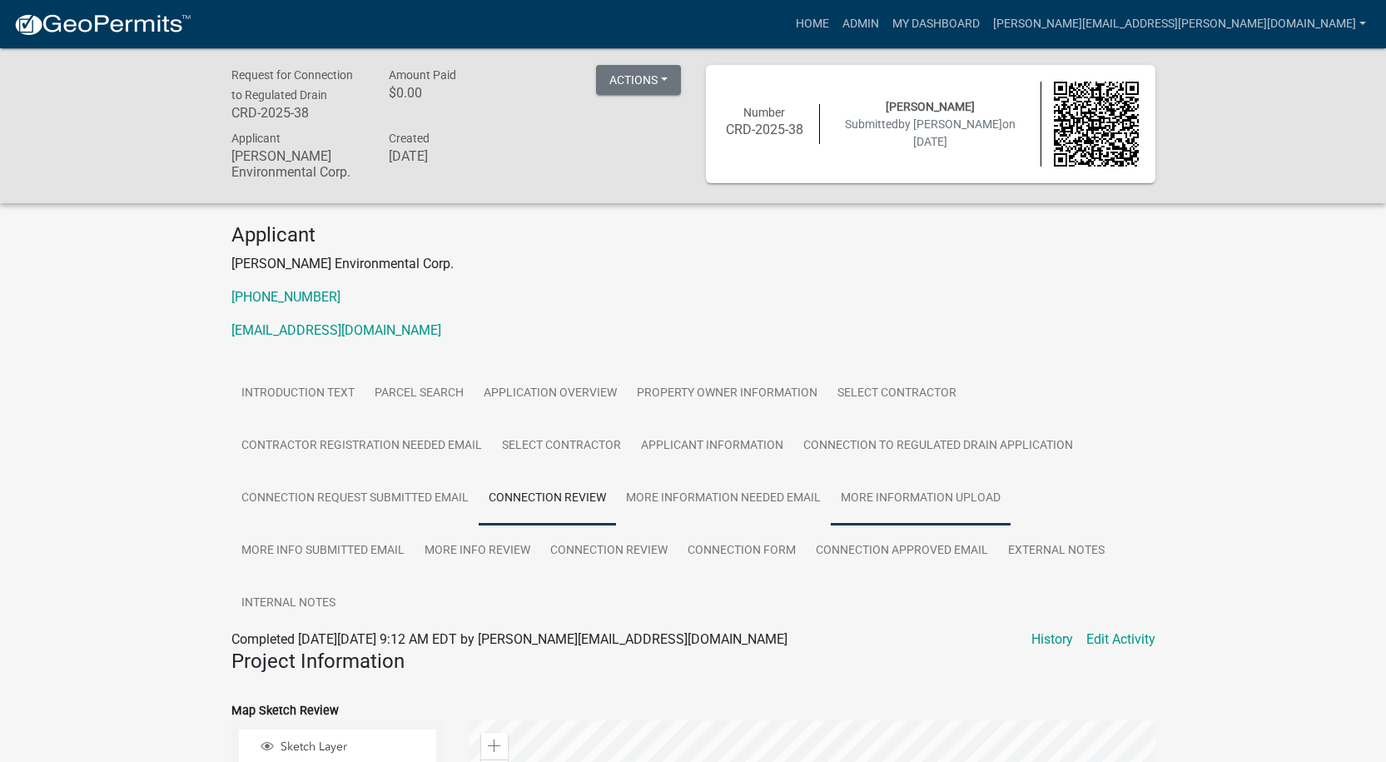
click at [891, 498] on link "More Information Upload" at bounding box center [921, 498] width 180 height 53
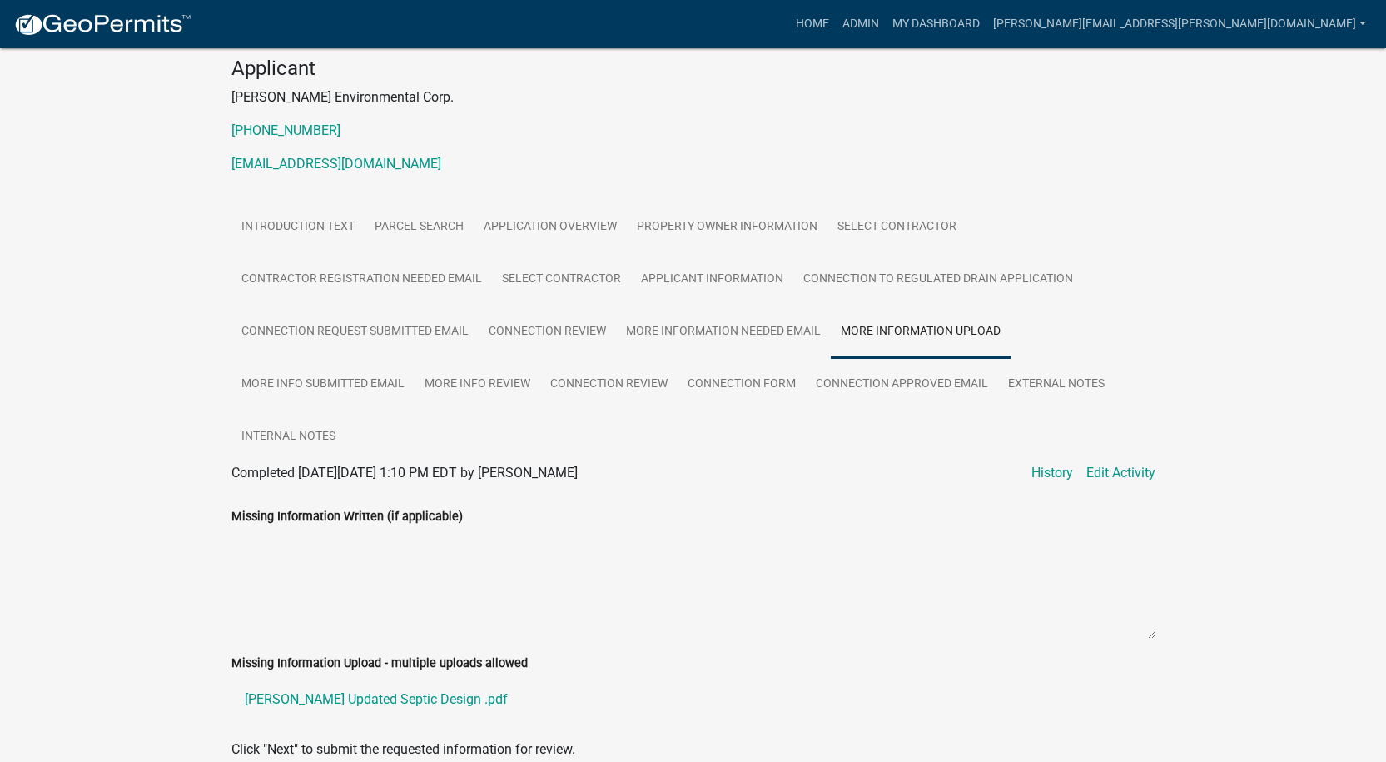
scroll to position [247, 0]
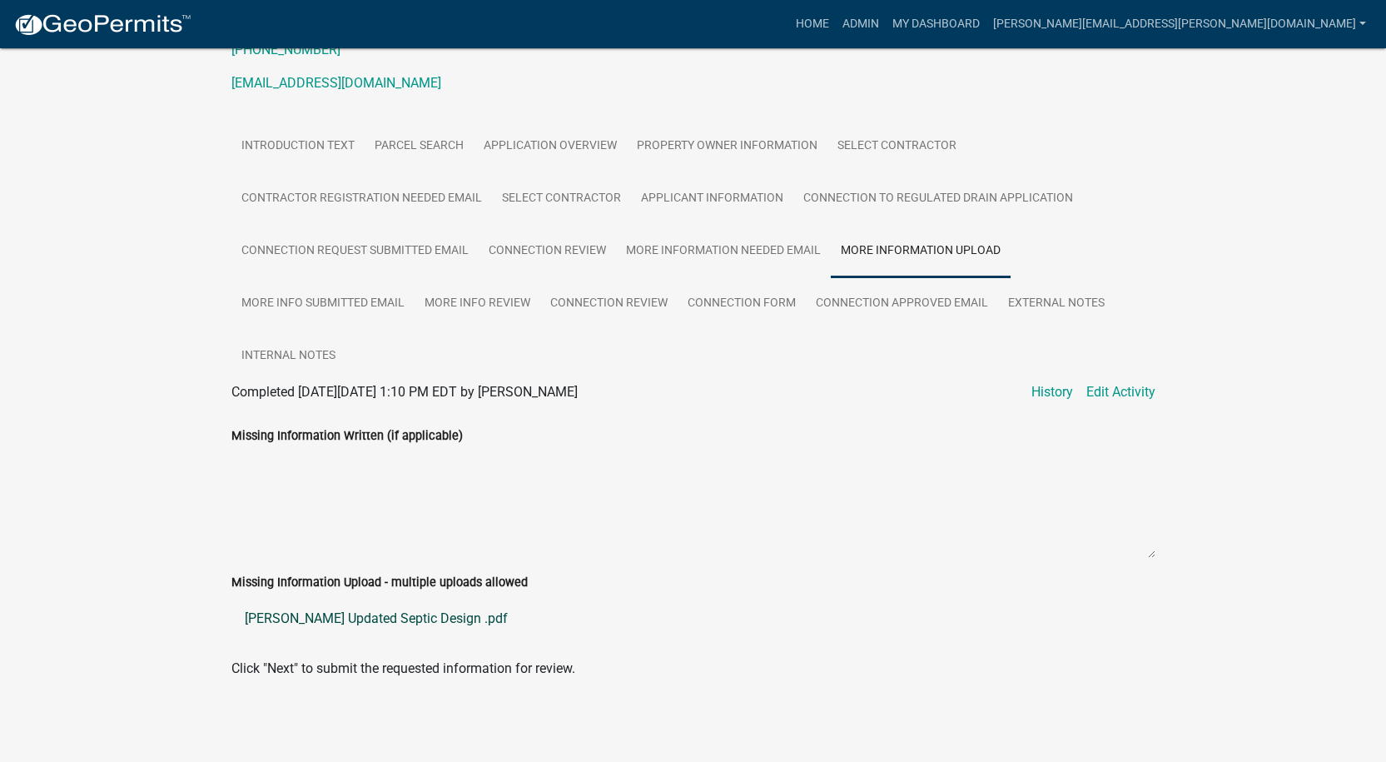
click at [301, 614] on link "Dibble Updated Septic Design .pdf" at bounding box center [693, 619] width 924 height 40
